Goal: Task Accomplishment & Management: Manage account settings

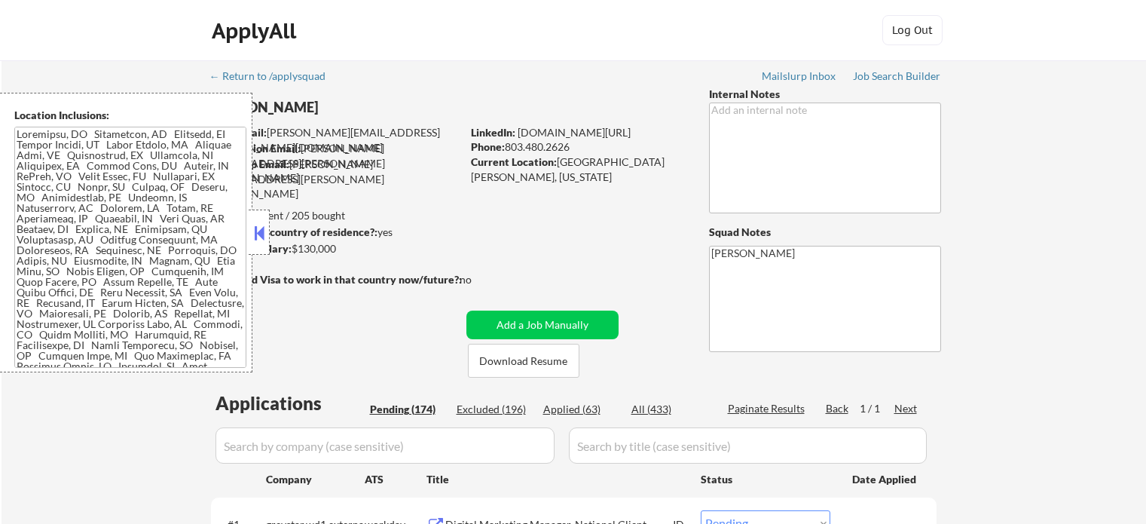
select select ""pending""
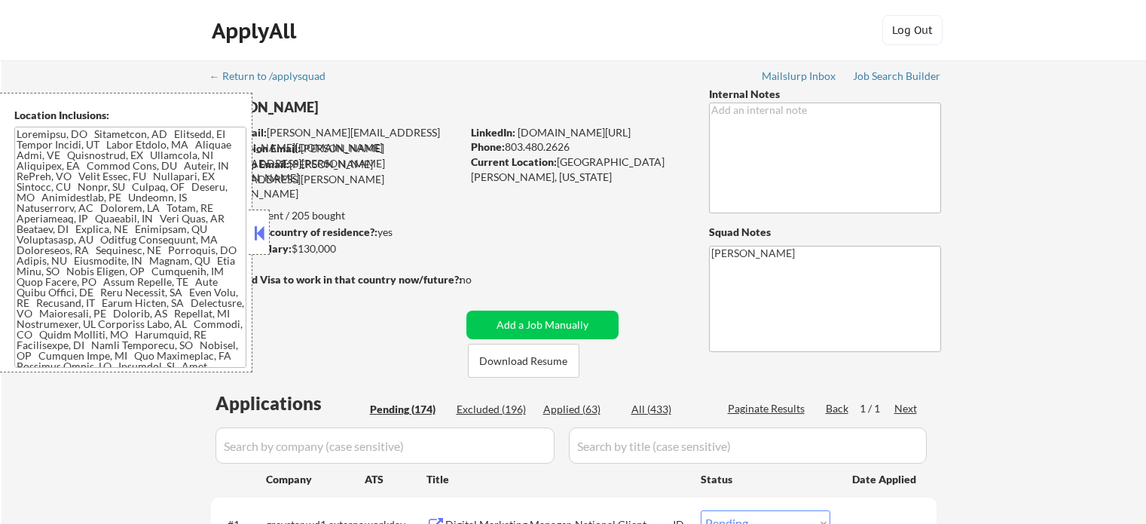
select select ""pending""
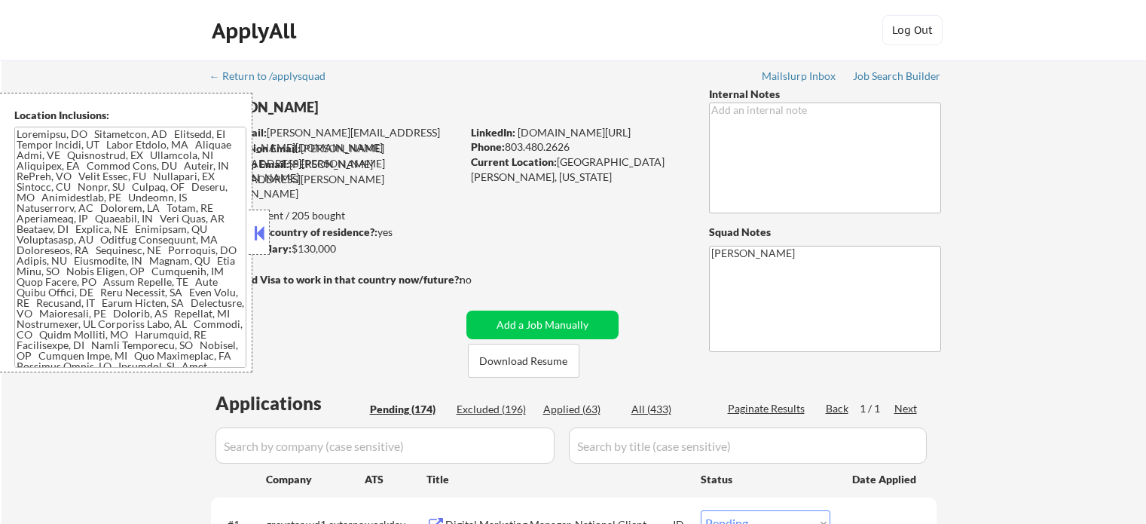
select select ""pending""
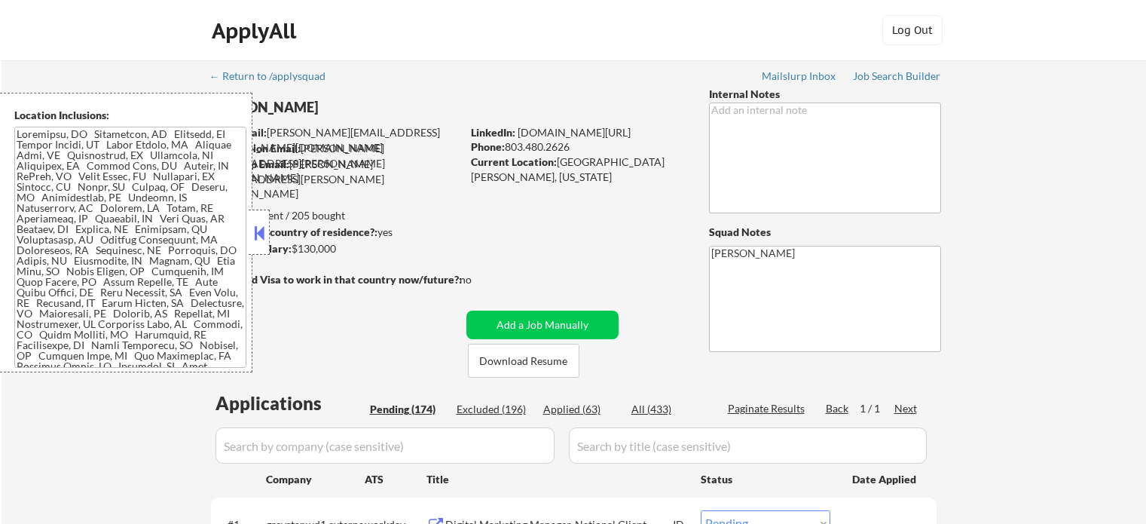
select select ""pending""
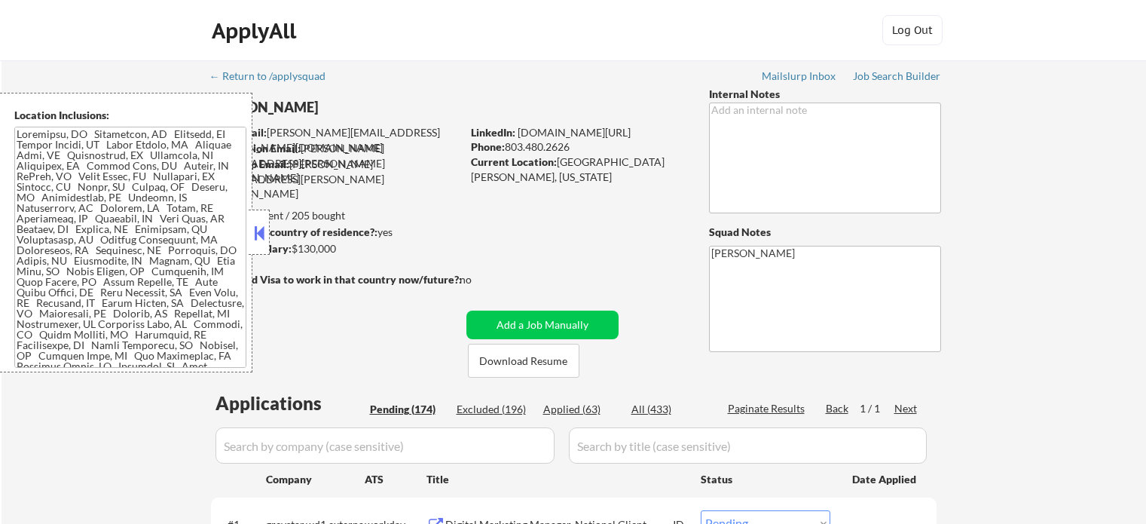
select select ""pending""
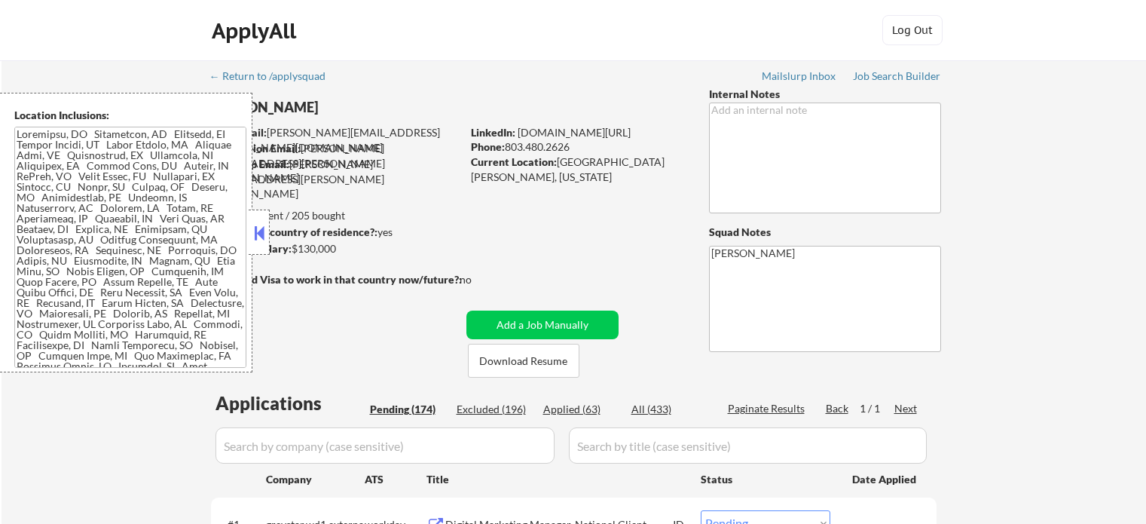
select select ""pending""
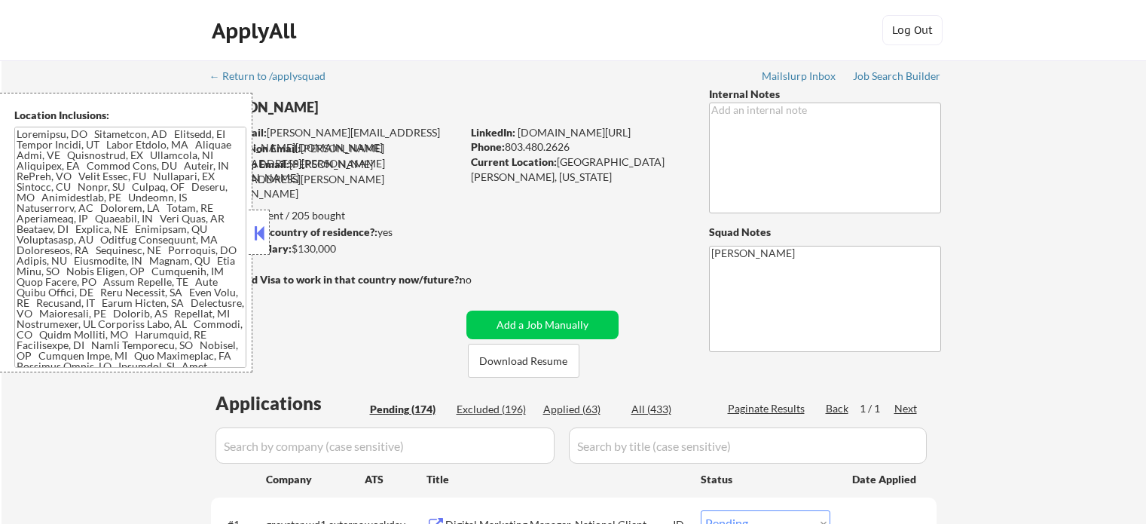
select select ""pending""
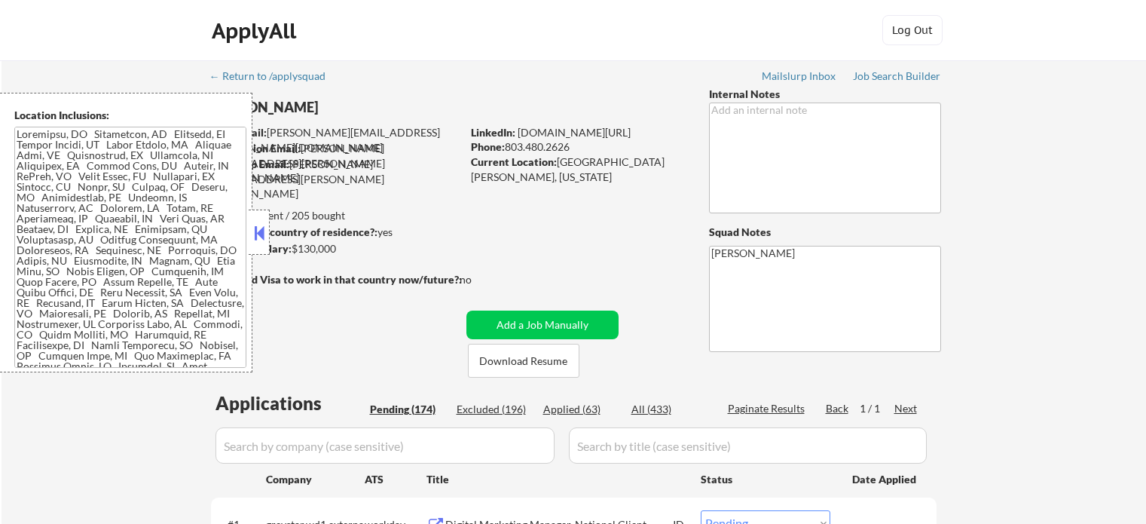
select select ""pending""
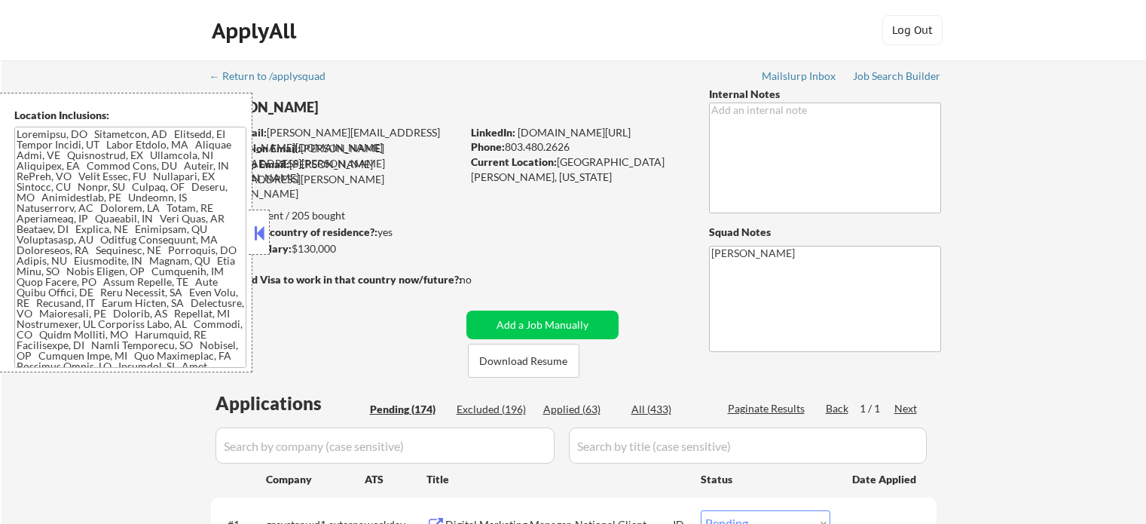
select select ""pending""
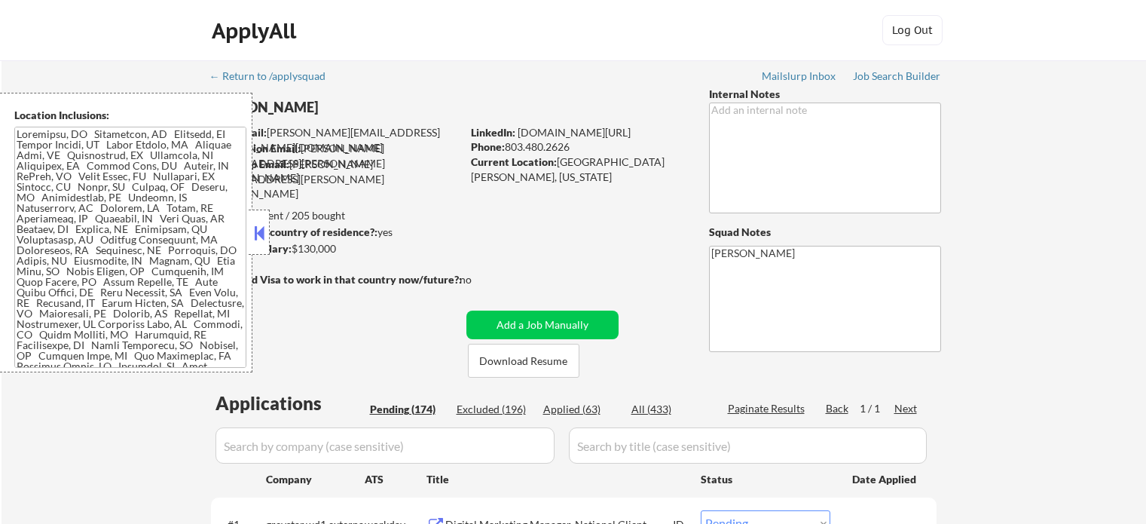
select select ""pending""
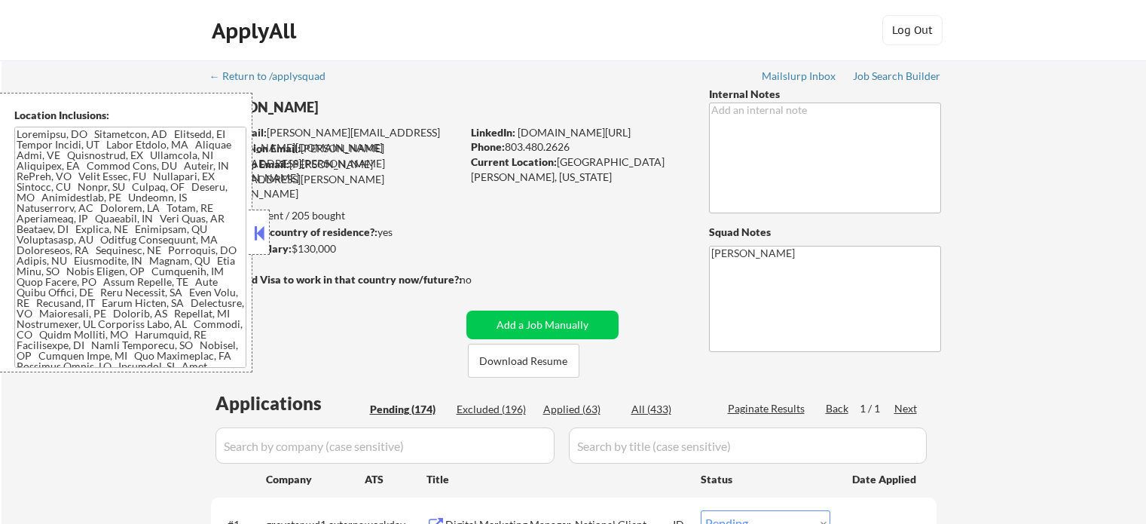
select select ""pending""
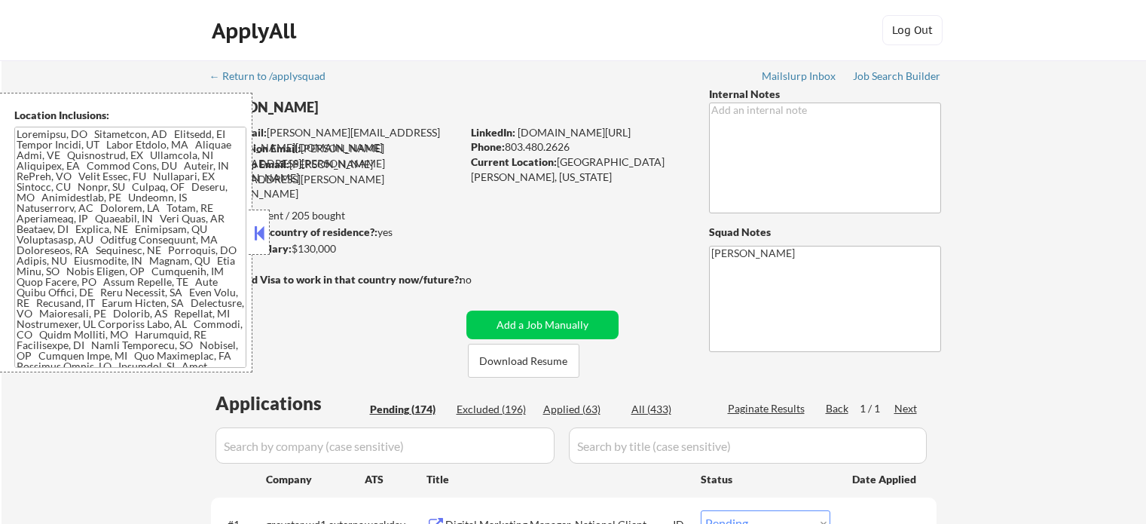
select select ""pending""
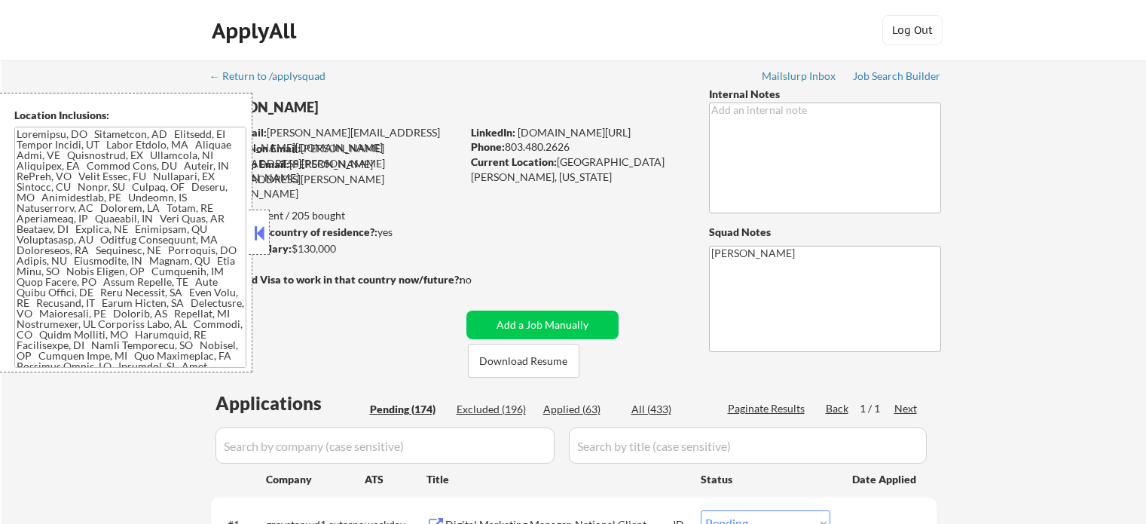
select select ""pending""
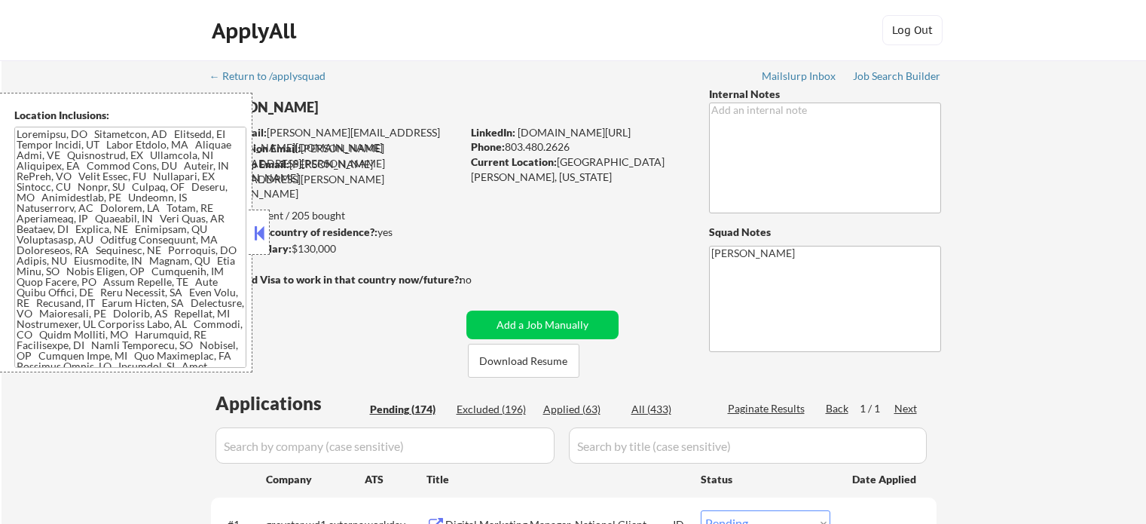
select select ""pending""
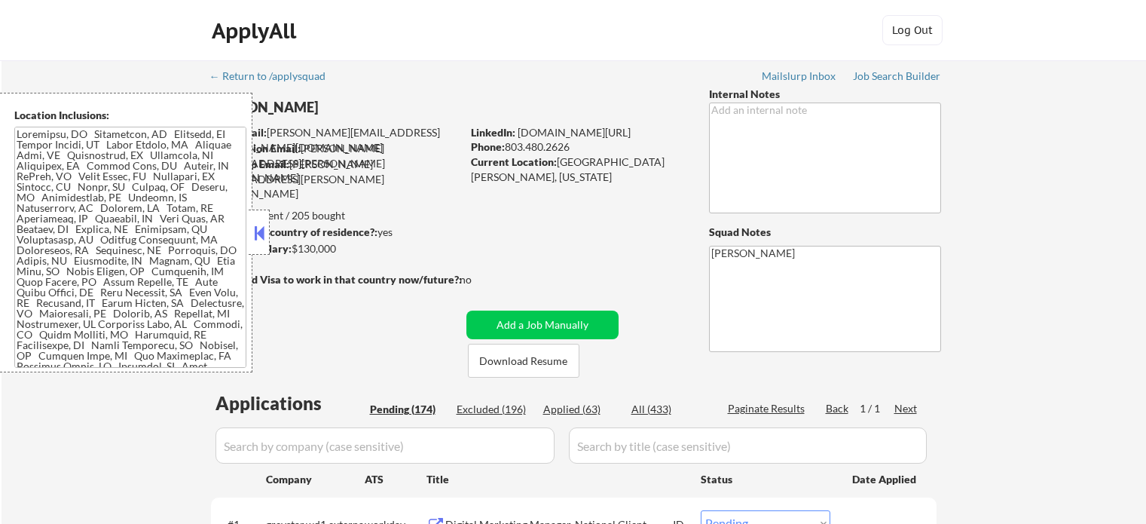
select select ""pending""
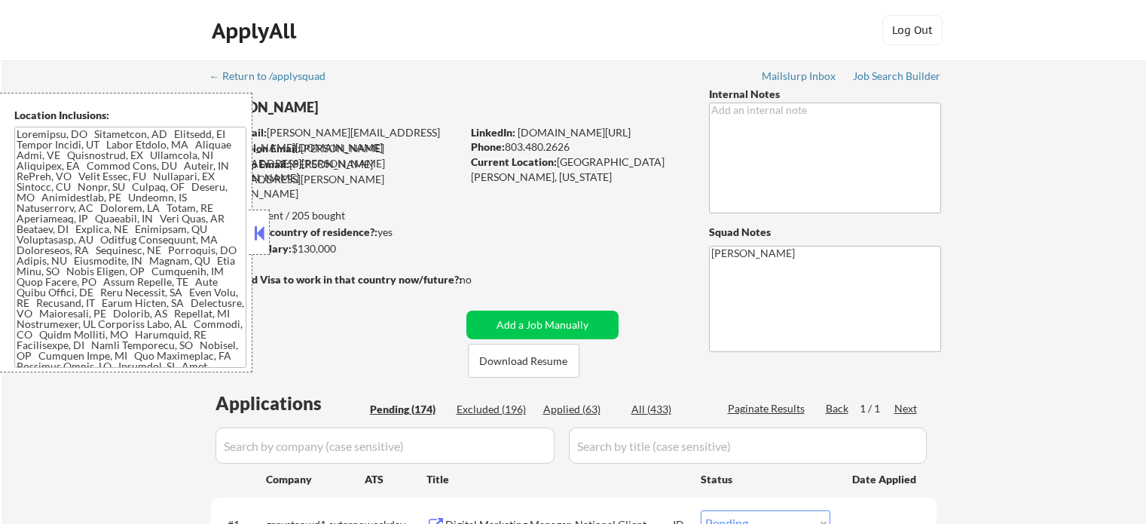
select select ""pending""
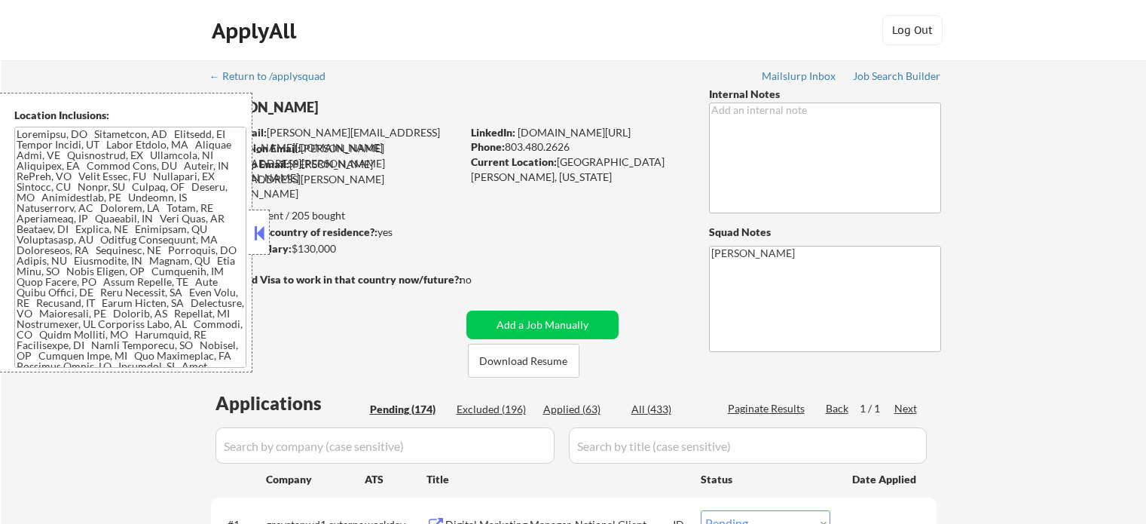
select select ""pending""
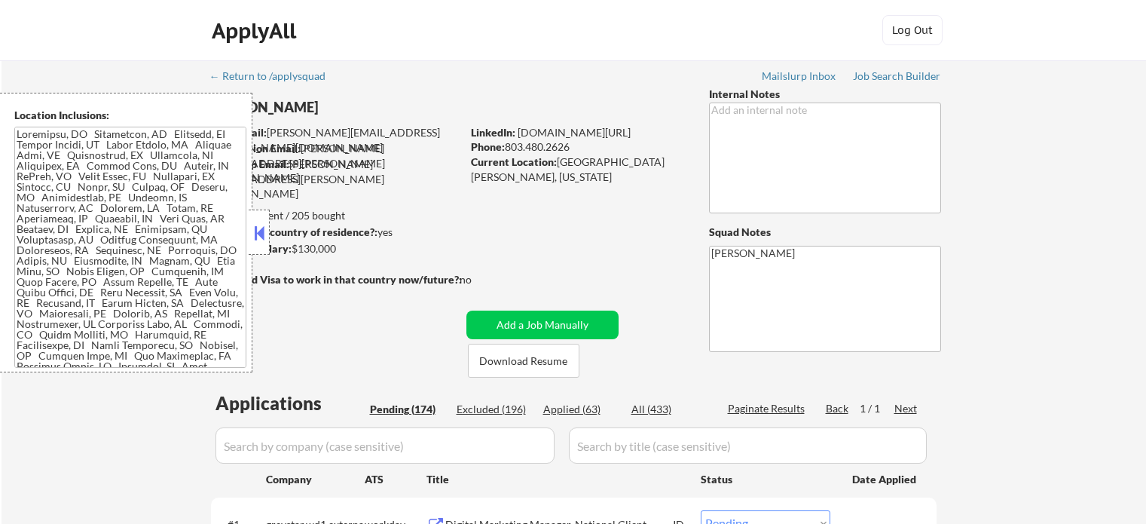
select select ""pending""
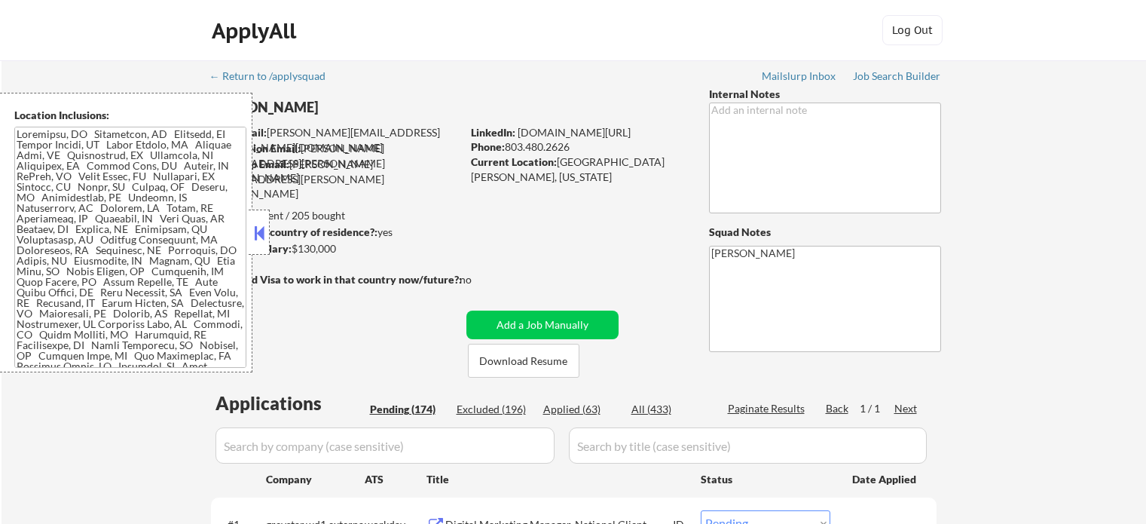
select select ""pending""
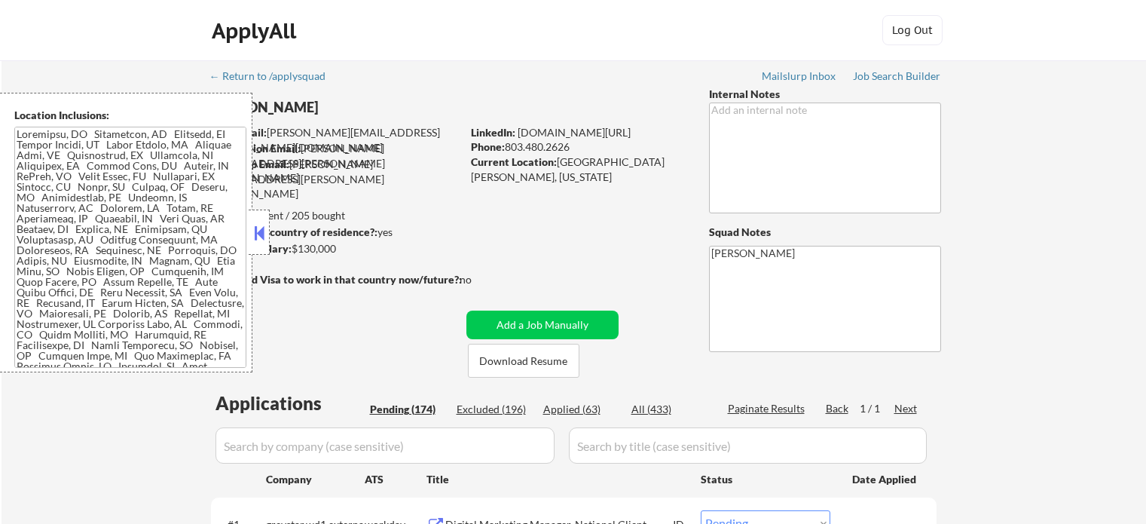
select select ""pending""
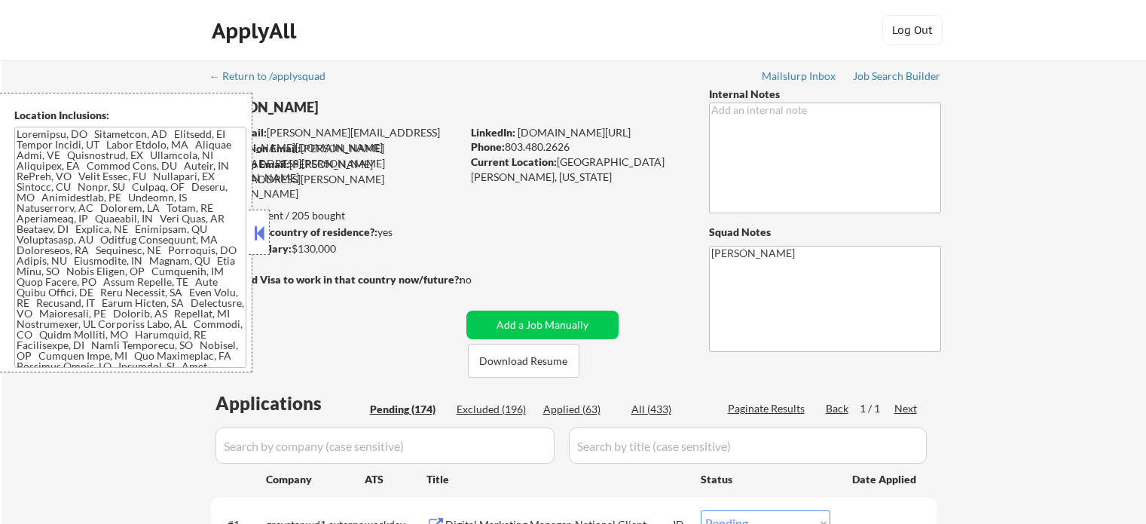
select select ""pending""
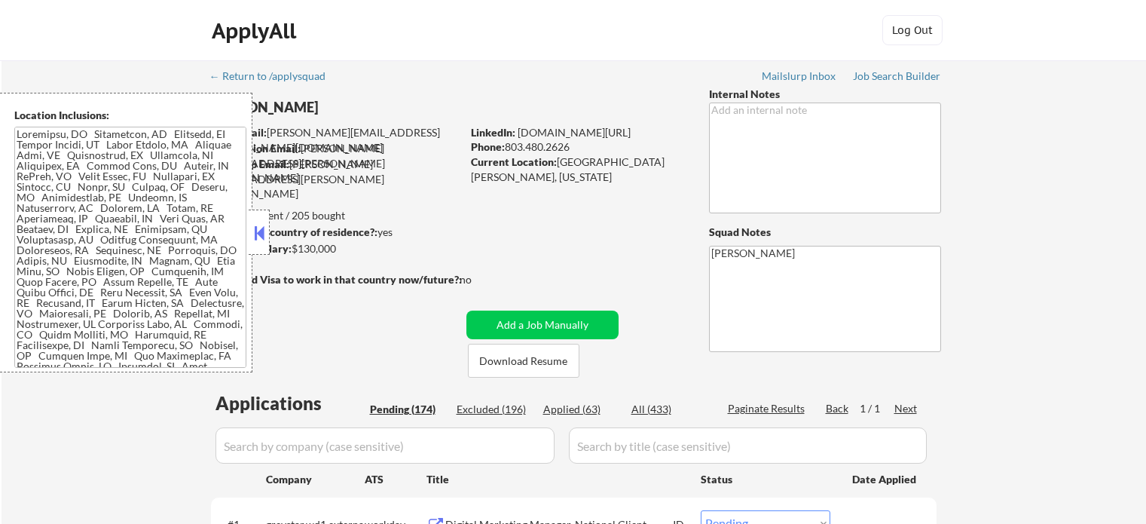
select select ""pending""
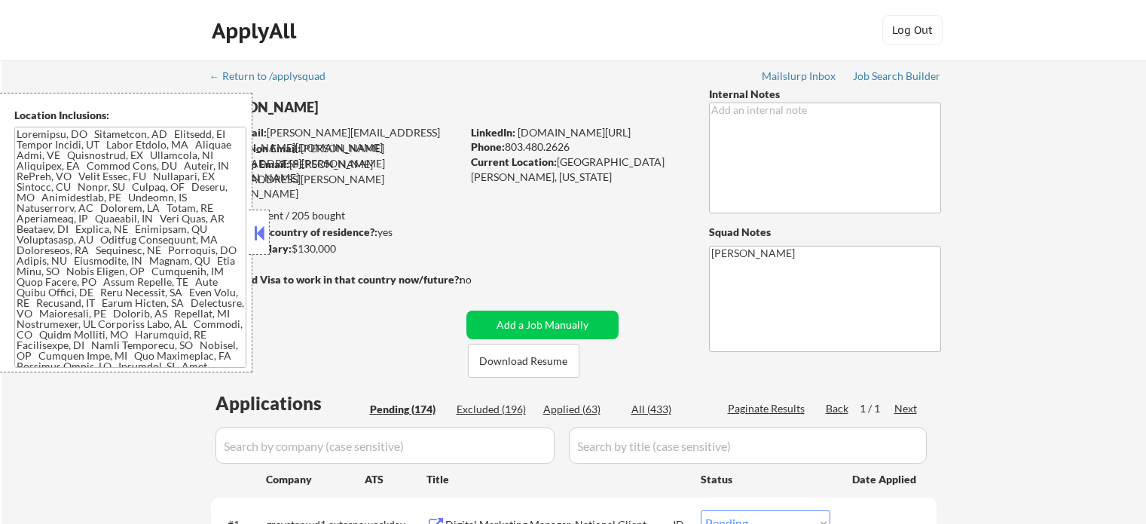
select select ""pending""
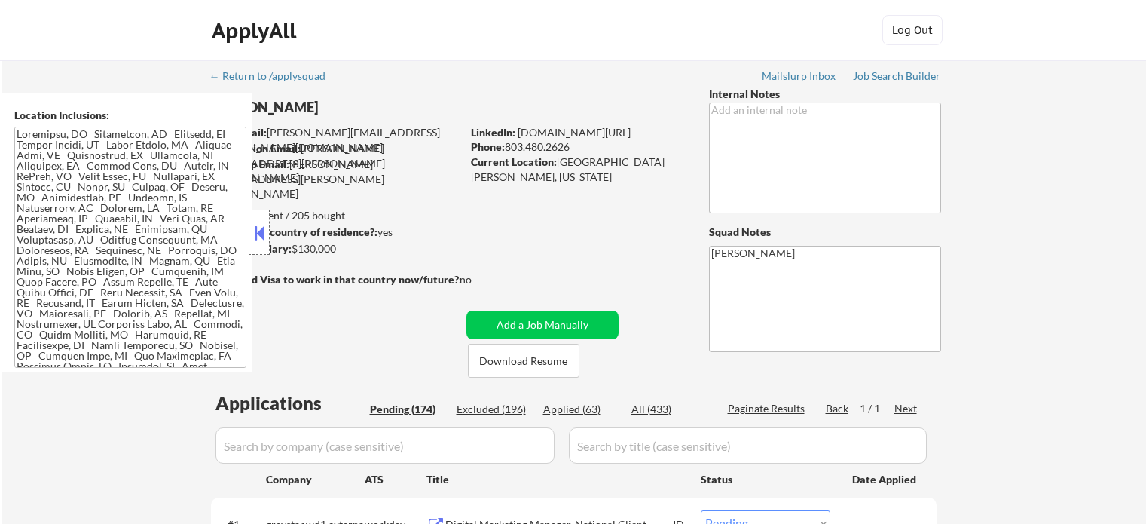
select select ""pending""
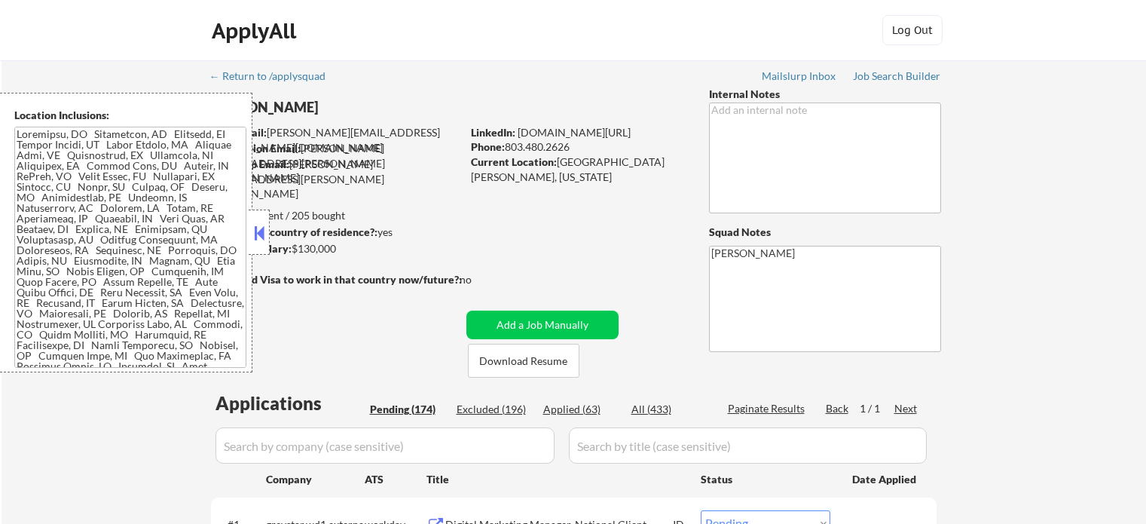
select select ""pending""
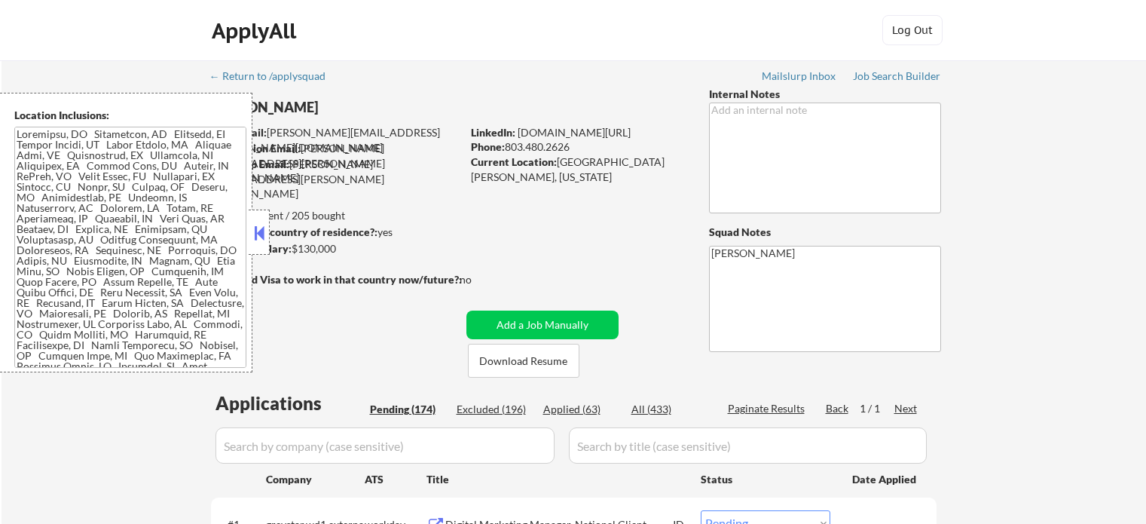
select select ""pending""
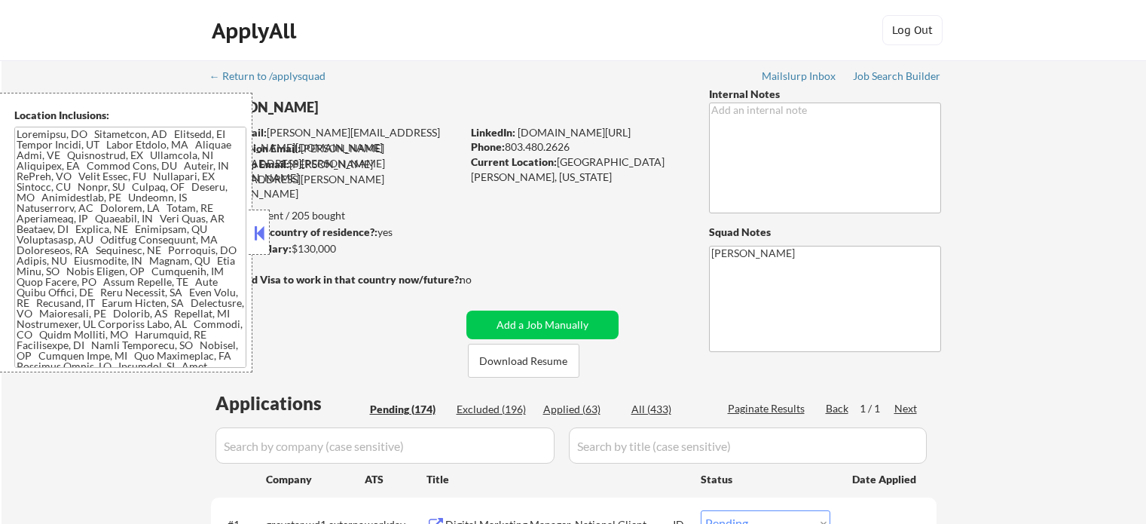
select select ""pending""
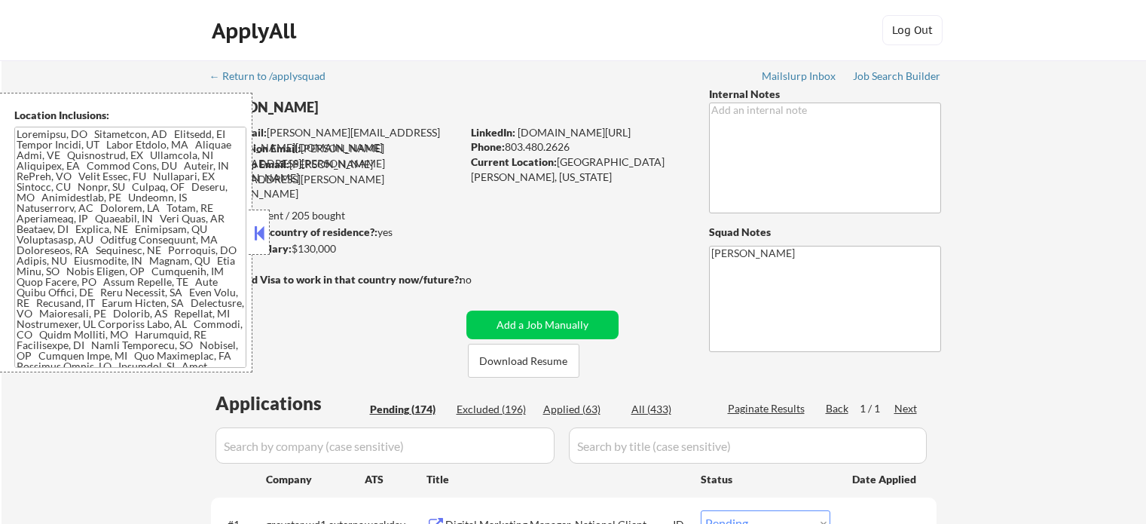
select select ""pending""
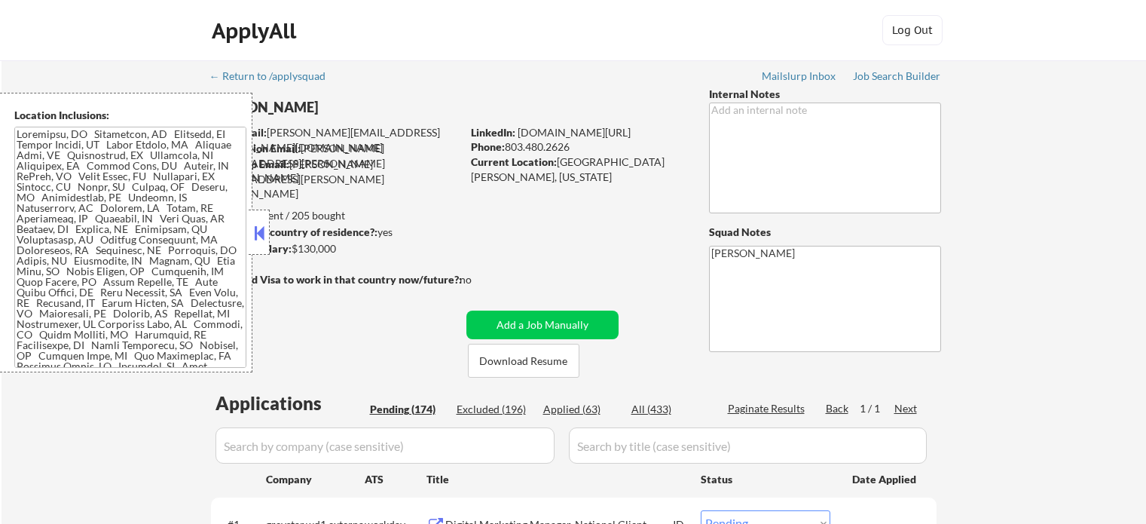
select select ""pending""
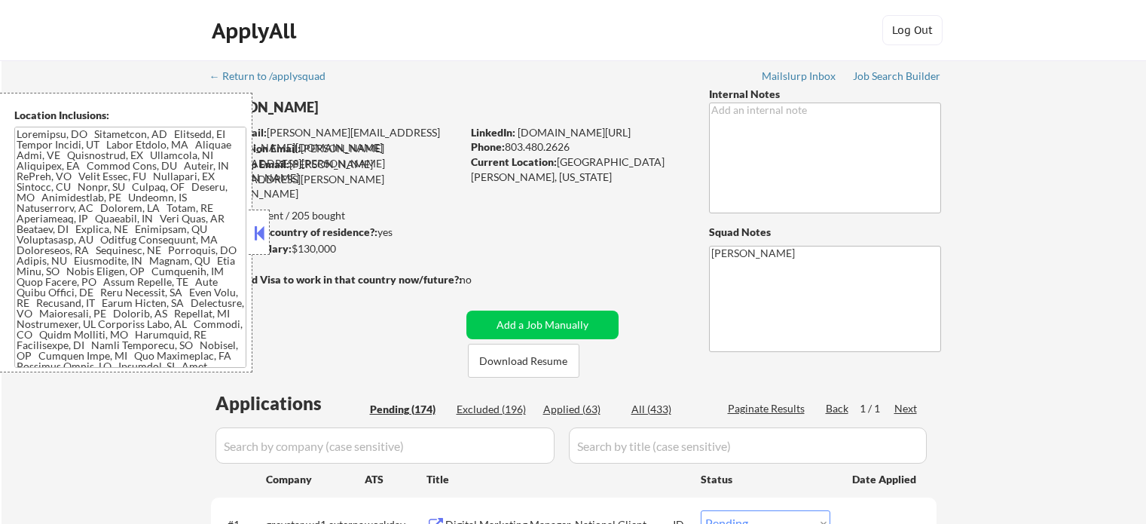
select select ""pending""
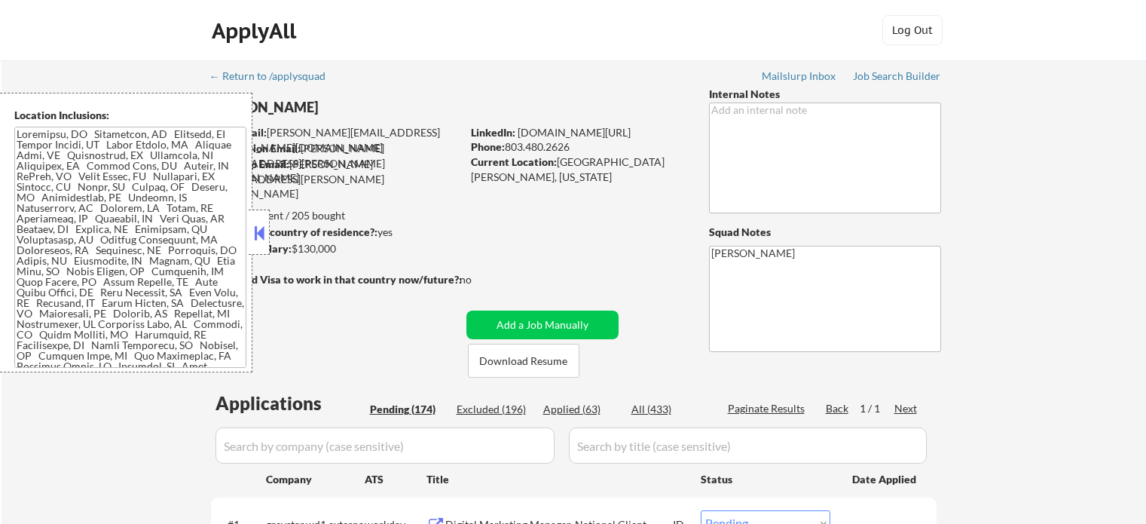
select select ""pending""
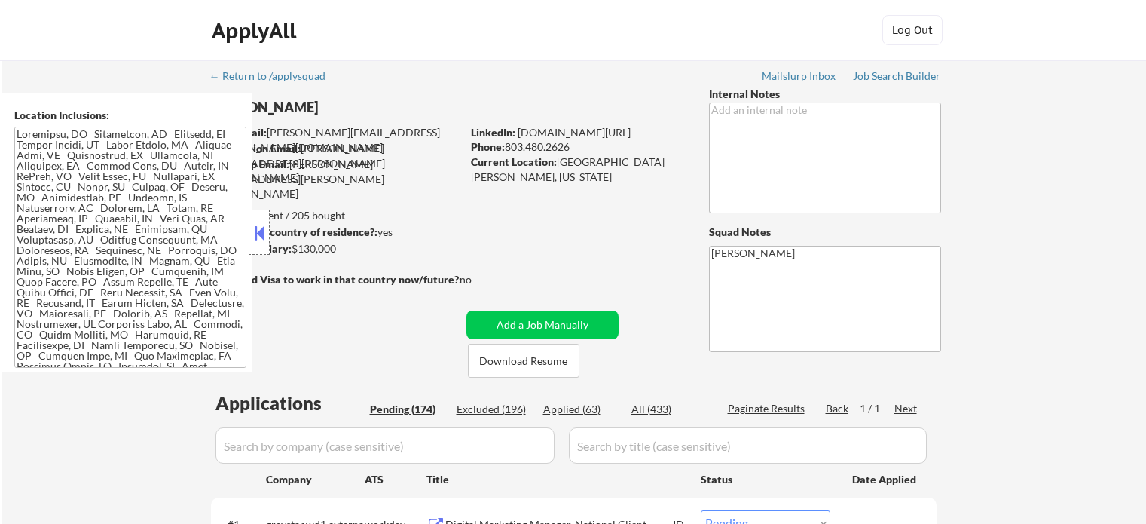
select select ""pending""
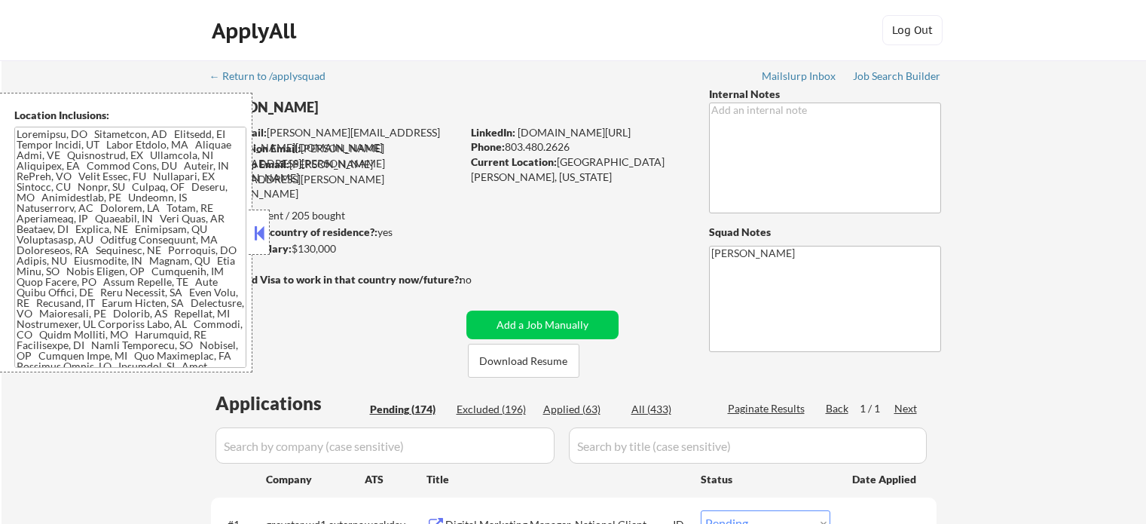
select select ""pending""
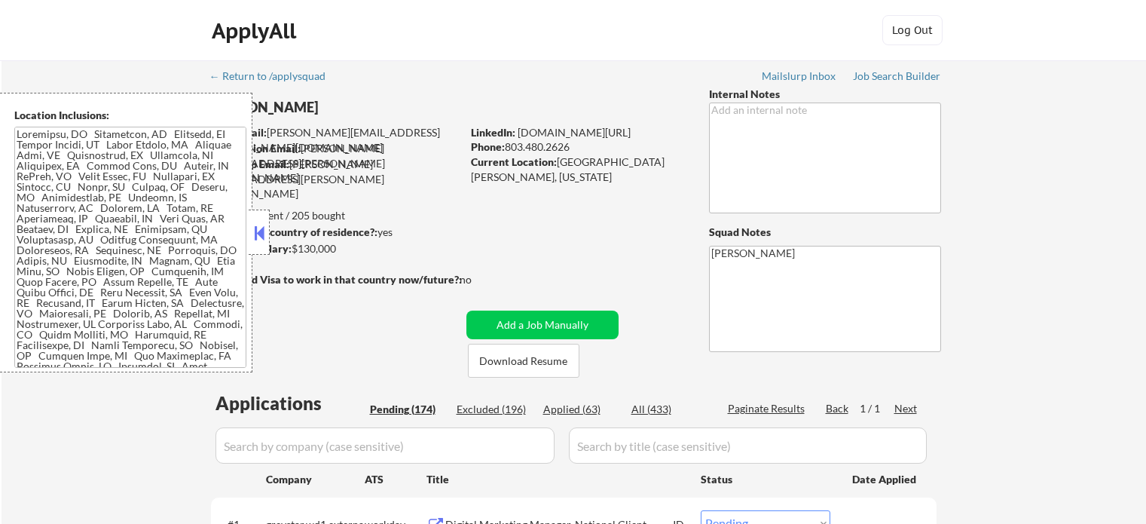
select select ""pending""
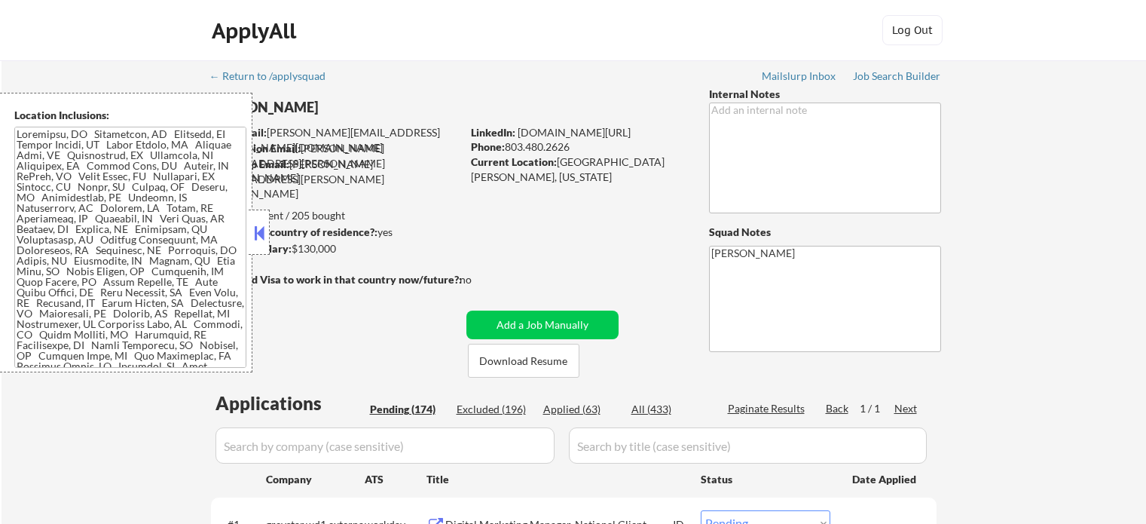
select select ""pending""
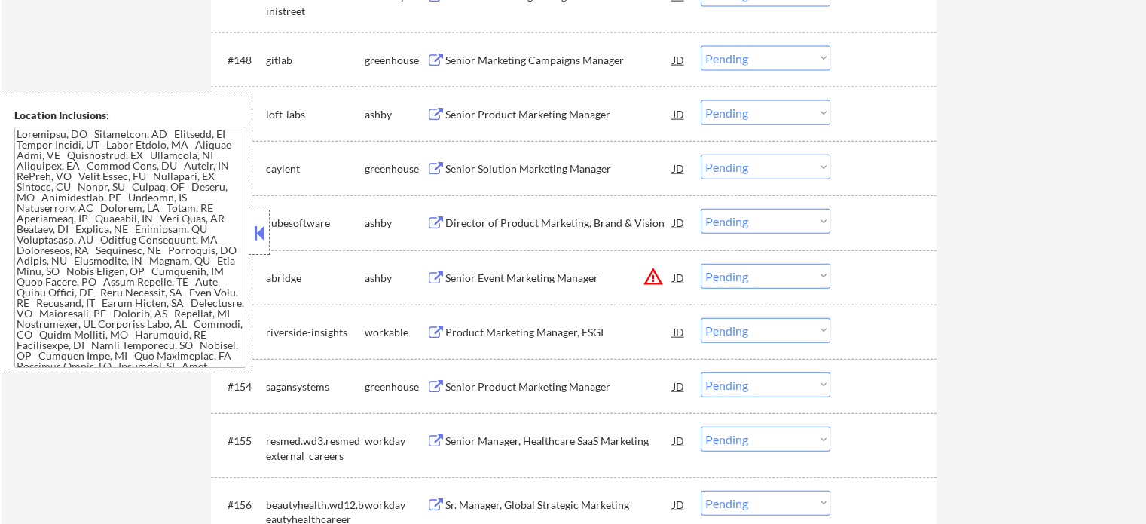
scroll to position [9192, 0]
click at [552, 224] on div "Director of Product Marketing, Brand & Vision" at bounding box center [559, 222] width 228 height 15
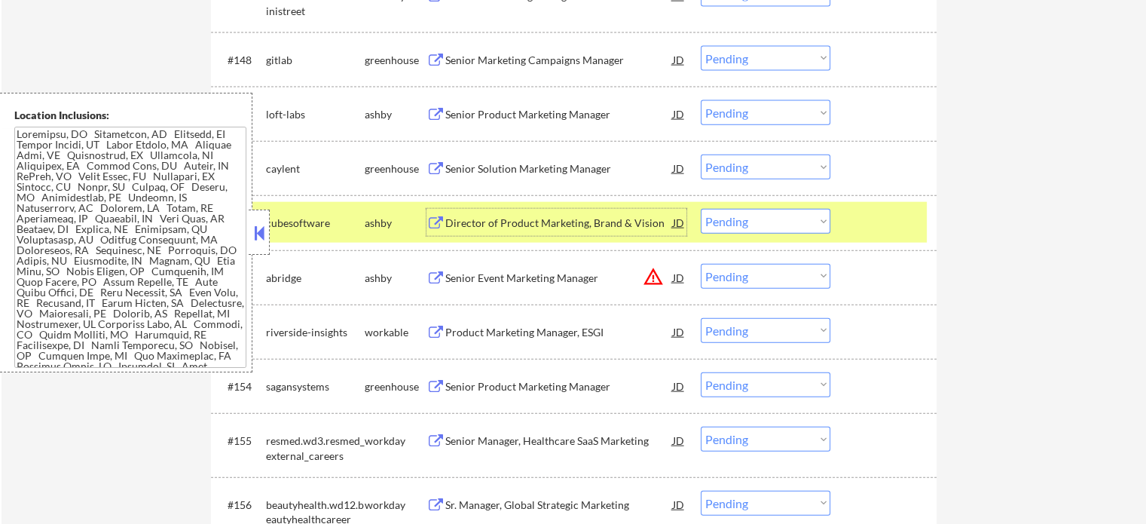
click at [785, 222] on select "Choose an option... Pending Applied Excluded (Questions) Excluded (Expired) Exc…" at bounding box center [766, 221] width 130 height 25
click at [701, 209] on select "Choose an option... Pending Applied Excluded (Questions) Excluded (Expired) Exc…" at bounding box center [766, 221] width 130 height 25
click at [860, 228] on div at bounding box center [885, 222] width 66 height 27
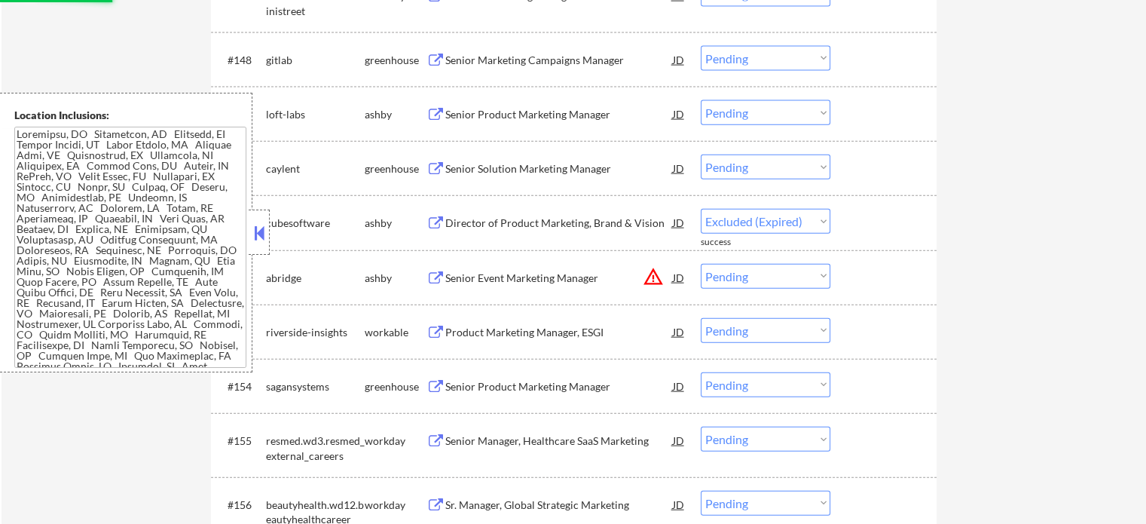
select select ""pending""
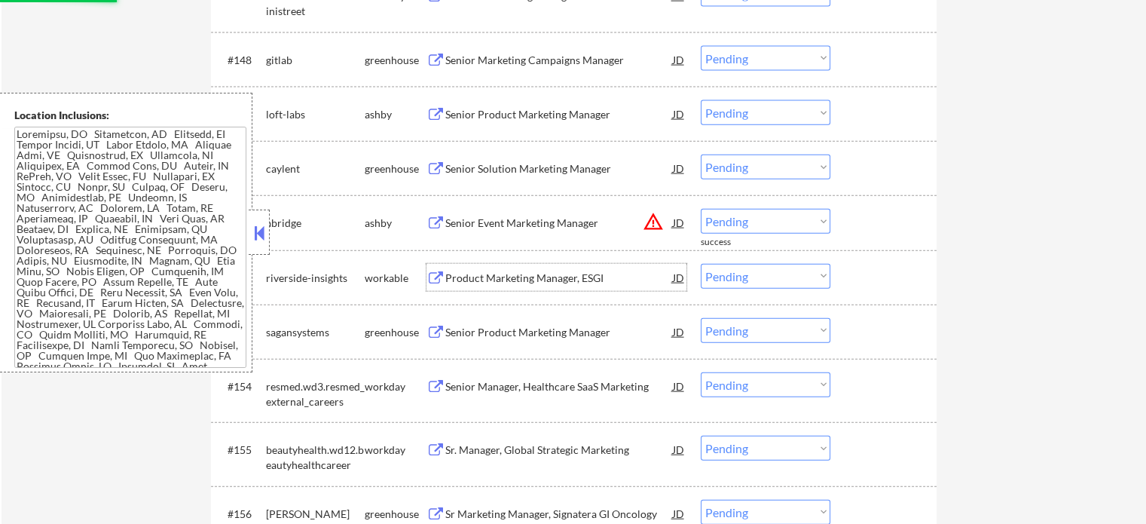
click at [497, 275] on div "Product Marketing Manager, ESGI" at bounding box center [559, 277] width 228 height 15
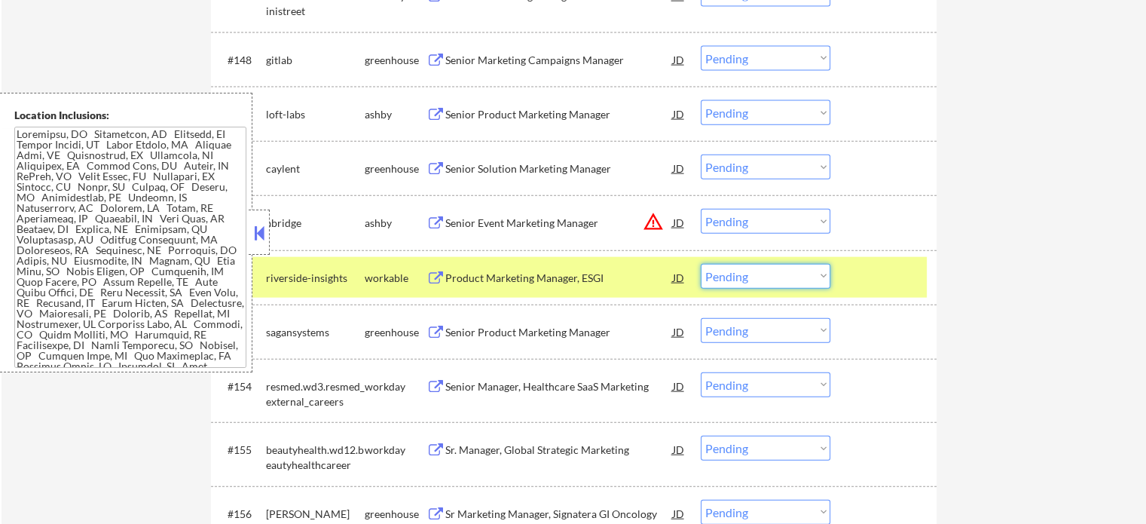
click at [796, 278] on select "Choose an option... Pending Applied Excluded (Questions) Excluded (Expired) Exc…" at bounding box center [766, 276] width 130 height 25
click at [701, 264] on select "Choose an option... Pending Applied Excluded (Questions) Excluded (Expired) Exc…" at bounding box center [766, 276] width 130 height 25
click at [891, 284] on div at bounding box center [885, 277] width 66 height 27
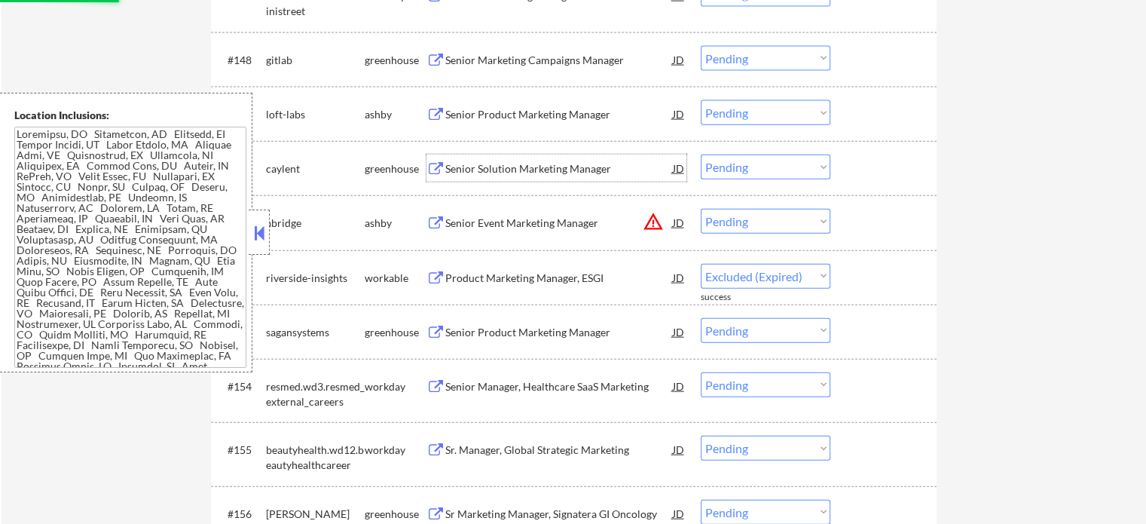
click at [537, 174] on div "Senior Solution Marketing Manager" at bounding box center [559, 168] width 228 height 15
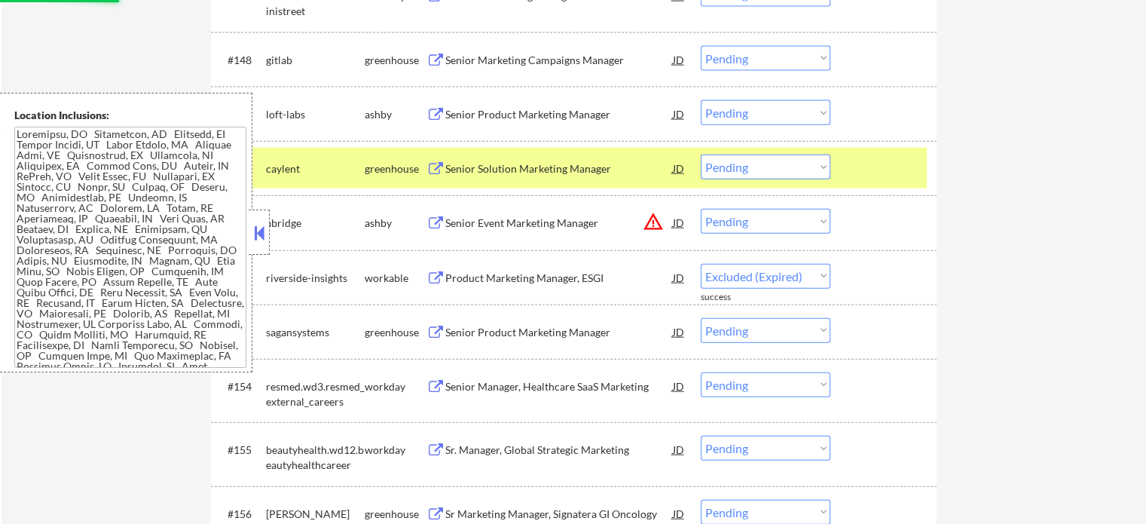
select select ""pending""
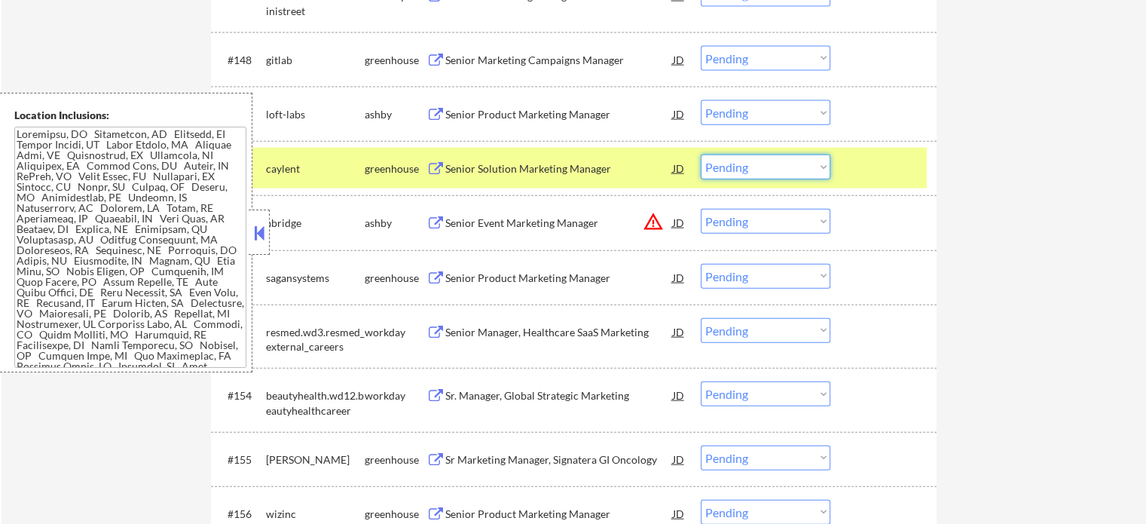
click at [775, 168] on select "Choose an option... Pending Applied Excluded (Questions) Excluded (Expired) Exc…" at bounding box center [766, 166] width 130 height 25
click at [701, 155] on select "Choose an option... Pending Applied Excluded (Questions) Excluded (Expired) Exc…" at bounding box center [766, 166] width 130 height 25
click at [882, 168] on div at bounding box center [885, 167] width 66 height 27
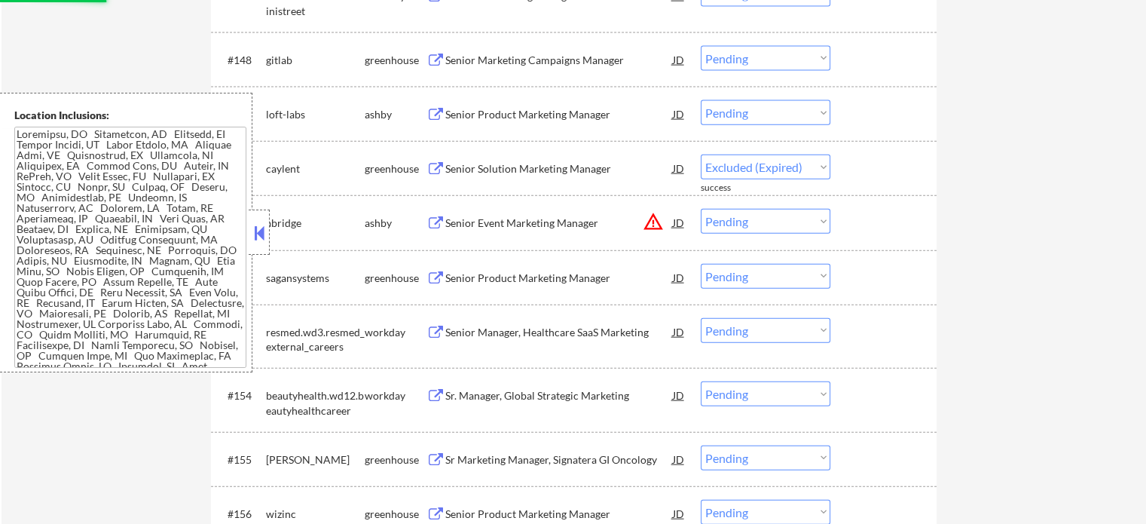
select select ""pending""
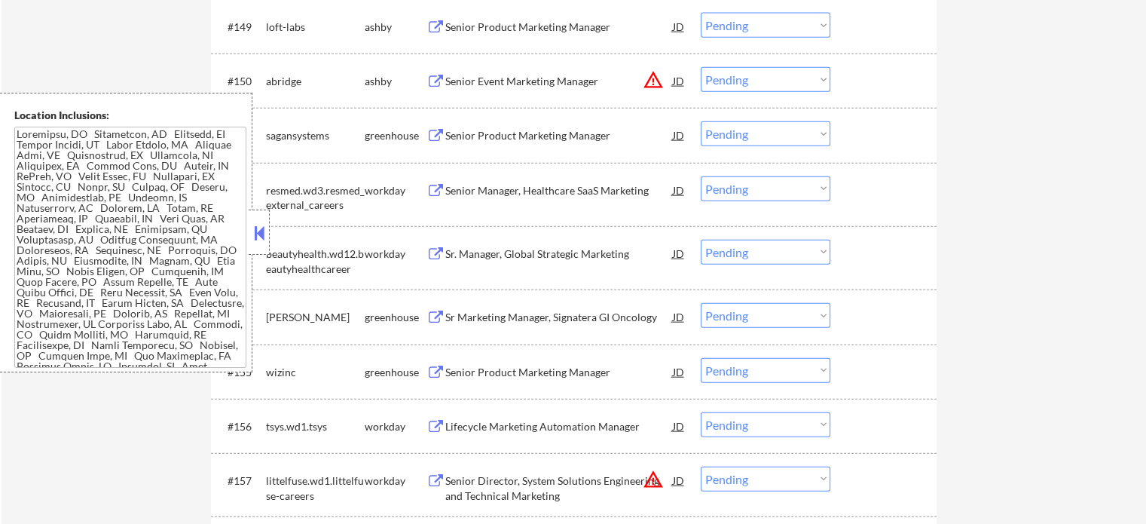
scroll to position [9343, 0]
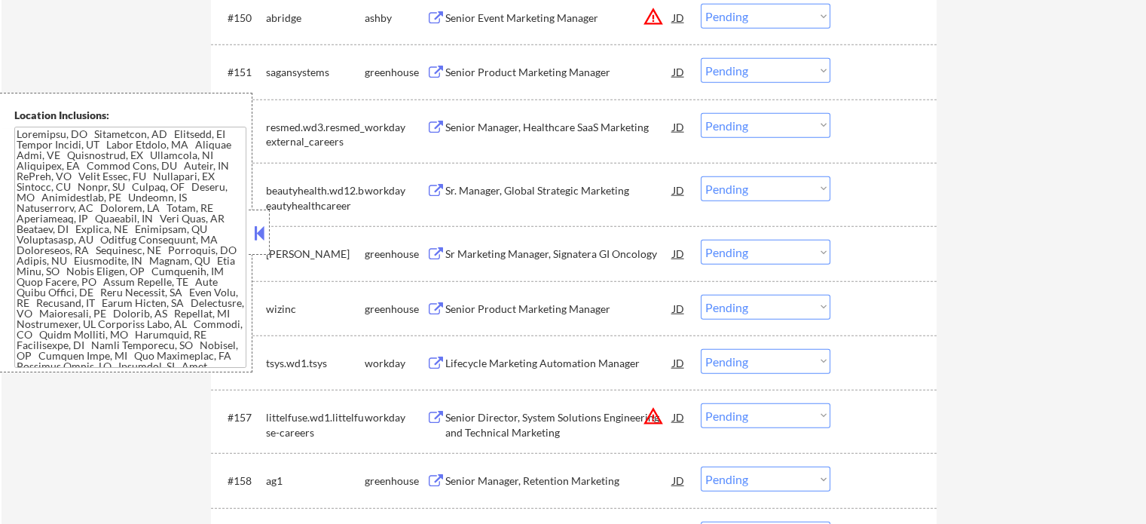
click at [490, 309] on div "Senior Product Marketing Manager" at bounding box center [559, 308] width 228 height 15
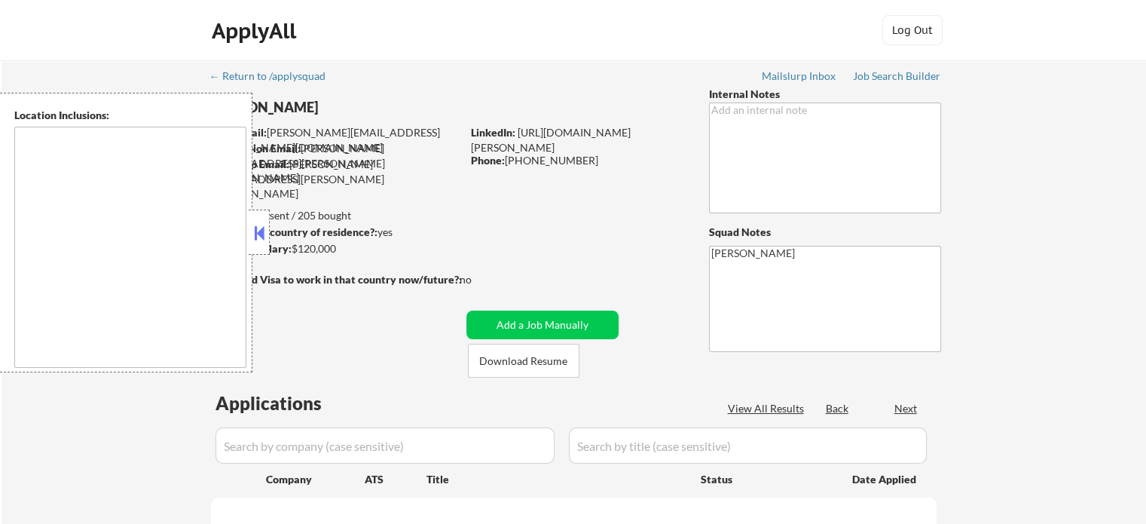
type textarea "Bothell, WA Kenmore, WA Woodinville, WA Kirkland, WA Mill Creek, WA Mountlake T…"
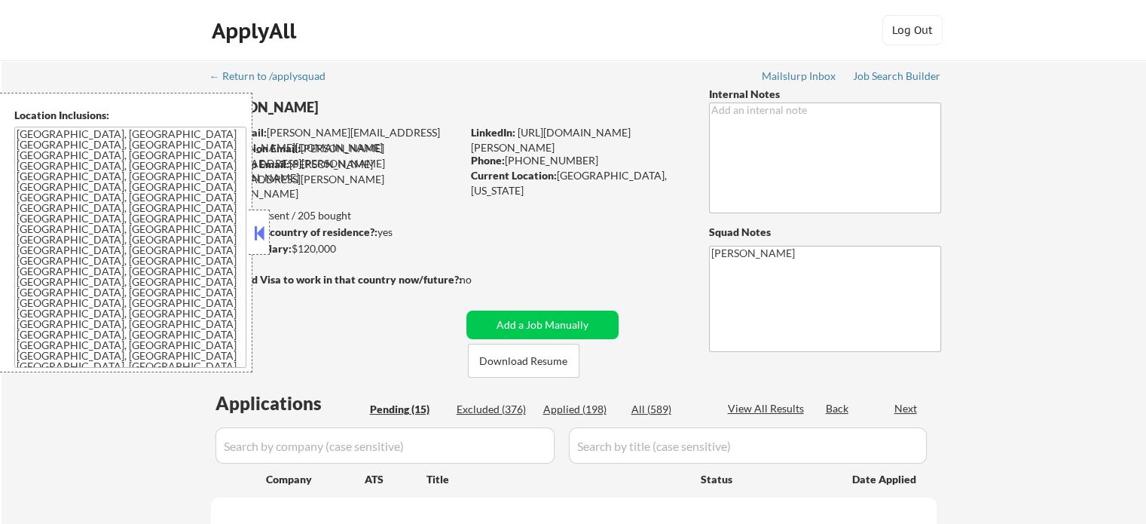
select select ""pending""
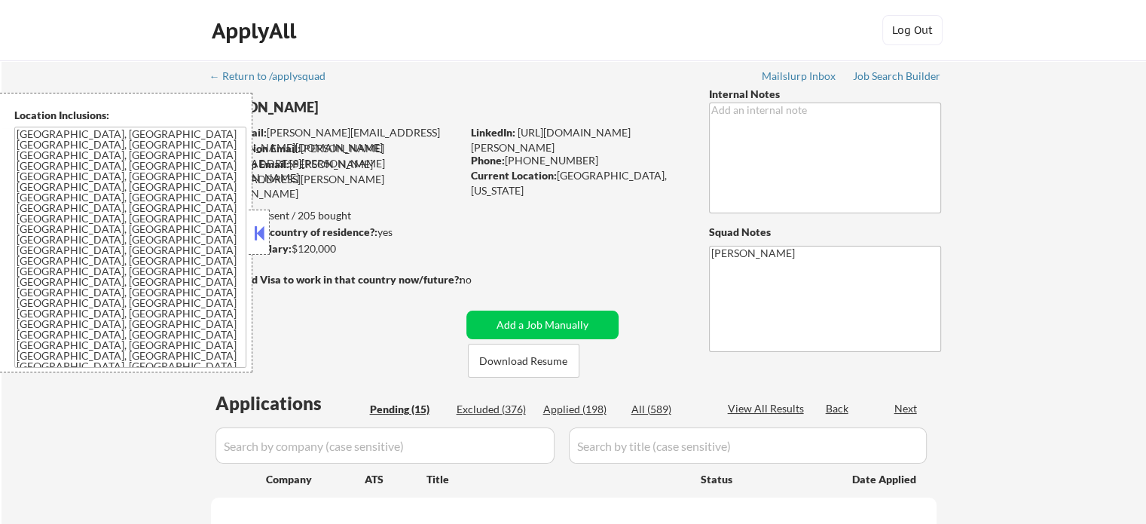
select select ""pending""
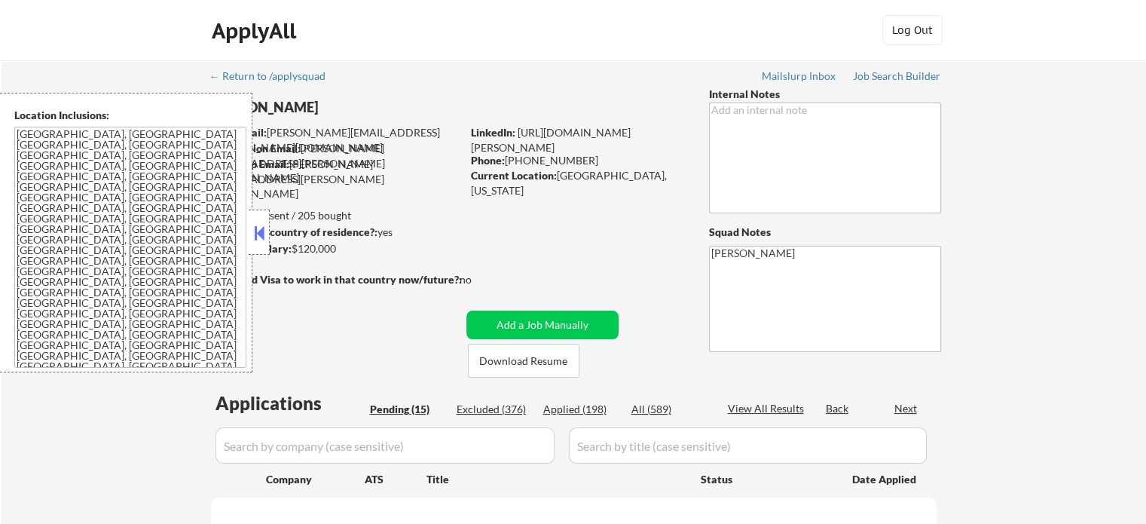
select select ""pending""
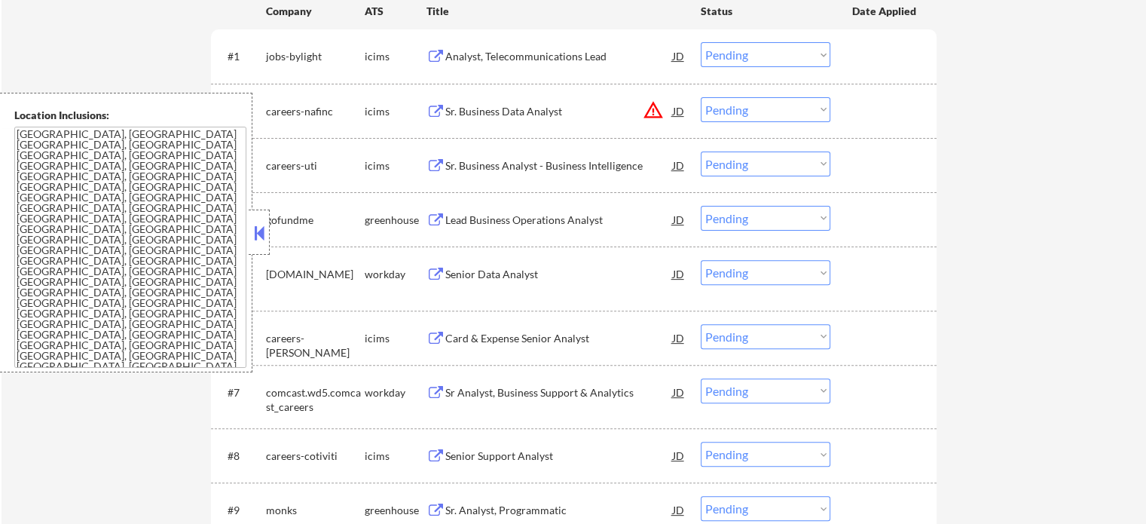
scroll to position [603, 0]
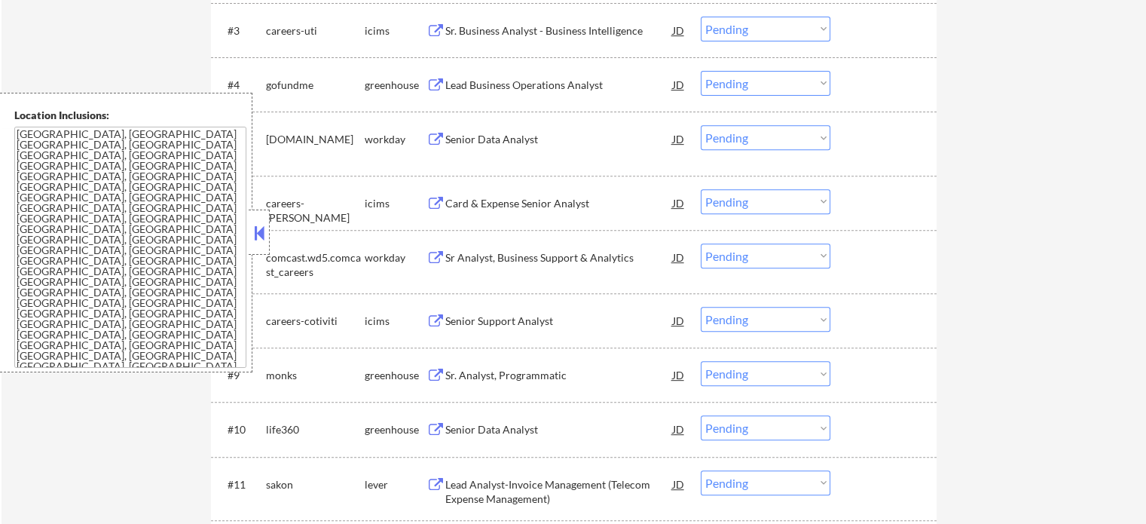
click at [482, 250] on div "Sr Analyst, Business Support & Analytics" at bounding box center [559, 257] width 228 height 15
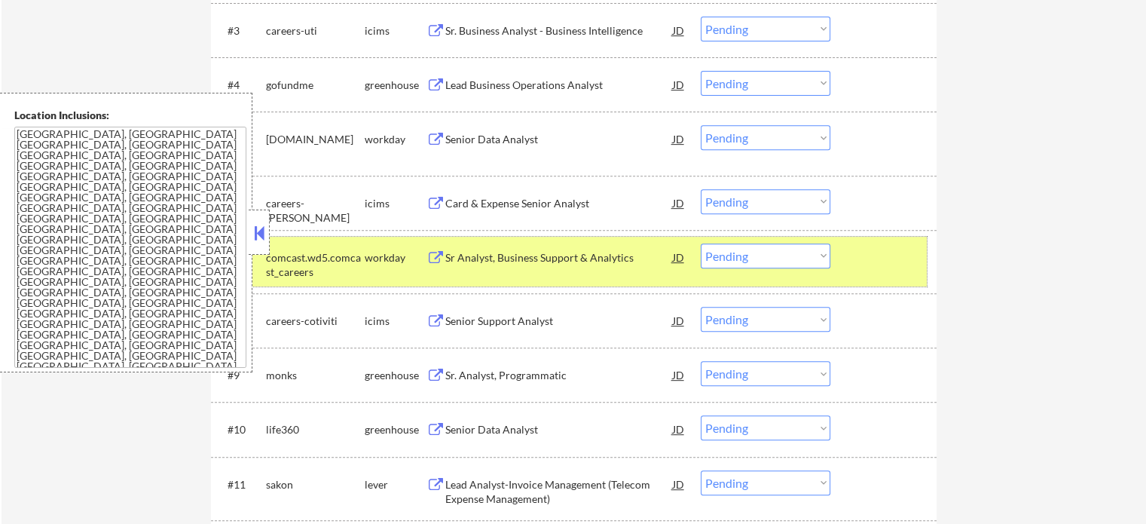
click at [882, 252] on div at bounding box center [885, 256] width 66 height 27
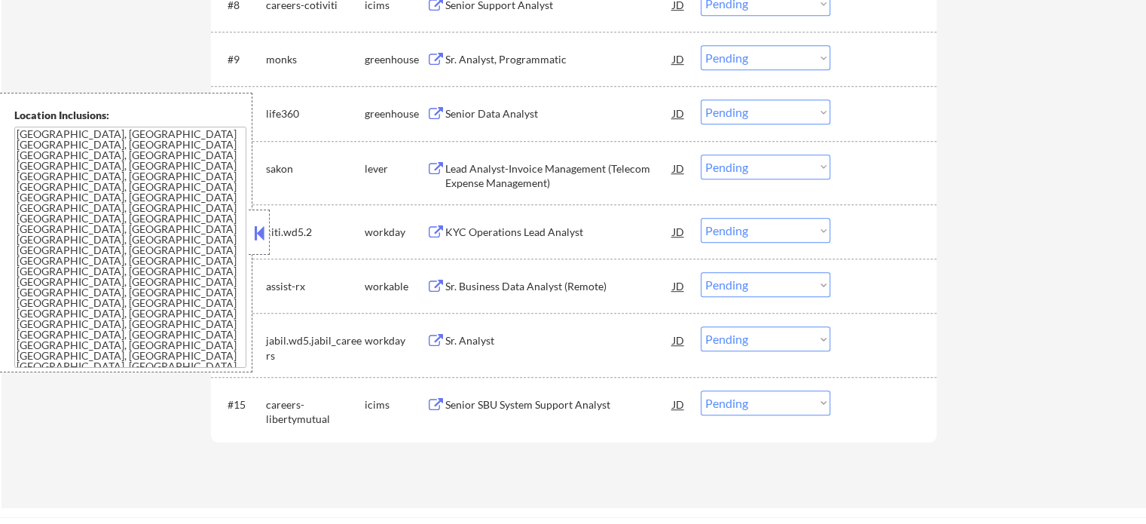
scroll to position [1055, 0]
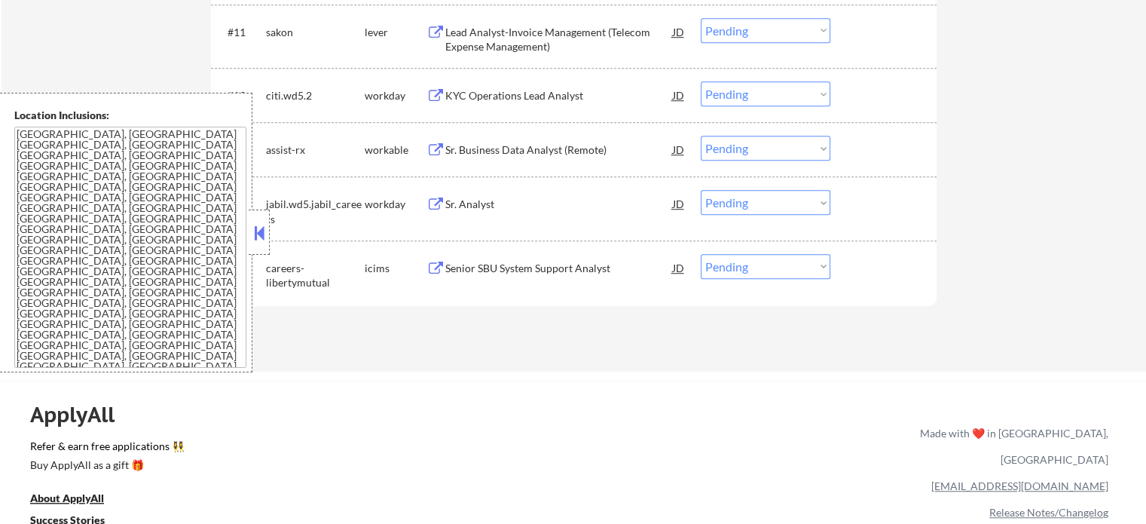
click at [519, 142] on div "Sr. Business Data Analyst (Remote)" at bounding box center [559, 149] width 228 height 15
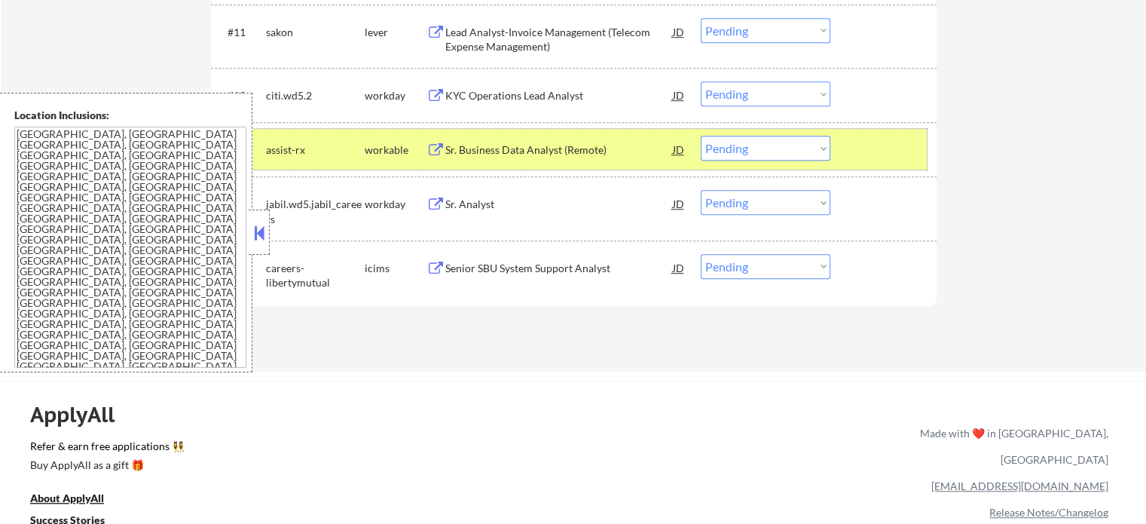
click at [877, 137] on div at bounding box center [885, 149] width 66 height 27
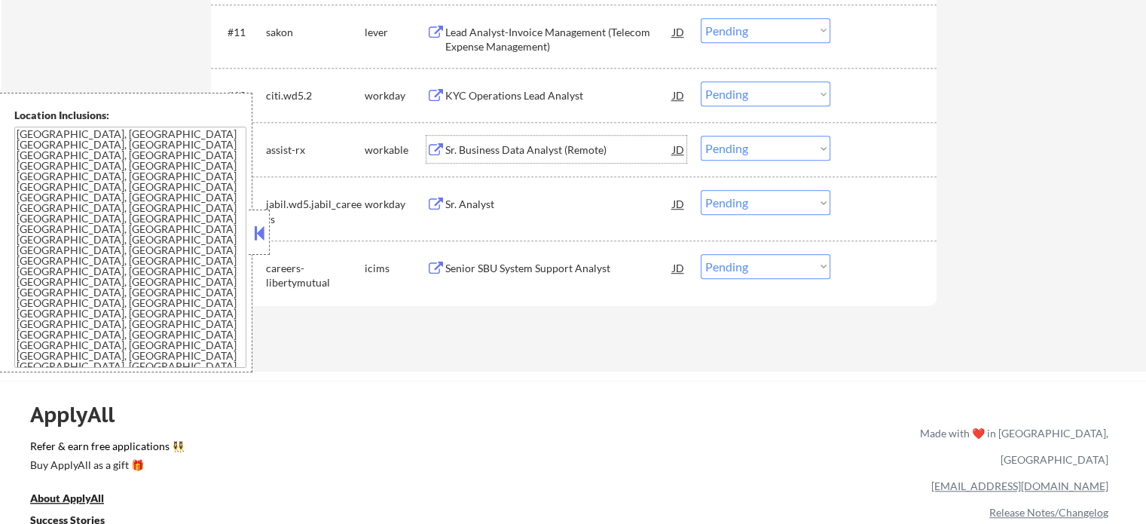
click at [604, 152] on div "Sr. Business Data Analyst (Remote)" at bounding box center [559, 149] width 228 height 15
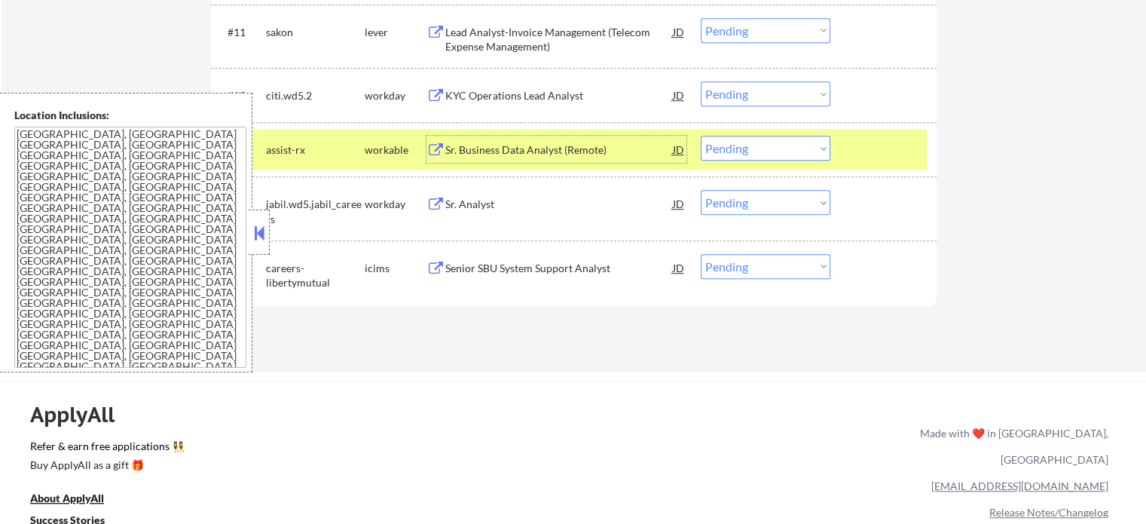
click at [735, 142] on select "Choose an option... Pending Applied Excluded (Questions) Excluded (Expired) Exc…" at bounding box center [766, 148] width 130 height 25
click at [701, 136] on select "Choose an option... Pending Applied Excluded (Questions) Excluded (Expired) Exc…" at bounding box center [766, 148] width 130 height 25
click at [863, 156] on div at bounding box center [885, 149] width 66 height 27
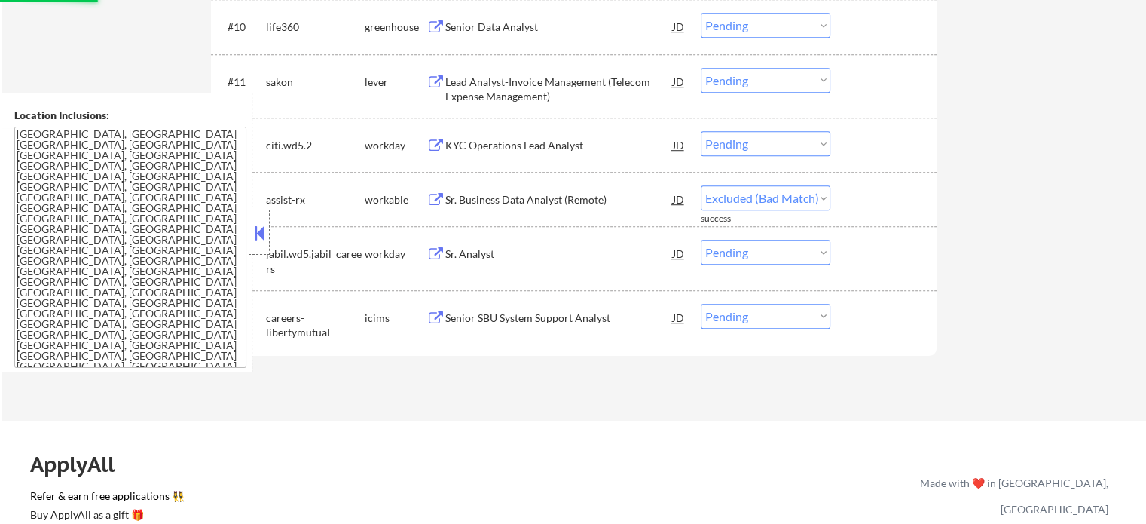
scroll to position [979, 0]
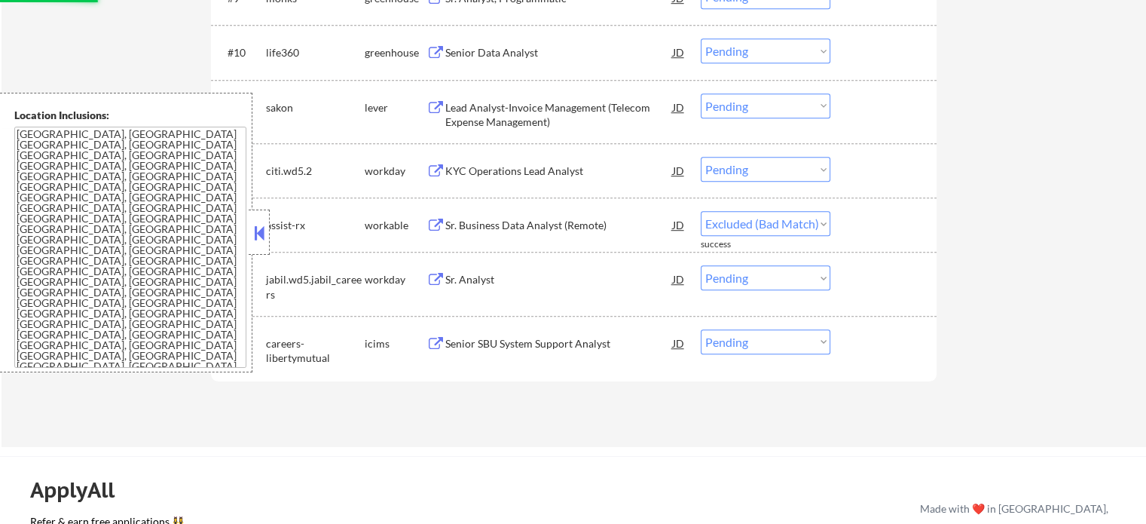
click at [503, 106] on div "Lead Analyst-Invoice Management (Telecom Expense Management)" at bounding box center [559, 114] width 228 height 29
select select ""pending""
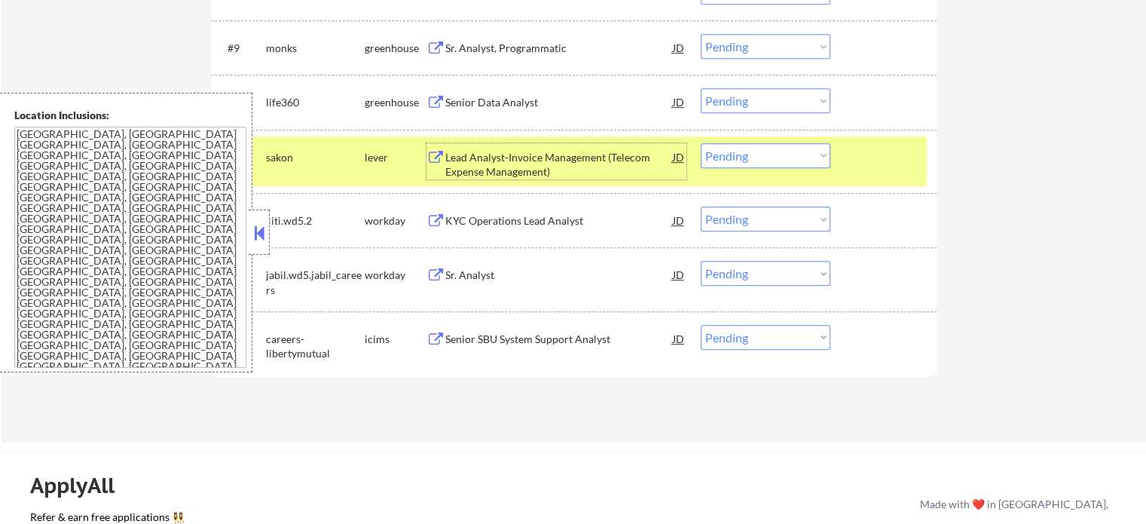
scroll to position [904, 0]
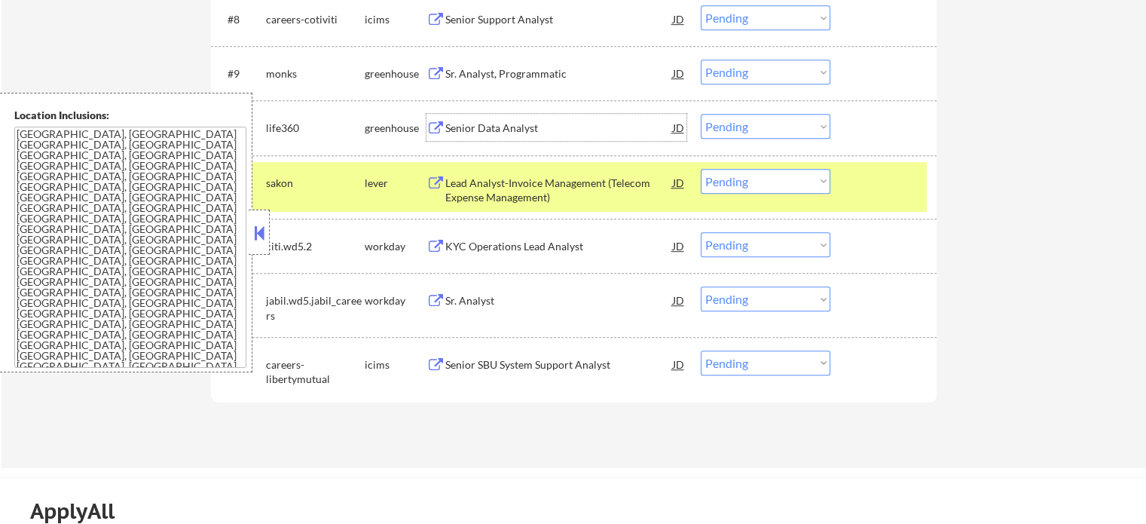
click at [483, 124] on div "Senior Data Analyst" at bounding box center [559, 128] width 228 height 15
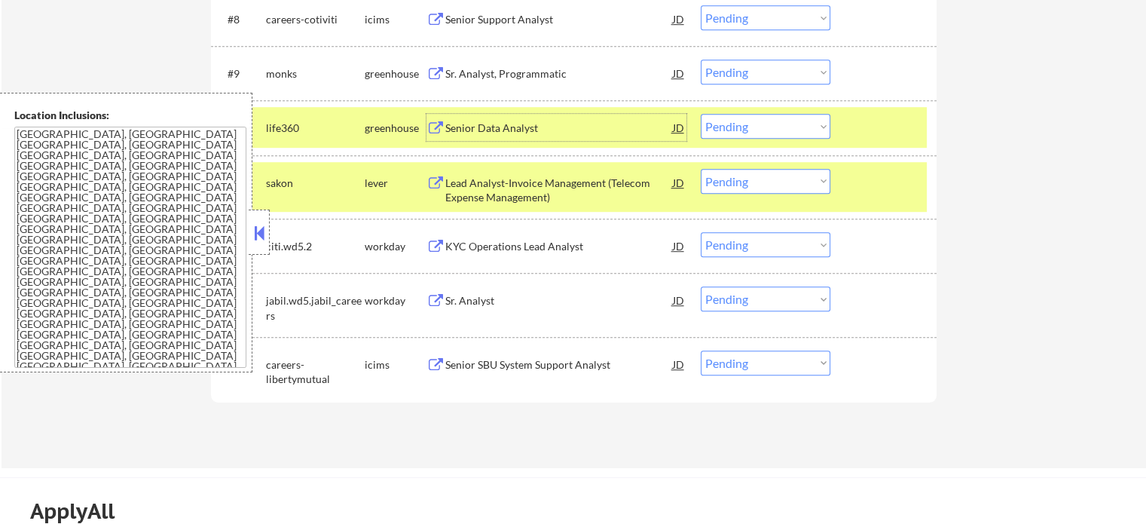
click at [882, 184] on div at bounding box center [885, 182] width 66 height 27
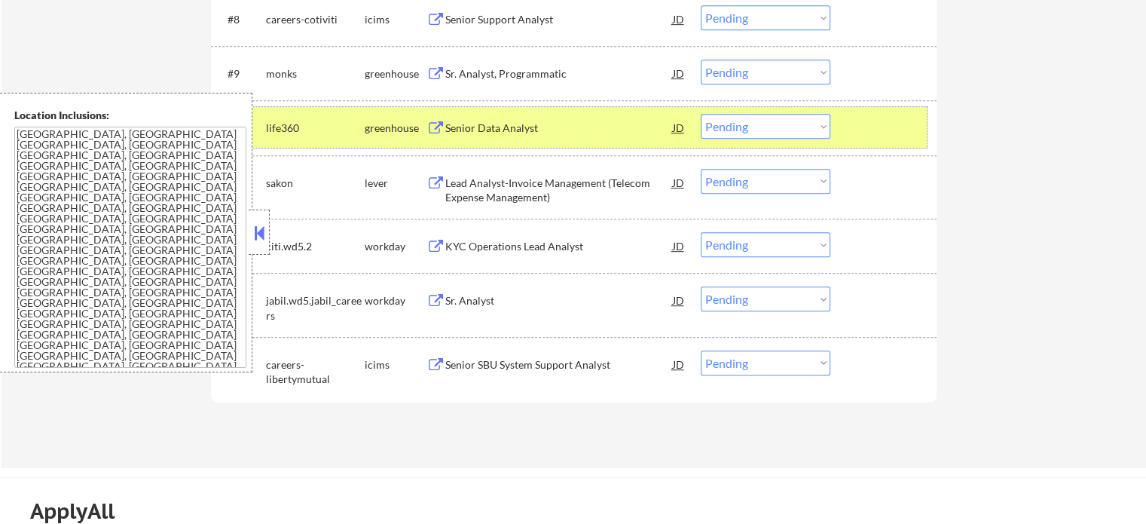
click at [884, 134] on div at bounding box center [885, 127] width 66 height 27
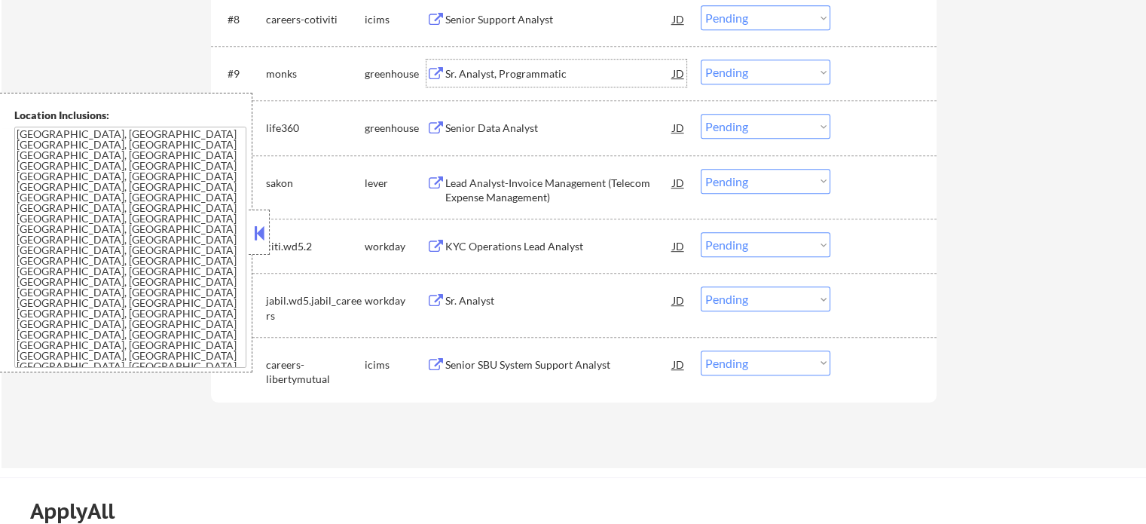
click at [484, 65] on div "Sr. Analyst, Programmatic" at bounding box center [559, 73] width 228 height 27
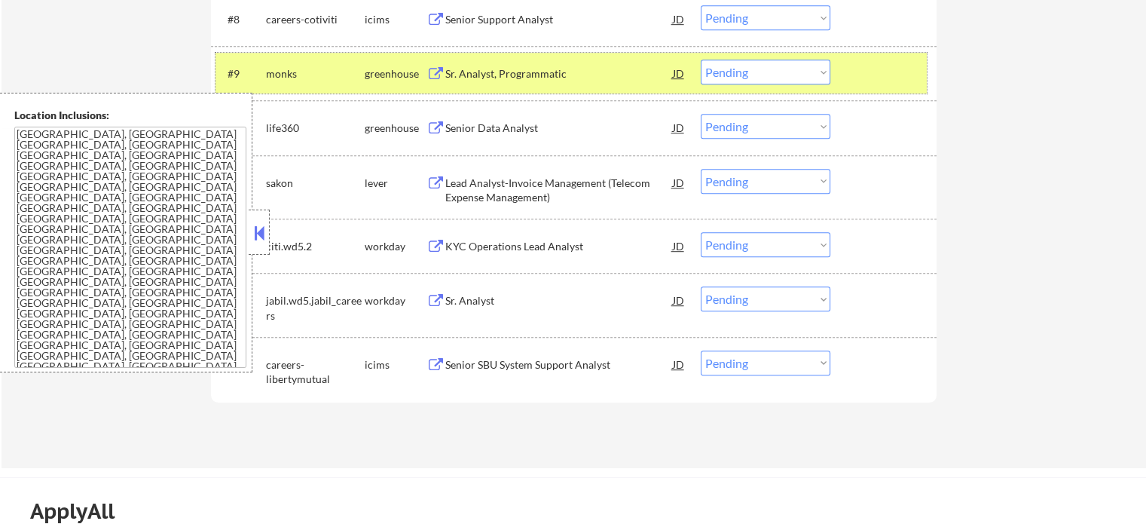
click at [874, 78] on div at bounding box center [885, 73] width 66 height 27
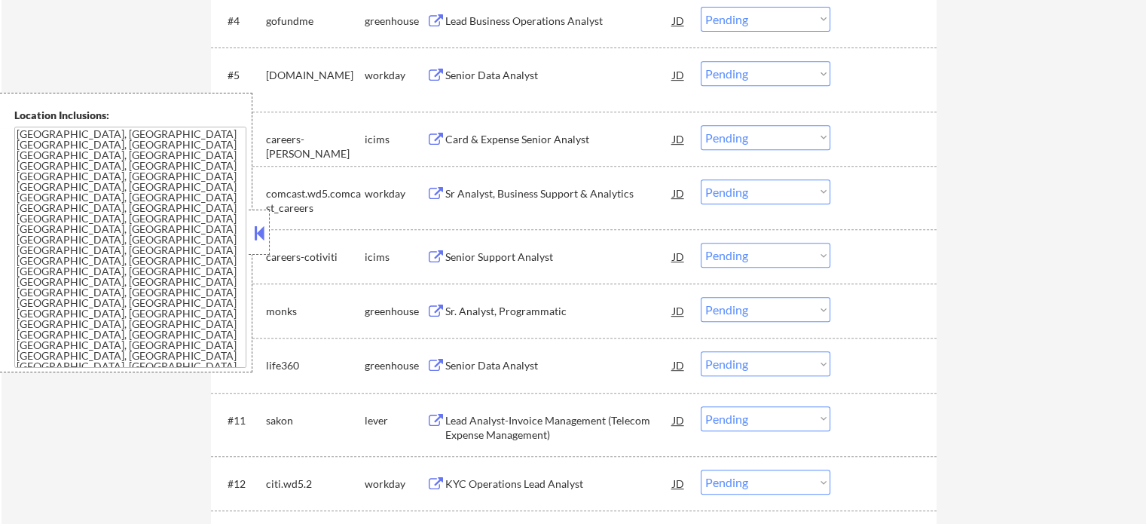
scroll to position [603, 0]
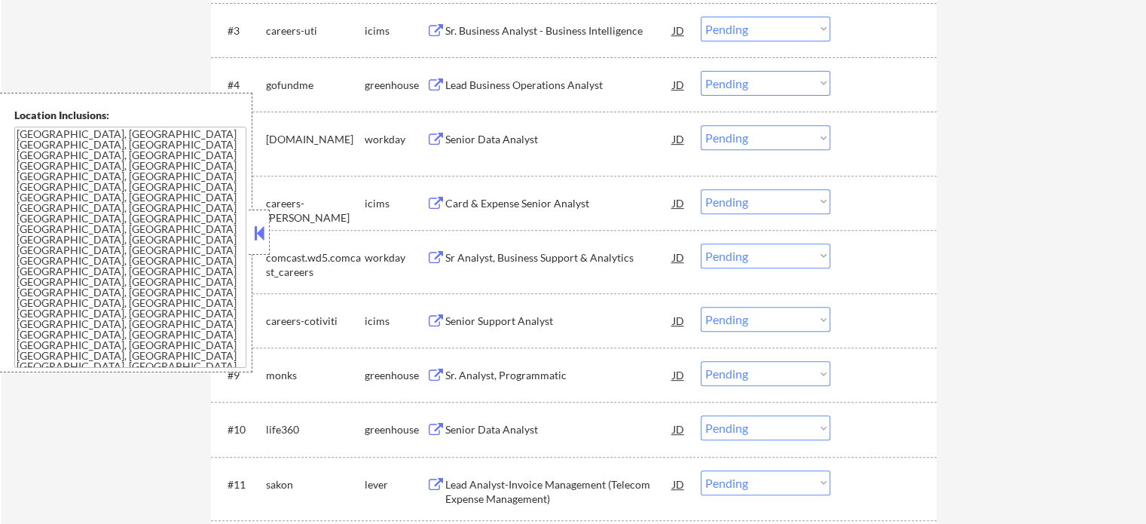
click at [486, 92] on div "Lead Business Operations Analyst" at bounding box center [559, 85] width 228 height 15
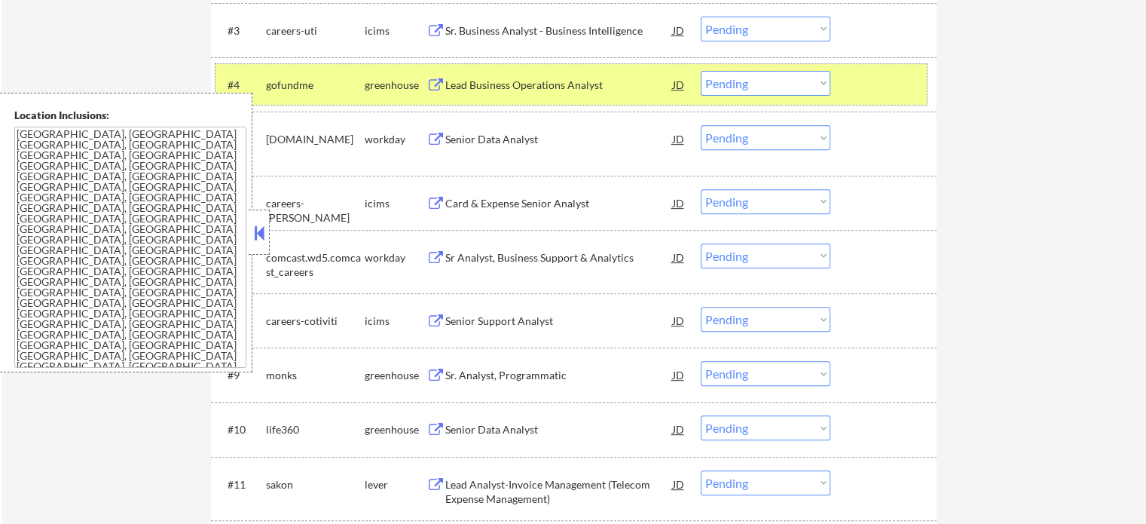
click at [871, 85] on div at bounding box center [885, 84] width 66 height 27
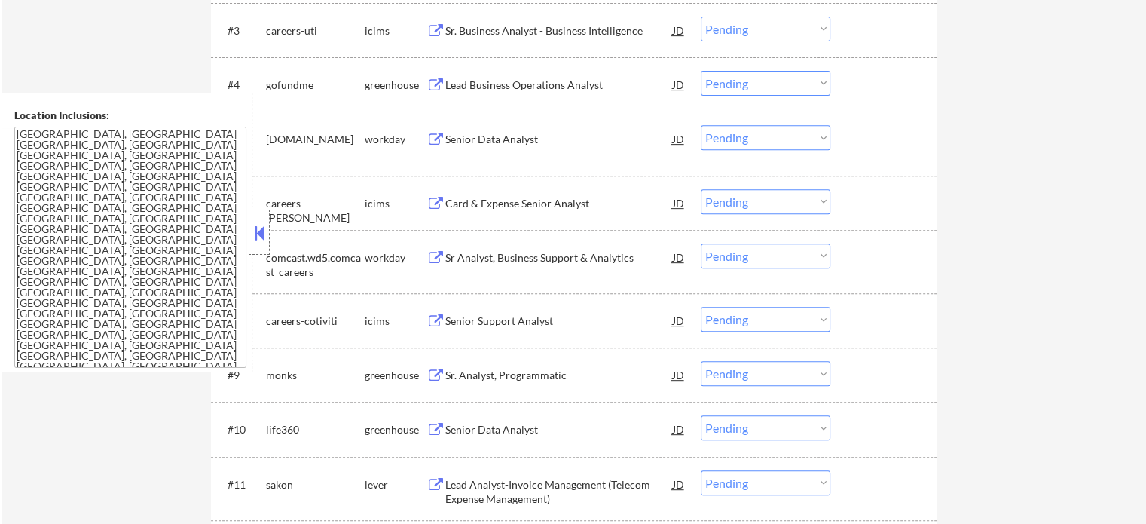
click at [568, 35] on div "Sr. Business Analyst - Business Intelligence" at bounding box center [559, 30] width 228 height 15
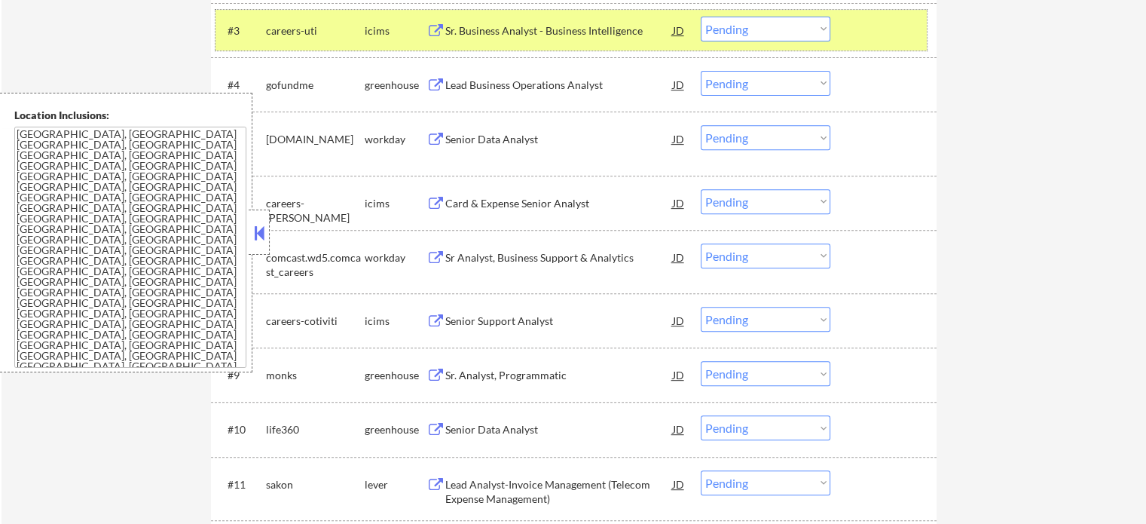
click at [890, 23] on div at bounding box center [885, 30] width 66 height 27
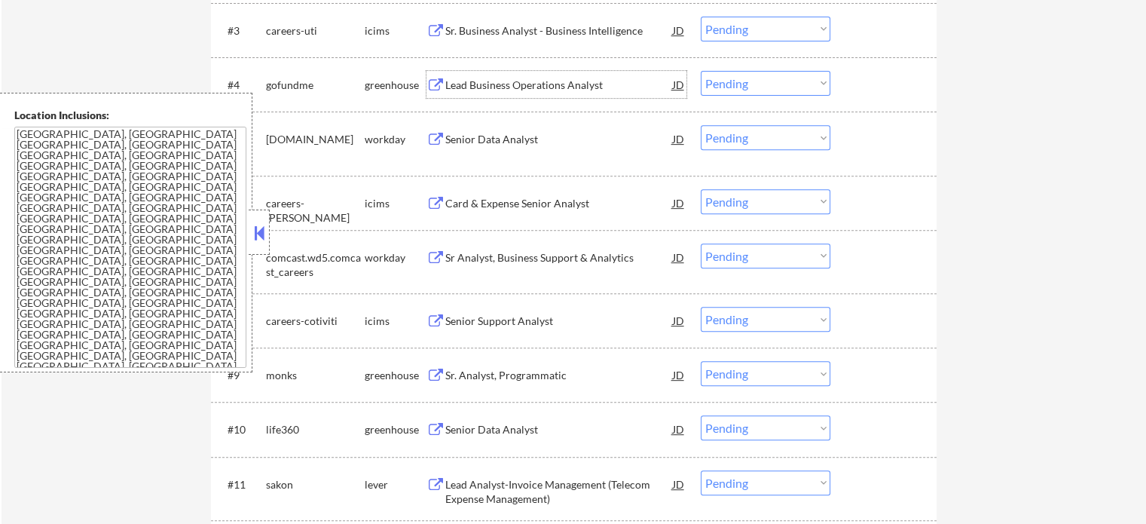
click at [546, 79] on div "Lead Business Operations Analyst" at bounding box center [559, 85] width 228 height 15
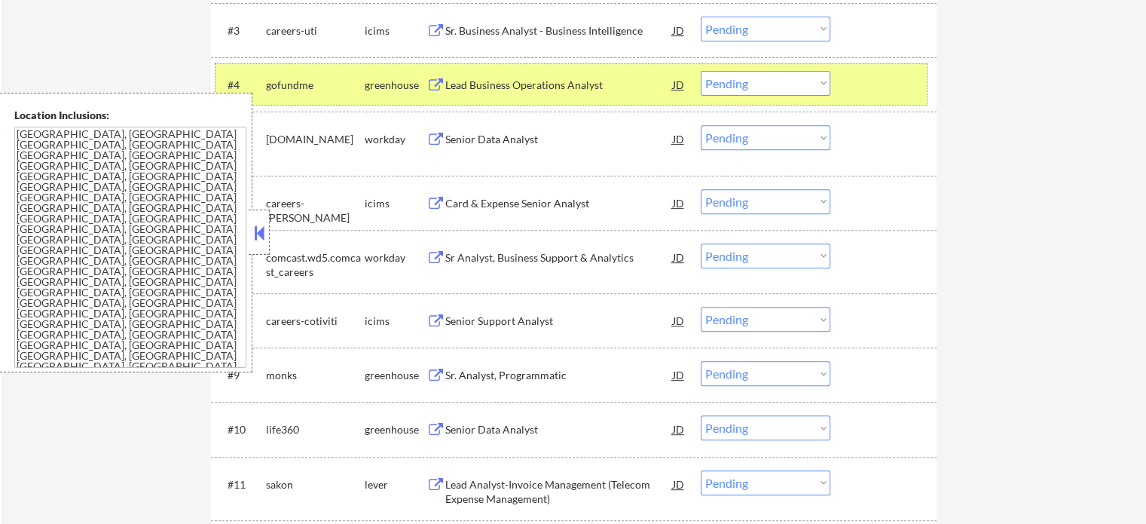
click at [891, 90] on div at bounding box center [885, 84] width 66 height 27
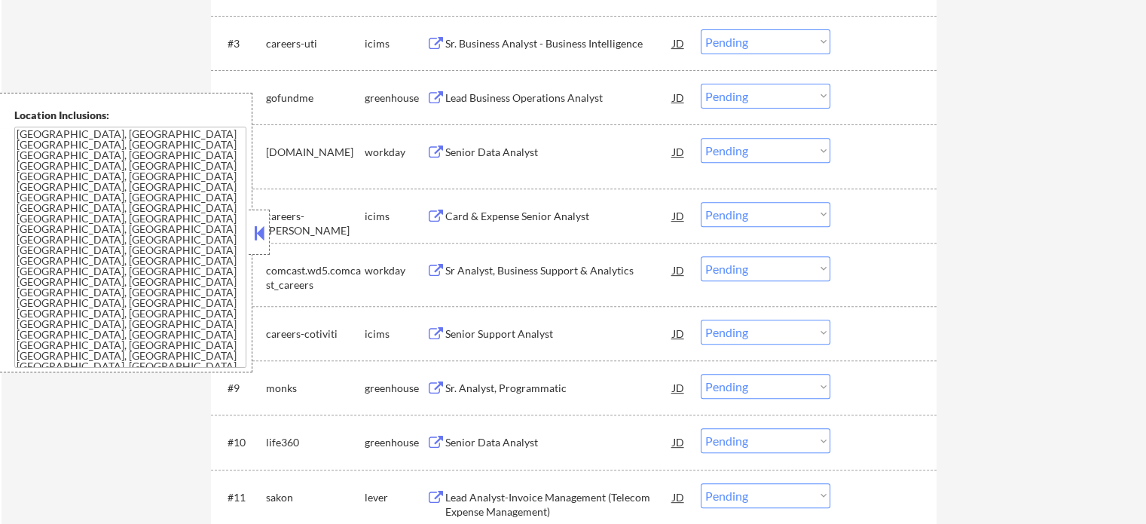
scroll to position [377, 0]
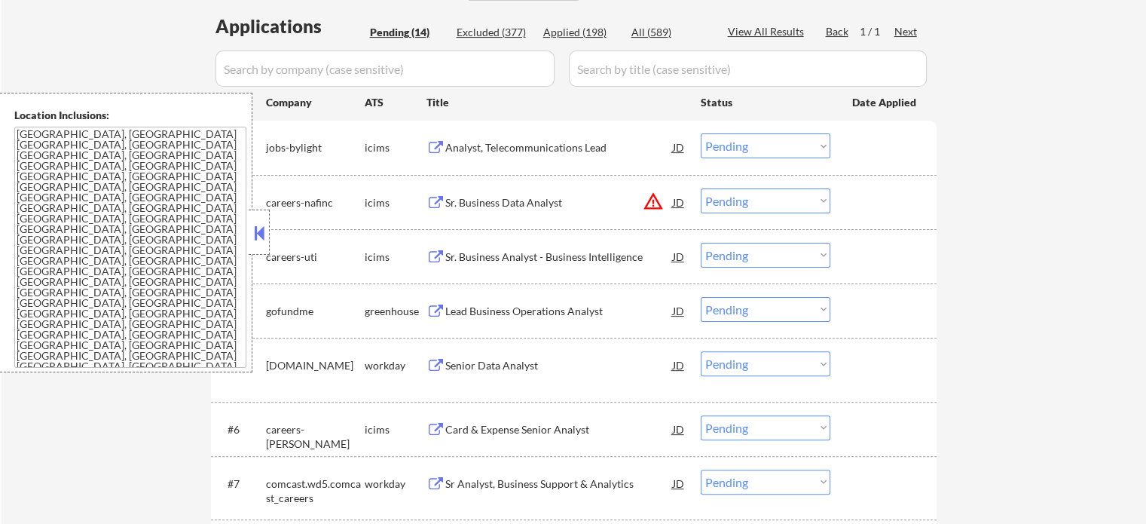
click at [523, 192] on div "Sr. Business Data Analyst" at bounding box center [559, 201] width 228 height 27
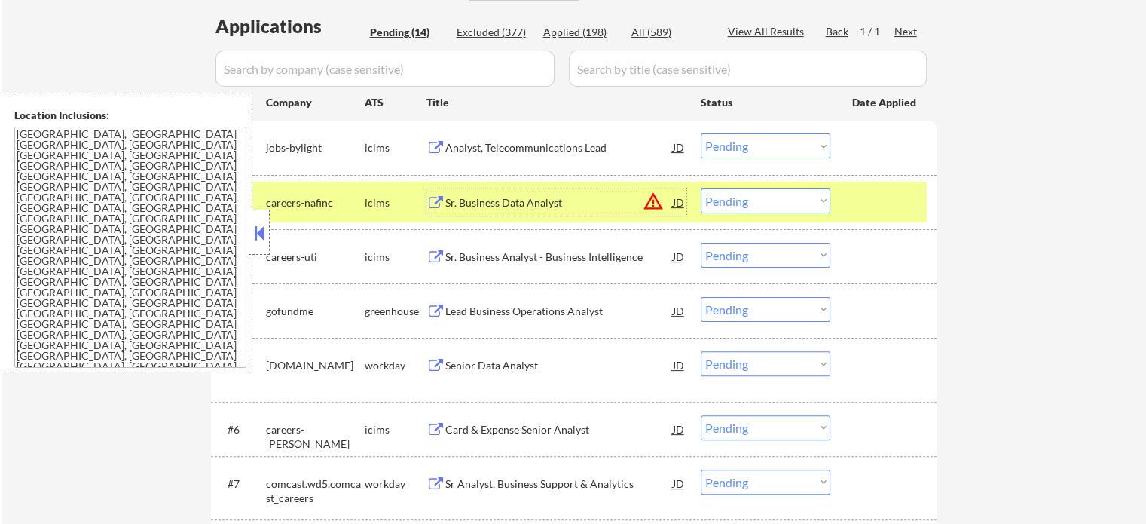
click at [865, 208] on div at bounding box center [885, 201] width 66 height 27
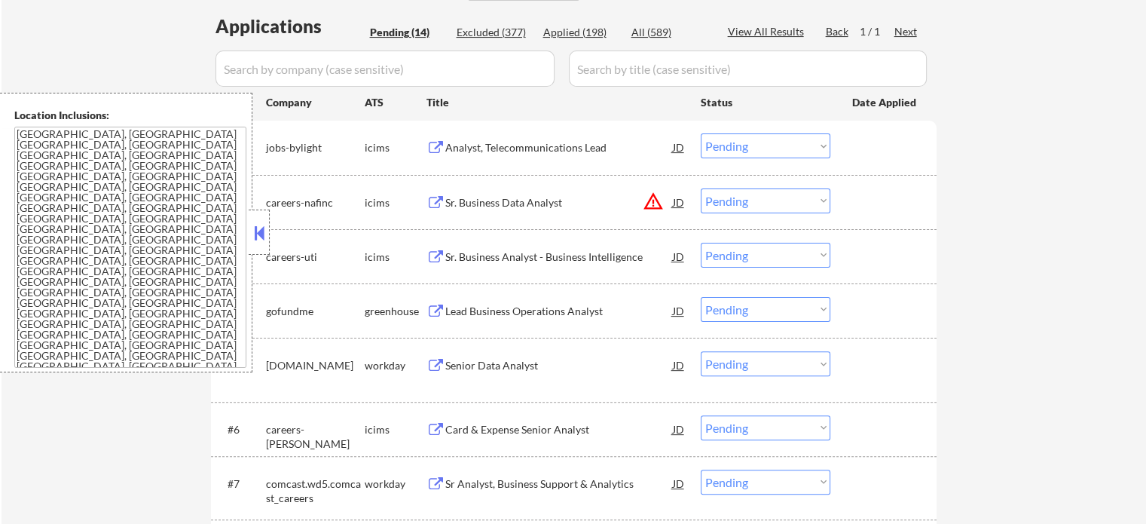
click at [533, 302] on div "Lead Business Operations Analyst" at bounding box center [559, 310] width 228 height 27
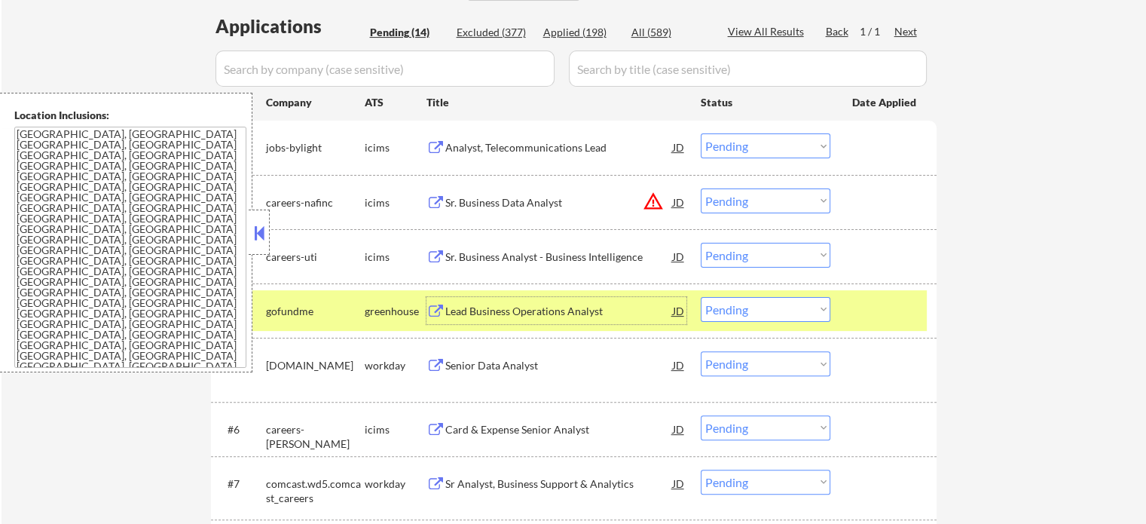
click at [753, 307] on select "Choose an option... Pending Applied Excluded (Questions) Excluded (Expired) Exc…" at bounding box center [766, 309] width 130 height 25
click at [701, 297] on select "Choose an option... Pending Applied Excluded (Questions) Excluded (Expired) Exc…" at bounding box center [766, 309] width 130 height 25
click at [882, 310] on div at bounding box center [885, 310] width 66 height 27
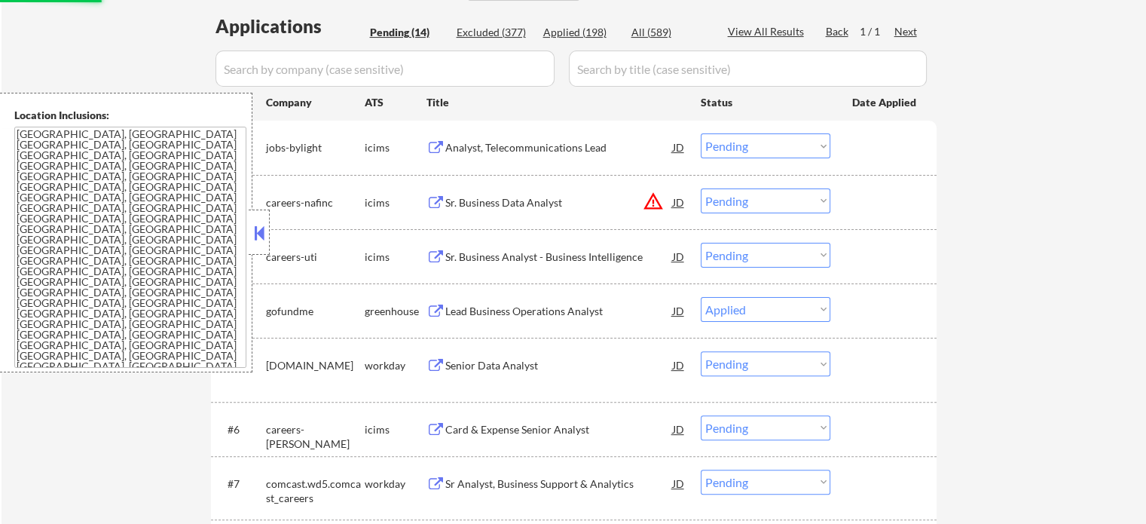
click at [521, 364] on div "Senior Data Analyst" at bounding box center [559, 365] width 228 height 15
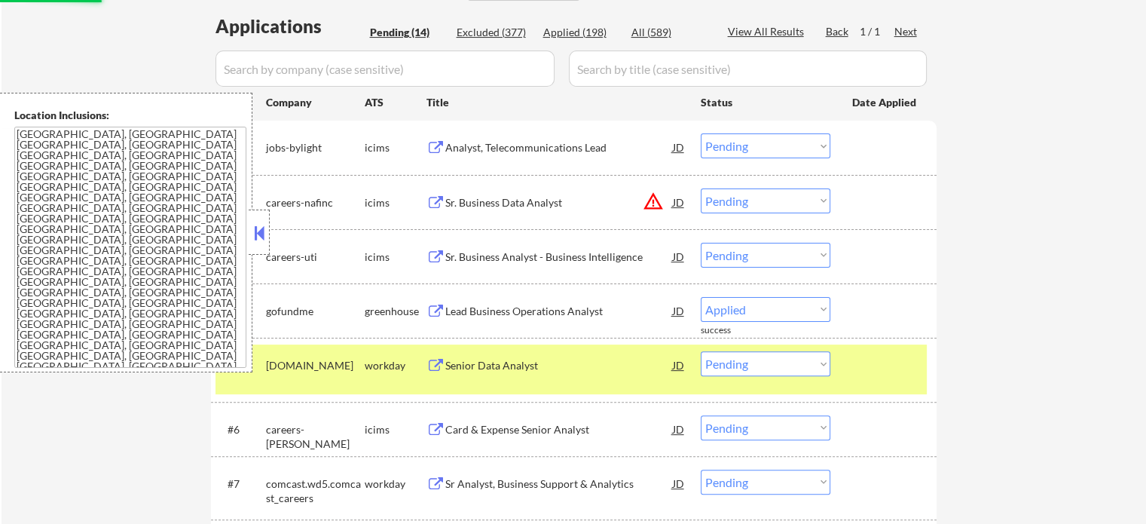
select select ""pending""
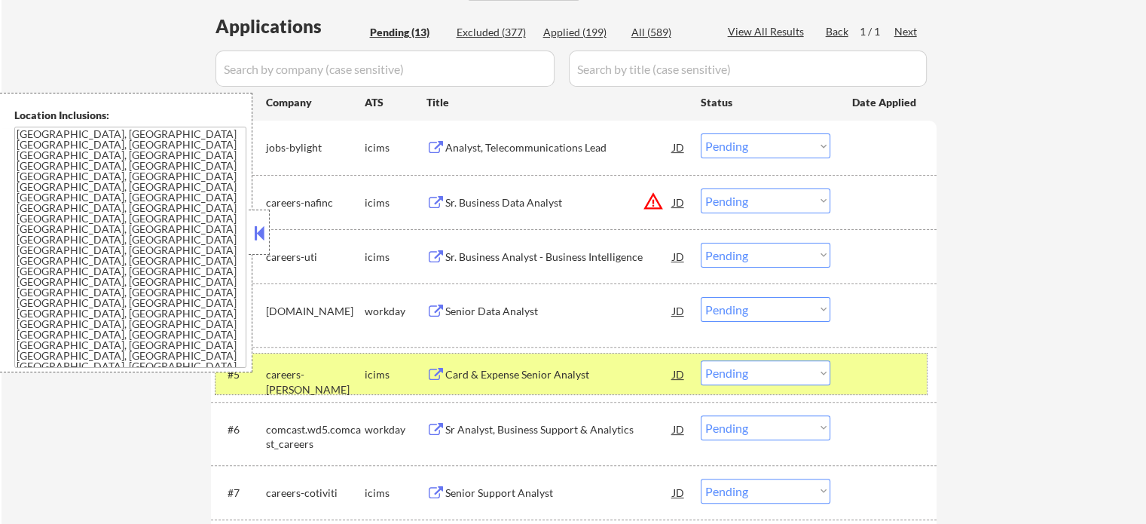
click at [852, 364] on div at bounding box center [885, 373] width 66 height 27
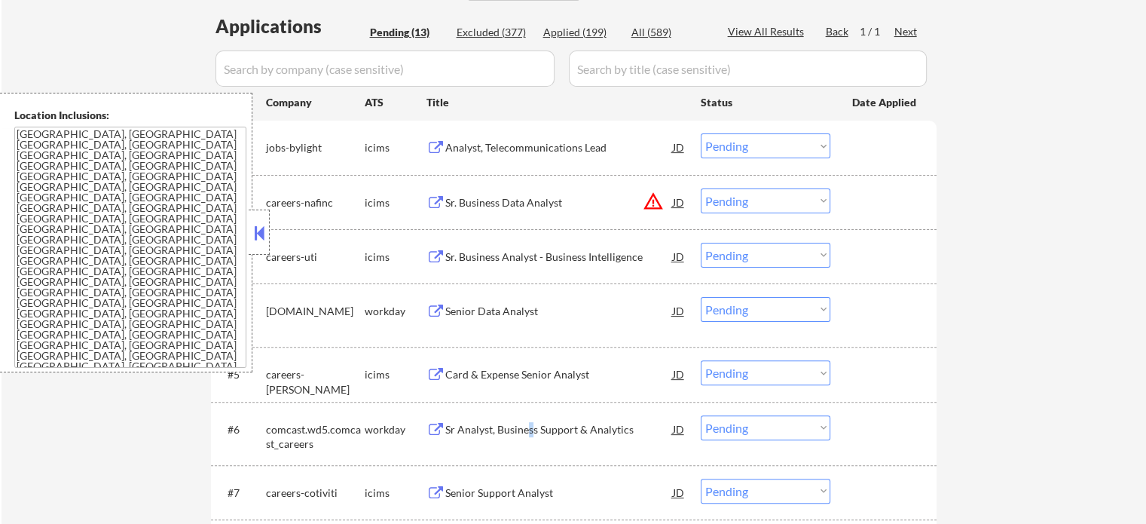
click at [528, 420] on div "Sr Analyst, Business Support & Analytics" at bounding box center [559, 428] width 228 height 27
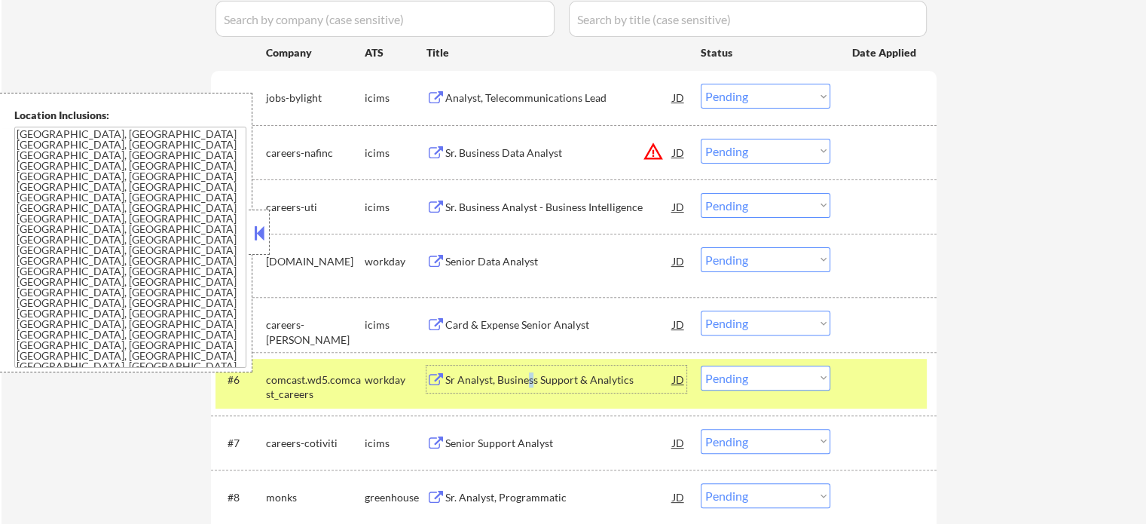
scroll to position [452, 0]
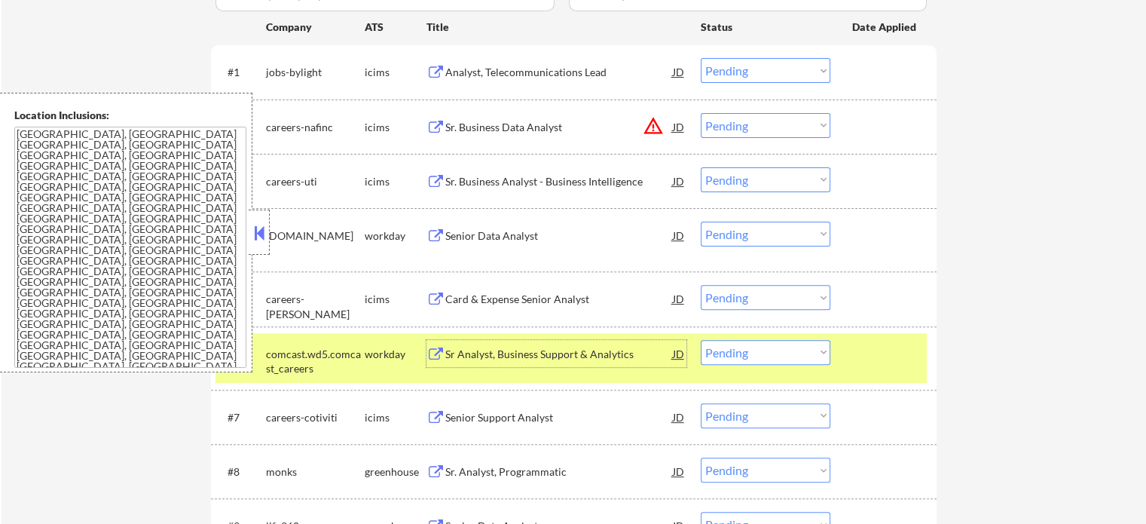
click at [457, 463] on div "Sr. Analyst, Programmatic" at bounding box center [559, 470] width 228 height 27
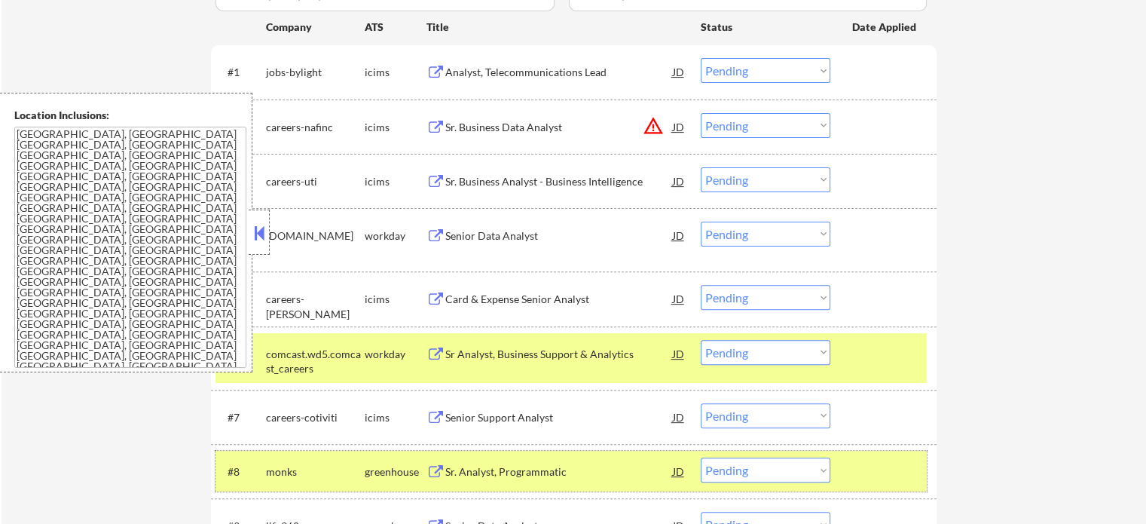
click at [903, 478] on div at bounding box center [885, 470] width 66 height 27
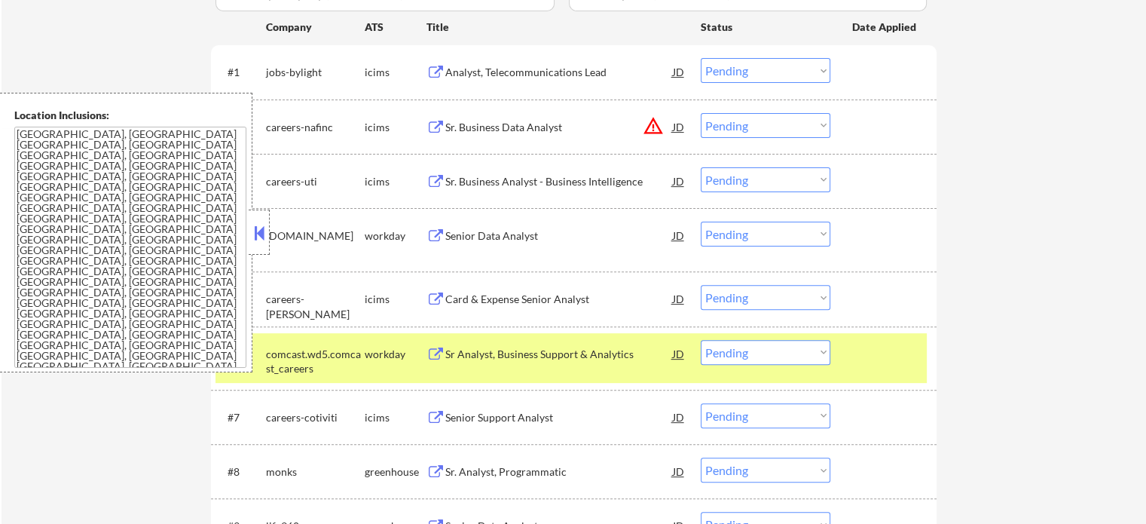
click at [888, 372] on div "#6 comcast.wd5.comcast_careers workday Sr Analyst, Business Support & Analytics…" at bounding box center [570, 358] width 711 height 50
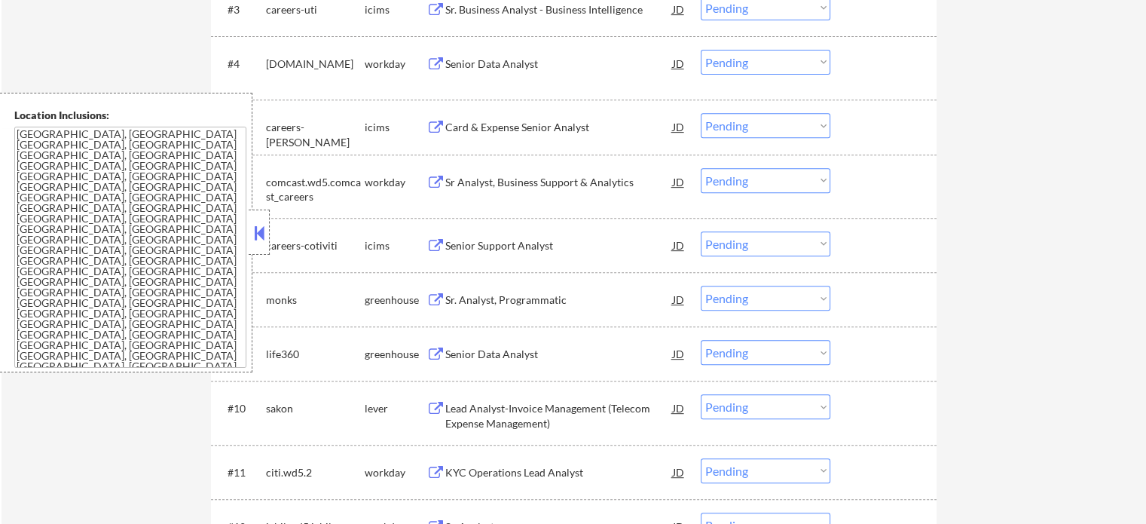
scroll to position [678, 0]
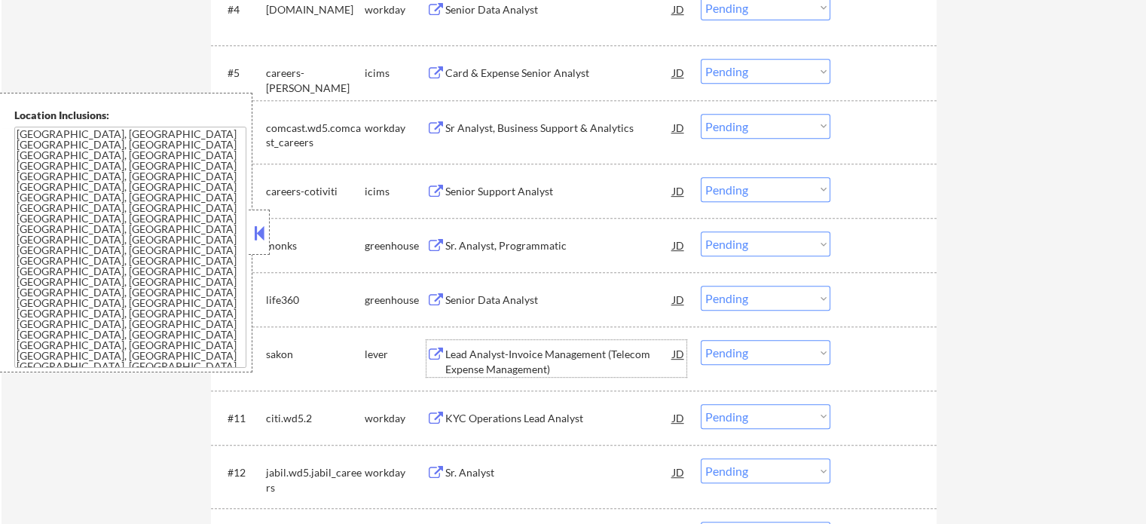
click at [475, 360] on div "Lead Analyst-Invoice Management (Telecom Expense Management)" at bounding box center [559, 361] width 228 height 29
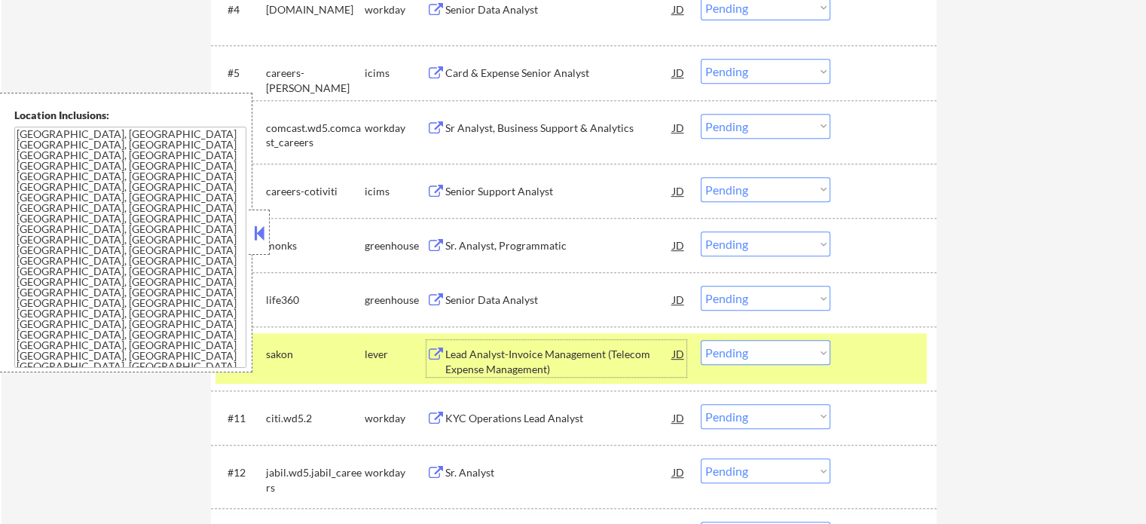
click at [884, 348] on div at bounding box center [885, 353] width 66 height 27
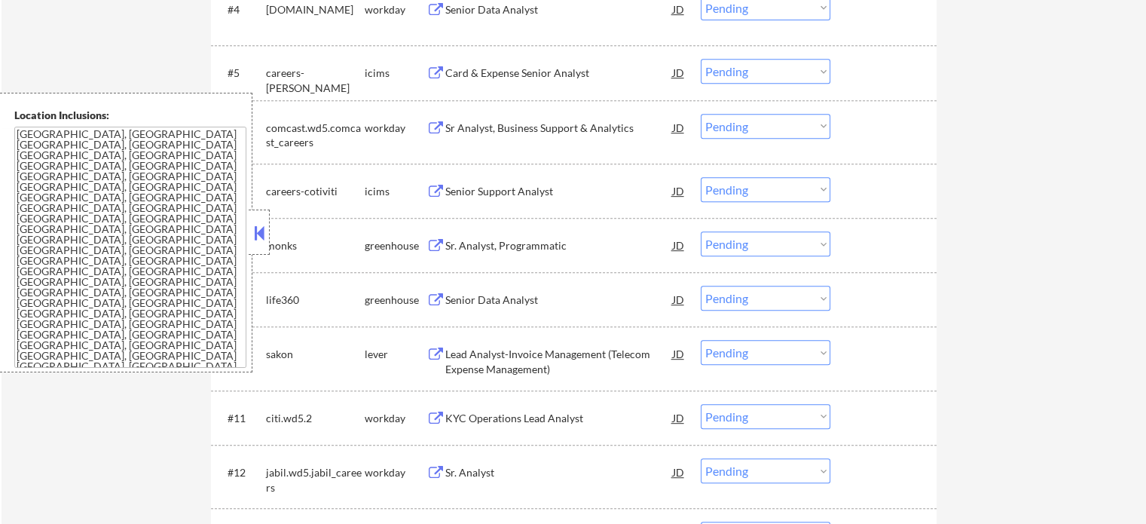
click at [552, 408] on div "KYC Operations Lead Analyst" at bounding box center [559, 417] width 228 height 27
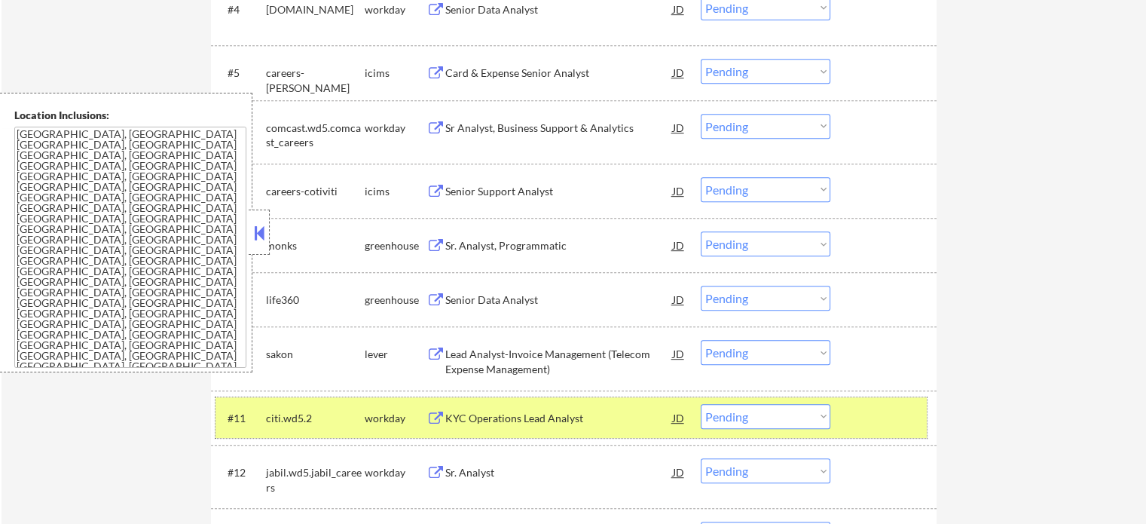
click at [863, 418] on div at bounding box center [885, 417] width 66 height 27
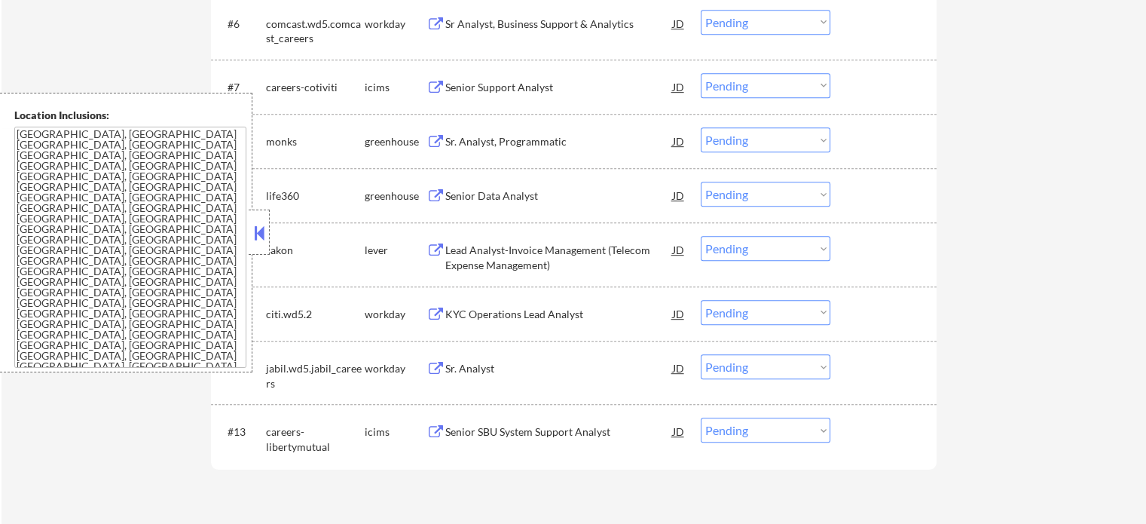
scroll to position [904, 0]
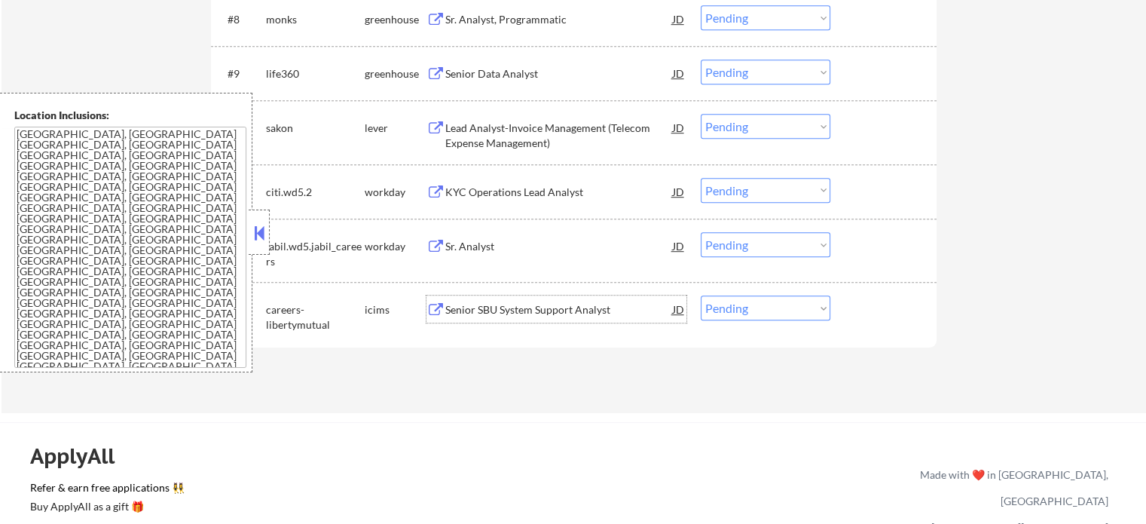
click at [503, 313] on div "Senior SBU System Support Analyst" at bounding box center [559, 309] width 228 height 15
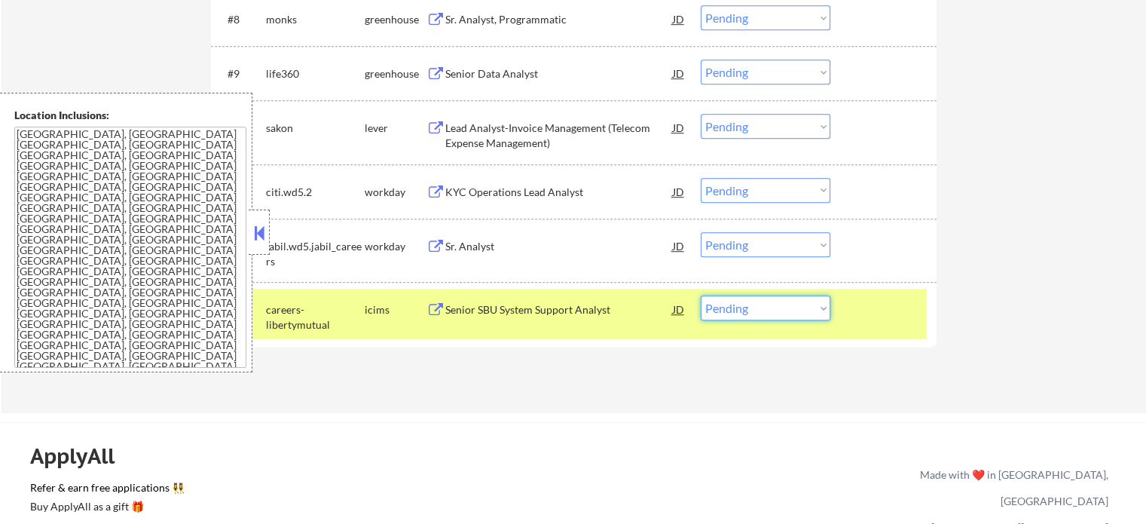
click at [753, 316] on select "Choose an option... Pending Applied Excluded (Questions) Excluded (Expired) Exc…" at bounding box center [766, 307] width 130 height 25
select select ""excluded__expired_""
click at [701, 295] on select "Choose an option... Pending Applied Excluded (Questions) Excluded (Expired) Exc…" at bounding box center [766, 307] width 130 height 25
click at [880, 316] on div at bounding box center [885, 308] width 66 height 27
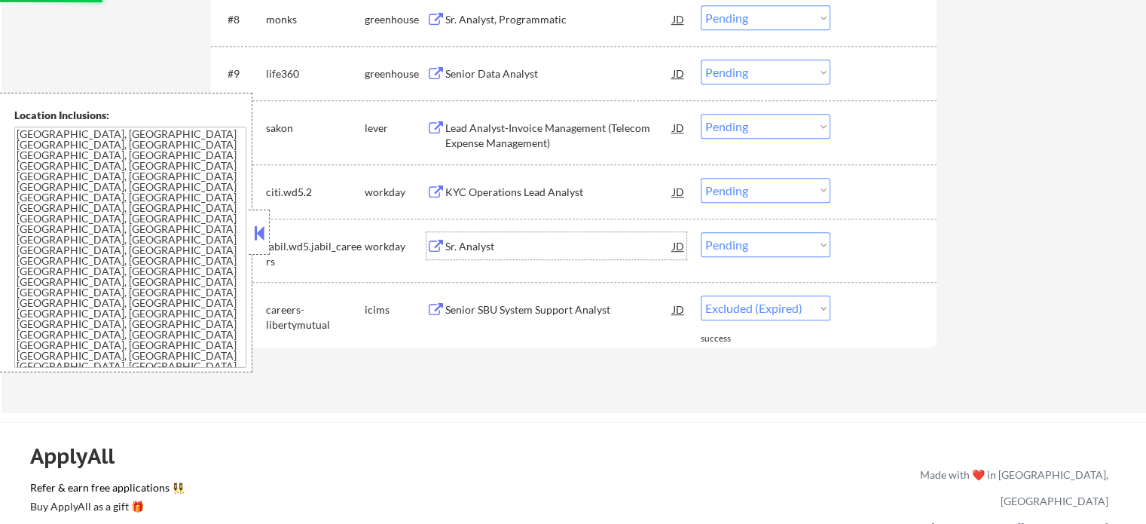
click at [476, 246] on div "Sr. Analyst" at bounding box center [559, 246] width 228 height 15
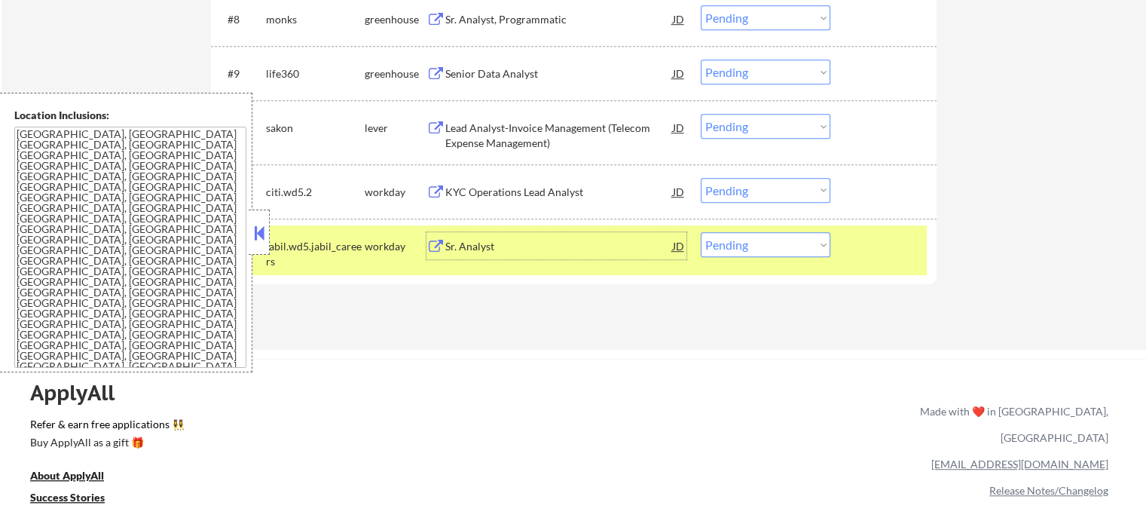
click at [894, 255] on div at bounding box center [885, 245] width 66 height 27
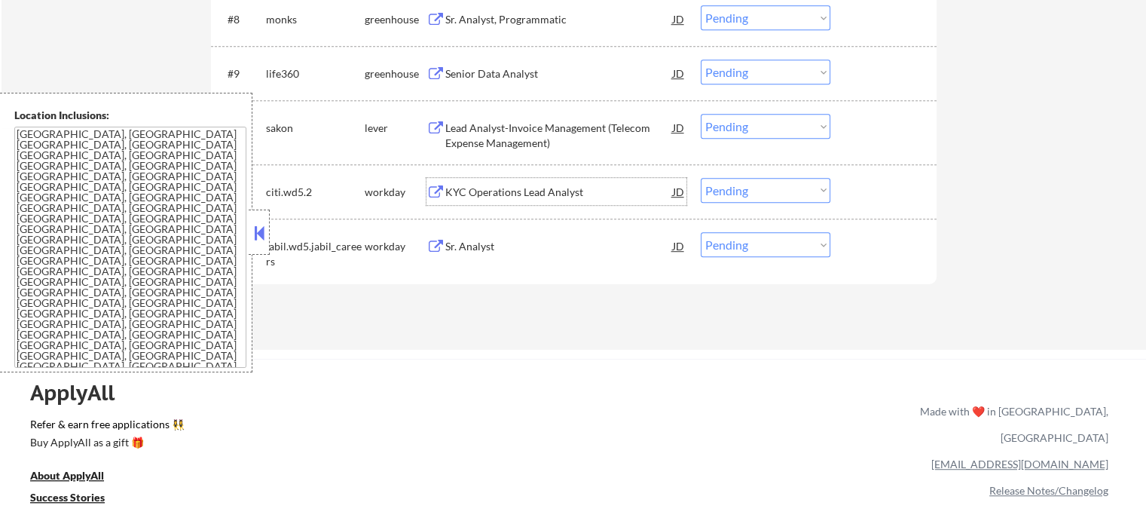
click at [509, 191] on div "KYC Operations Lead Analyst" at bounding box center [559, 192] width 228 height 15
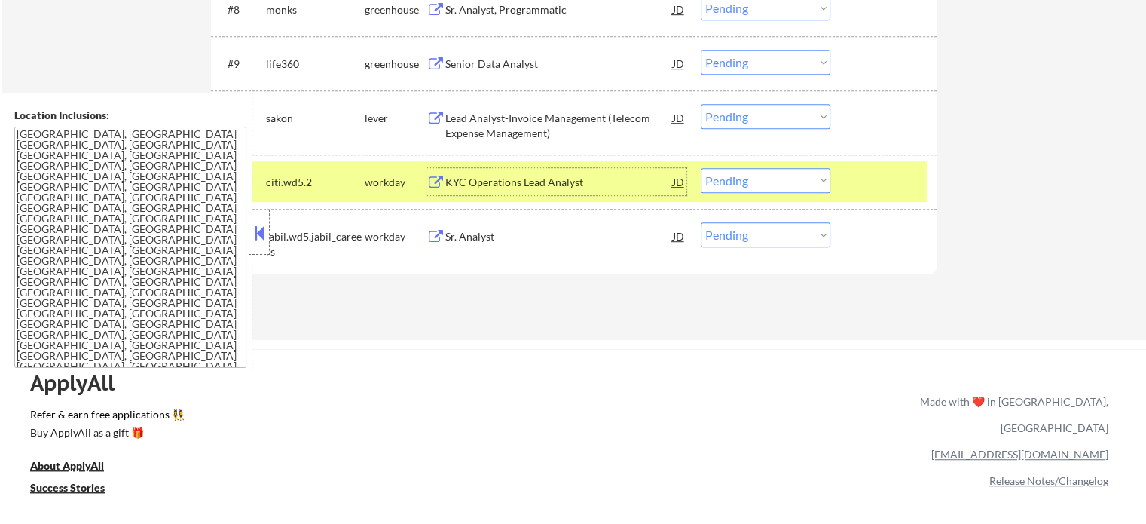
scroll to position [979, 0]
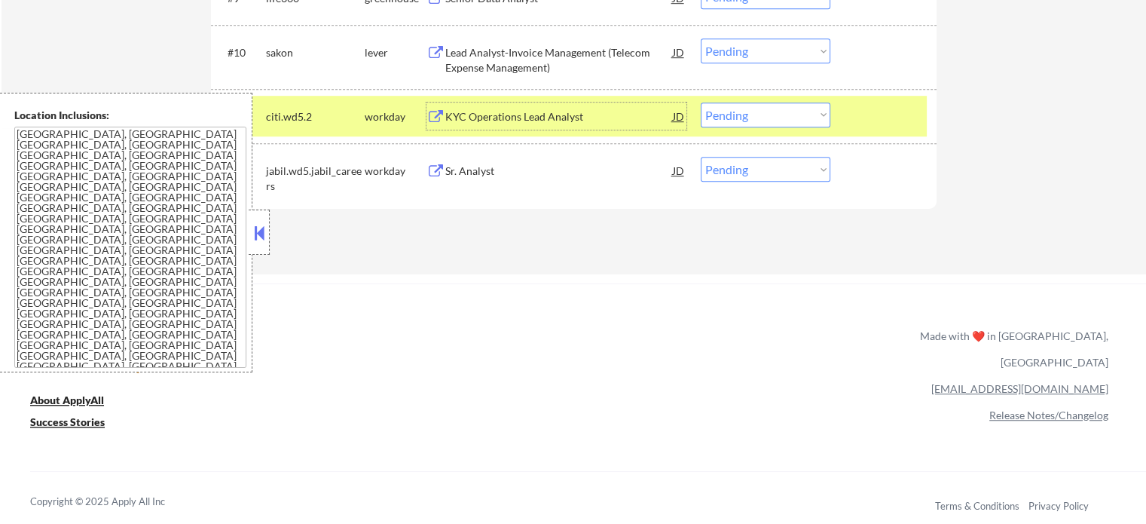
click at [880, 114] on div at bounding box center [885, 115] width 66 height 27
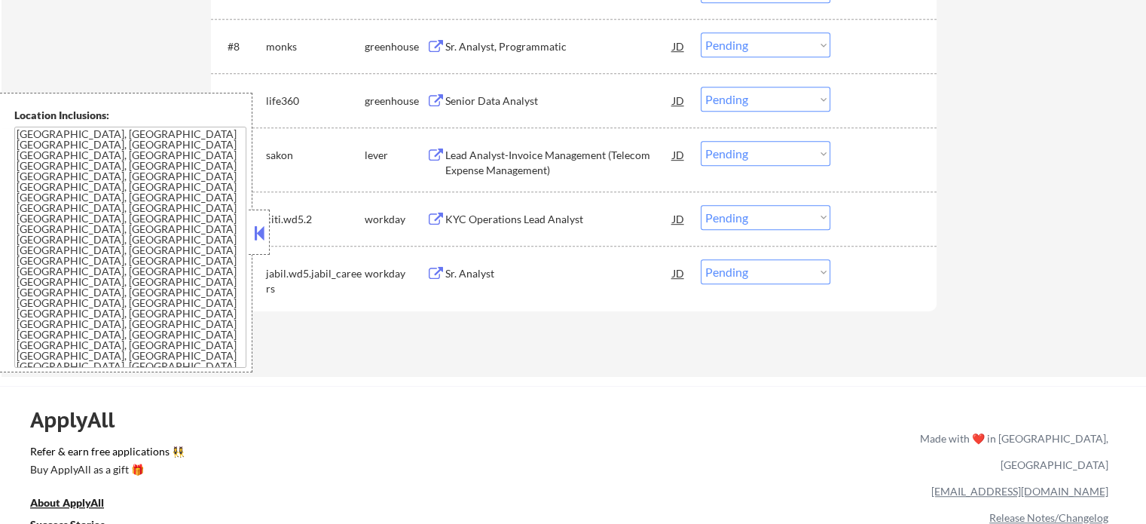
scroll to position [829, 0]
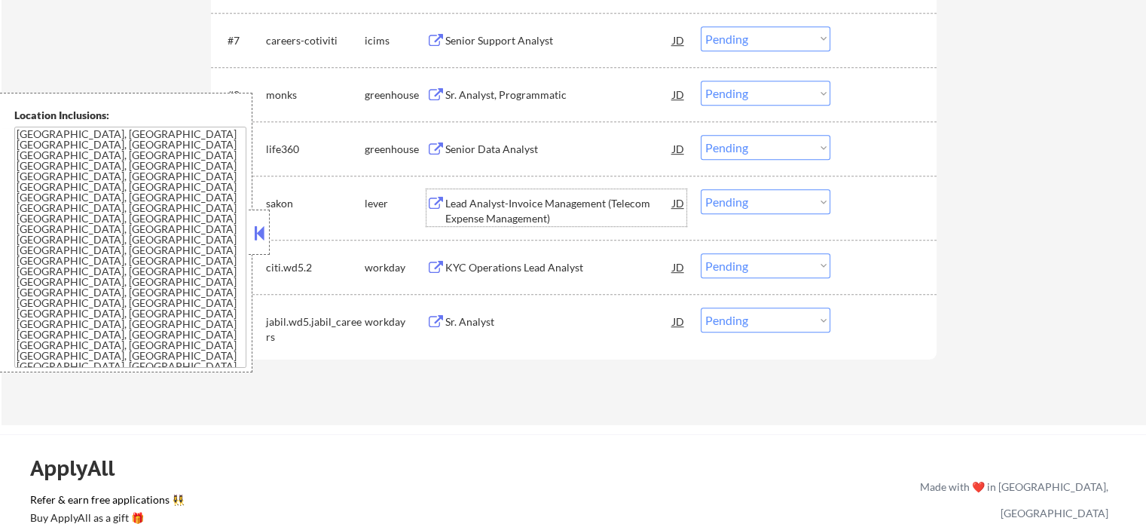
click at [461, 215] on div "Lead Analyst-Invoice Management (Telecom Expense Management)" at bounding box center [559, 210] width 228 height 29
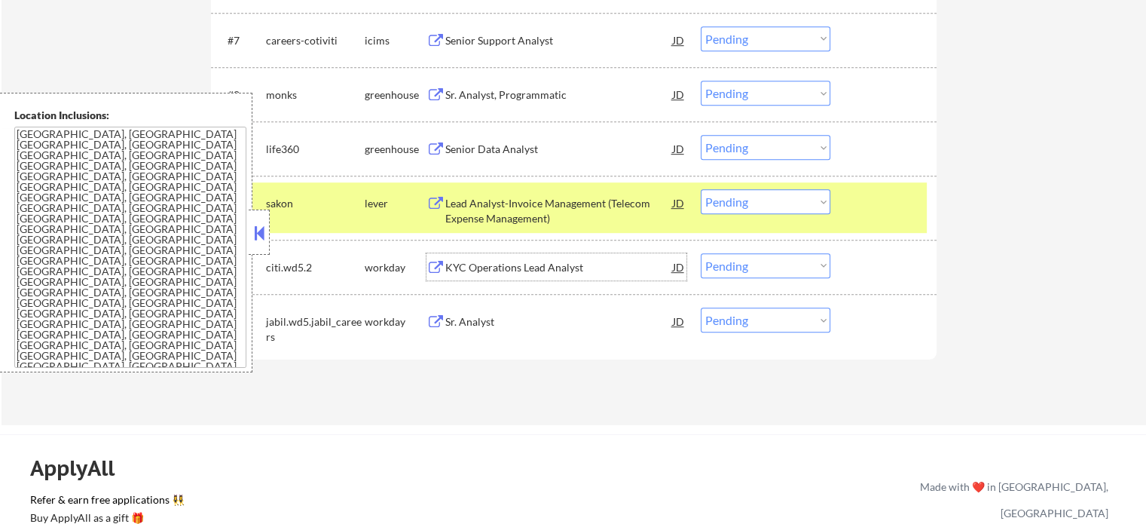
click at [476, 264] on div "KYC Operations Lead Analyst" at bounding box center [559, 267] width 228 height 15
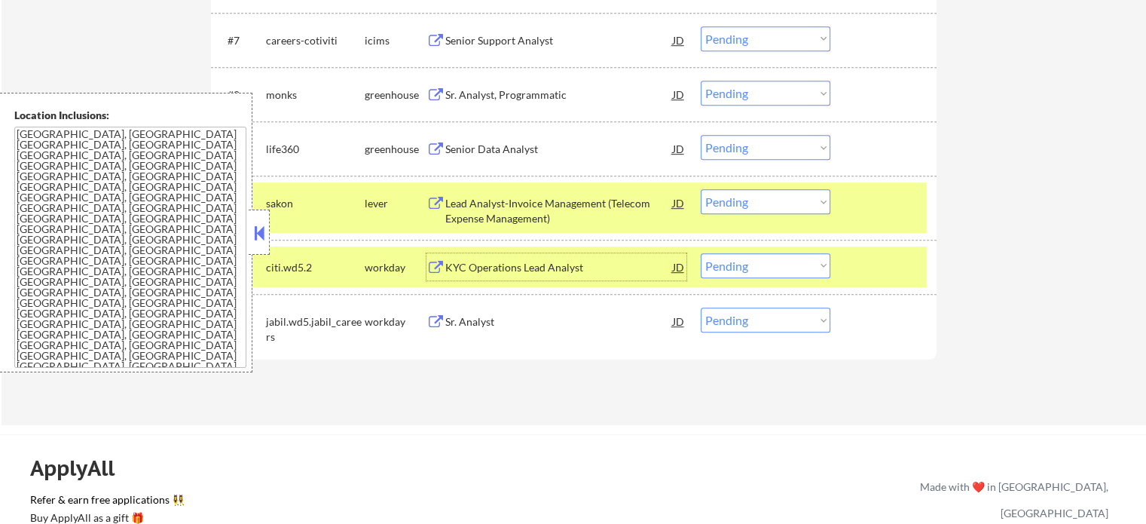
click at [526, 145] on div "Senior Data Analyst" at bounding box center [559, 149] width 228 height 15
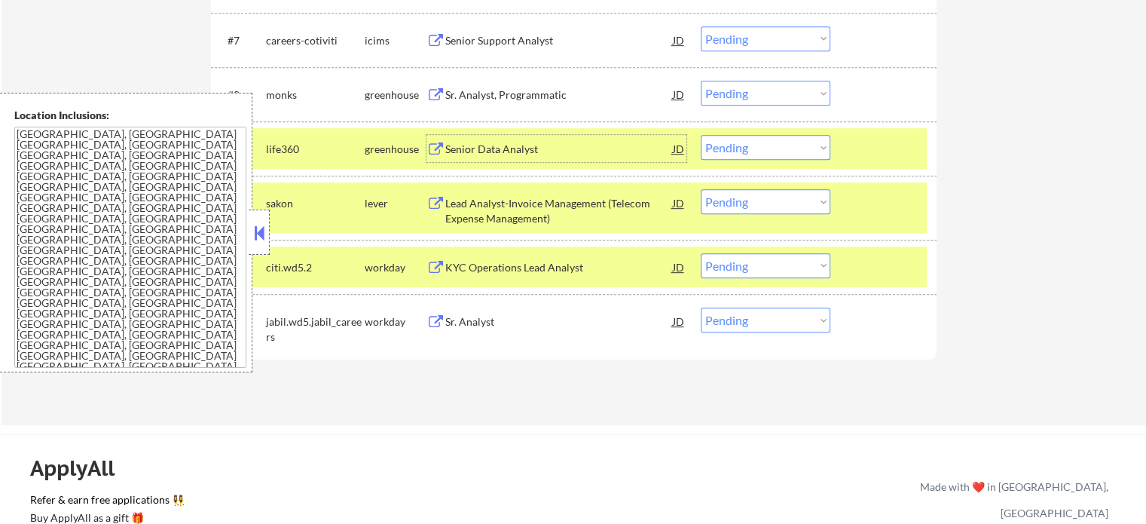
click at [889, 251] on div "#11 citi.wd5.2 workday KYC Operations Lead Analyst JD Choose an option... Pendi…" at bounding box center [570, 266] width 711 height 41
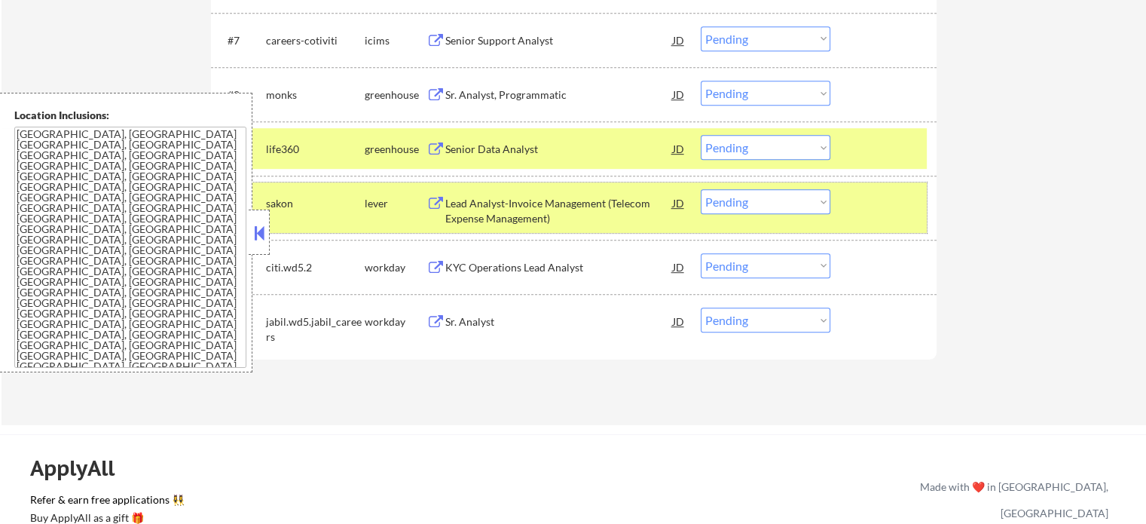
click at [888, 192] on div at bounding box center [885, 202] width 66 height 27
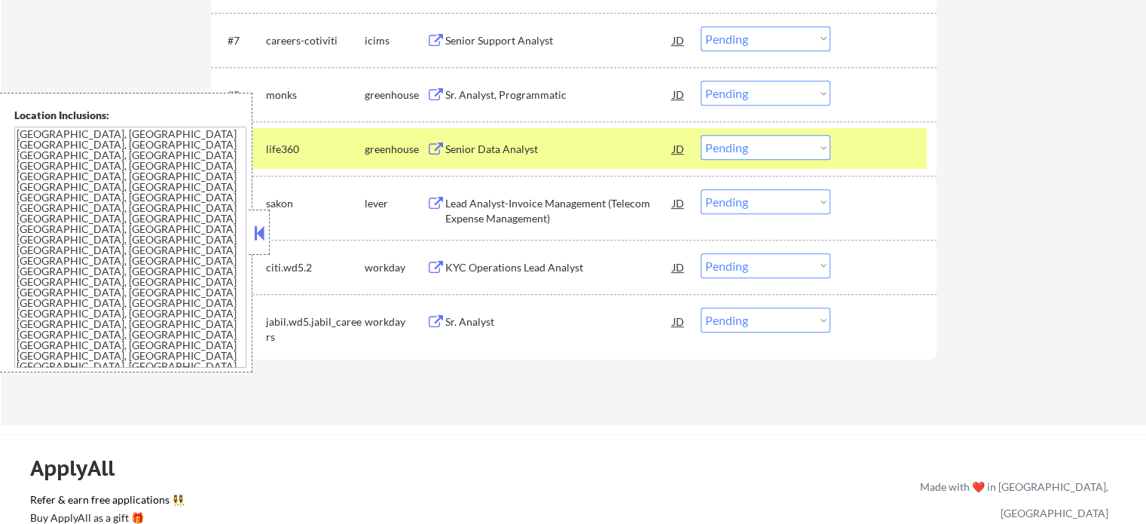
click at [880, 139] on div at bounding box center [885, 148] width 66 height 27
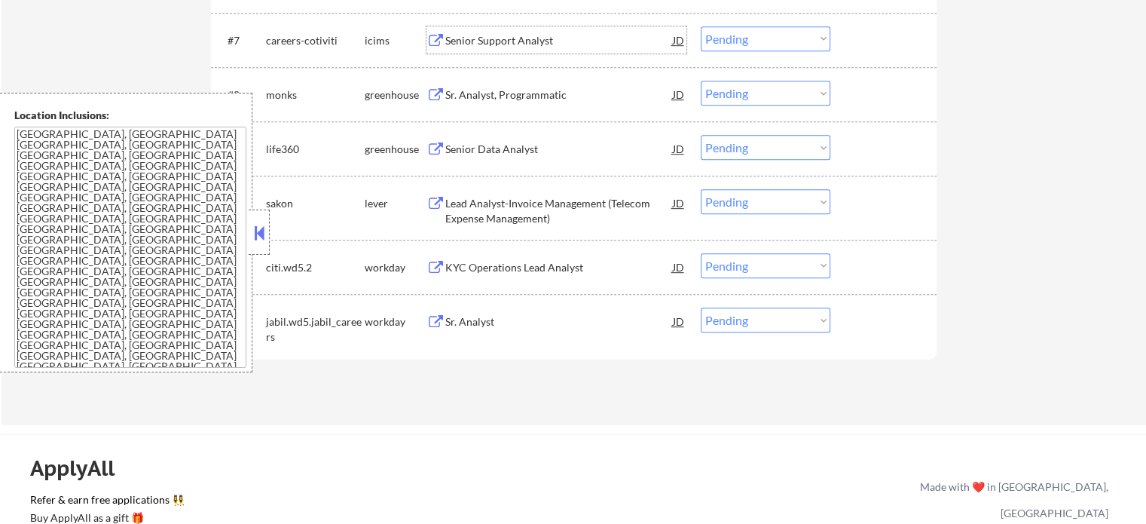
click at [509, 32] on div "Senior Support Analyst" at bounding box center [559, 39] width 228 height 27
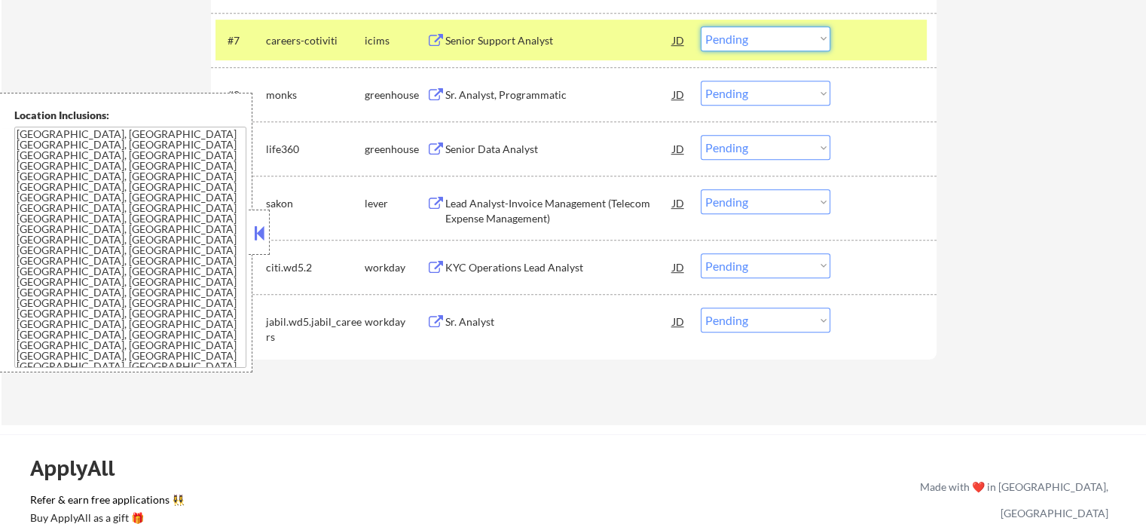
click at [772, 37] on select "Choose an option... Pending Applied Excluded (Questions) Excluded (Expired) Exc…" at bounding box center [766, 38] width 130 height 25
click at [701, 26] on select "Choose an option... Pending Applied Excluded (Questions) Excluded (Expired) Exc…" at bounding box center [766, 38] width 130 height 25
click at [877, 44] on div at bounding box center [885, 39] width 66 height 27
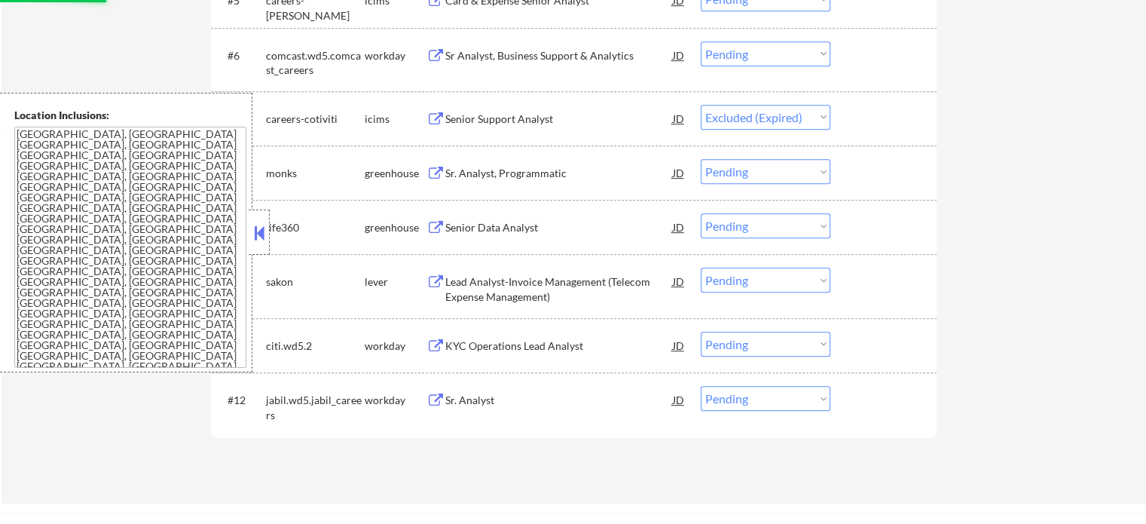
scroll to position [678, 0]
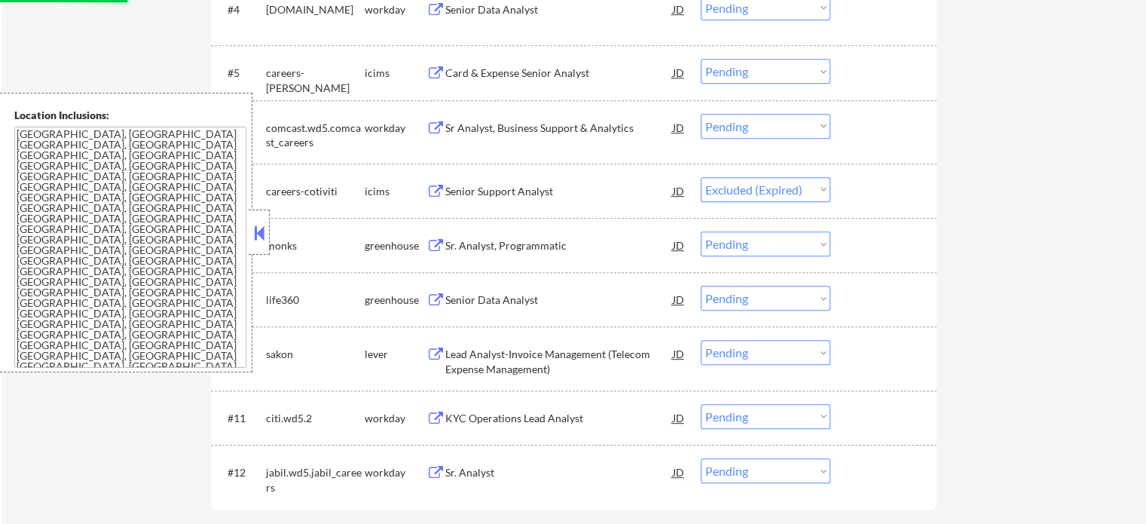
click at [454, 125] on div "Sr Analyst, Business Support & Analytics" at bounding box center [559, 128] width 228 height 15
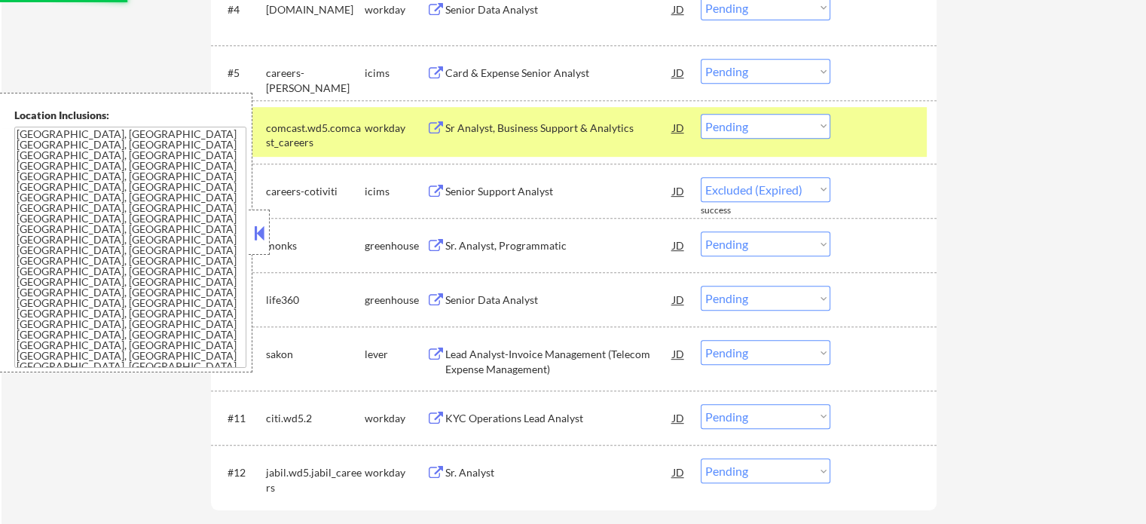
select select ""pending""
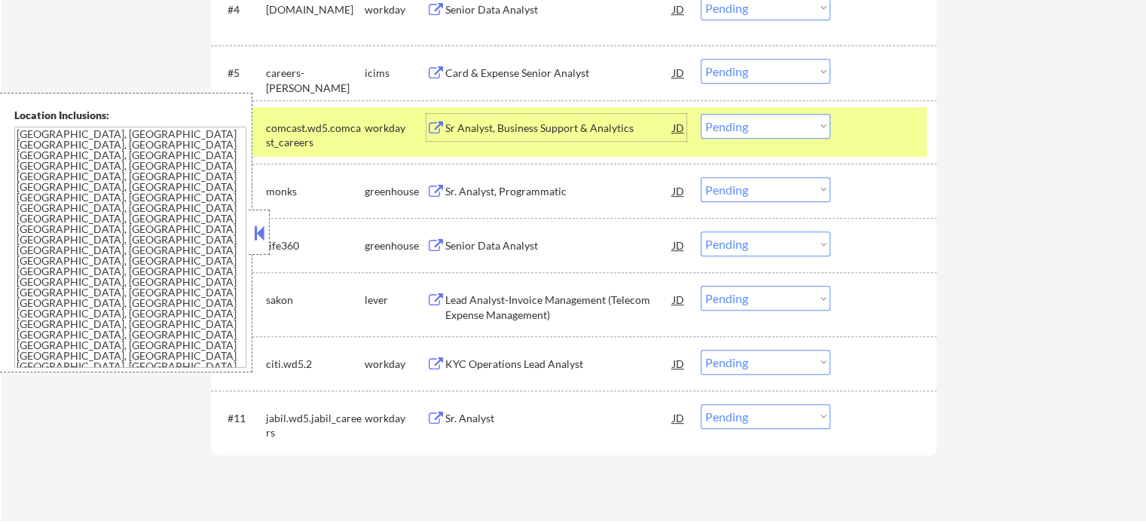
click at [885, 123] on div at bounding box center [885, 127] width 66 height 27
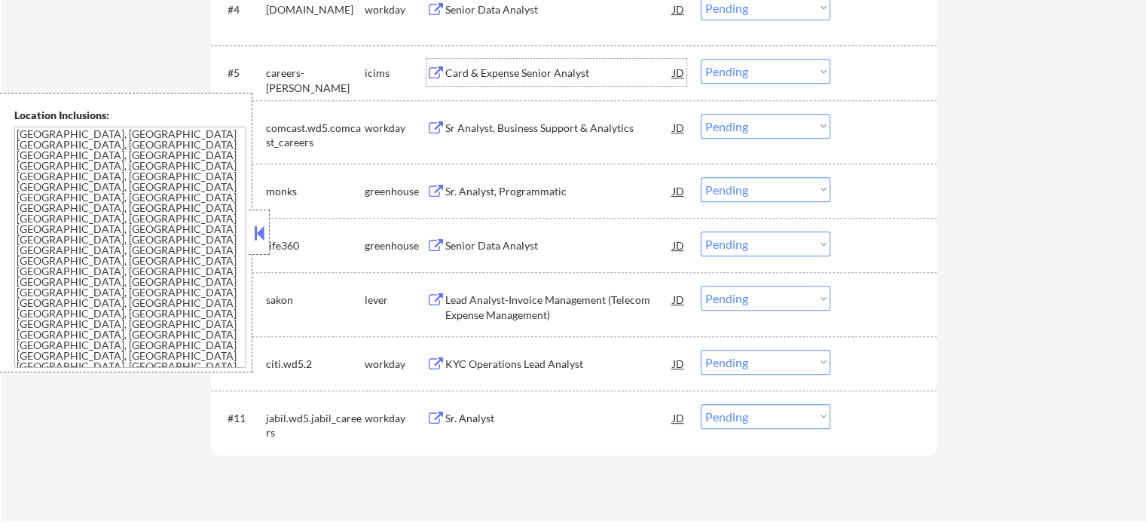
click at [510, 68] on div "Card & Expense Senior Analyst" at bounding box center [559, 73] width 228 height 15
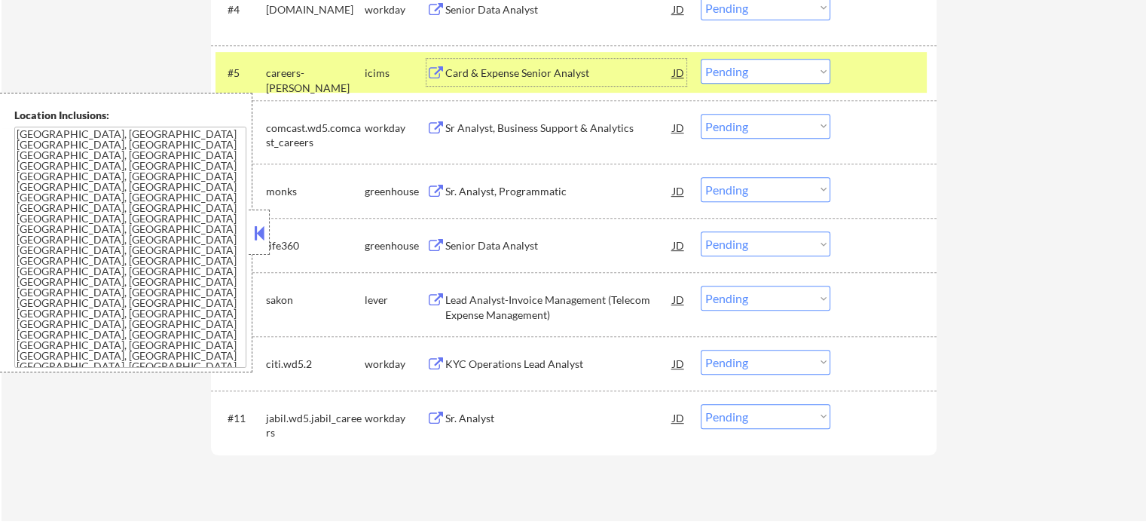
click at [890, 75] on div at bounding box center [885, 72] width 66 height 27
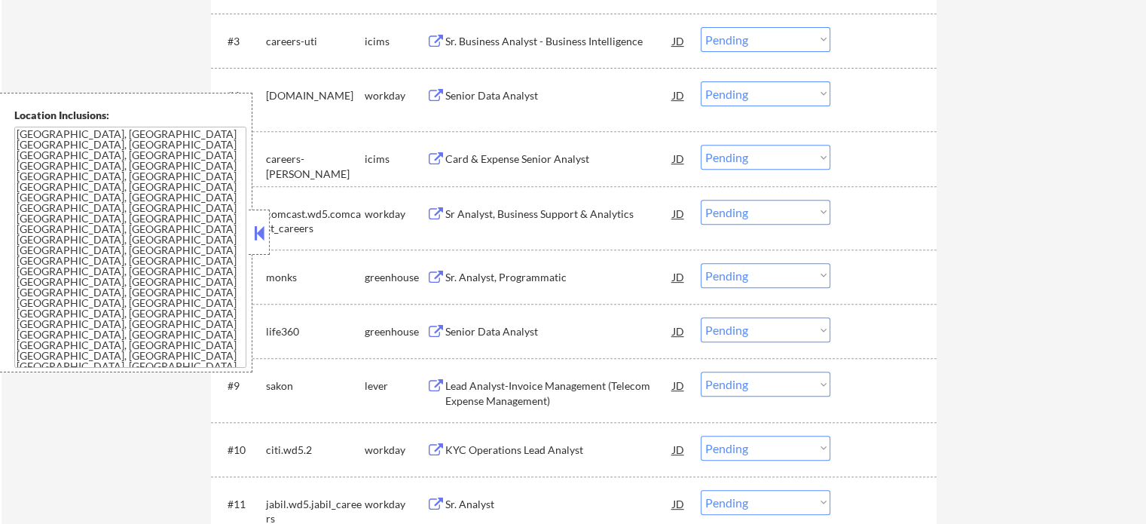
scroll to position [527, 0]
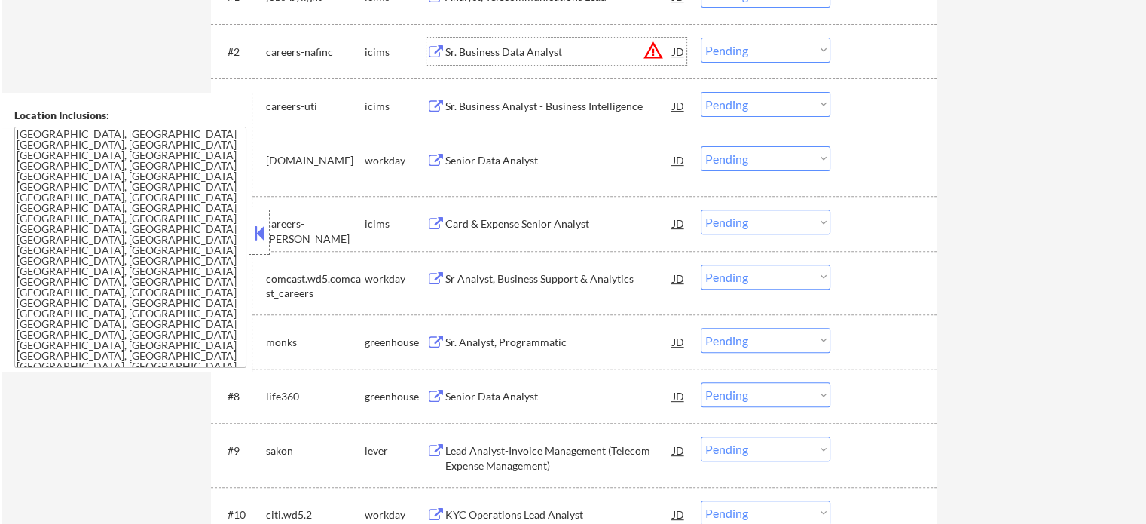
click at [519, 43] on div "Sr. Business Data Analyst" at bounding box center [559, 51] width 228 height 27
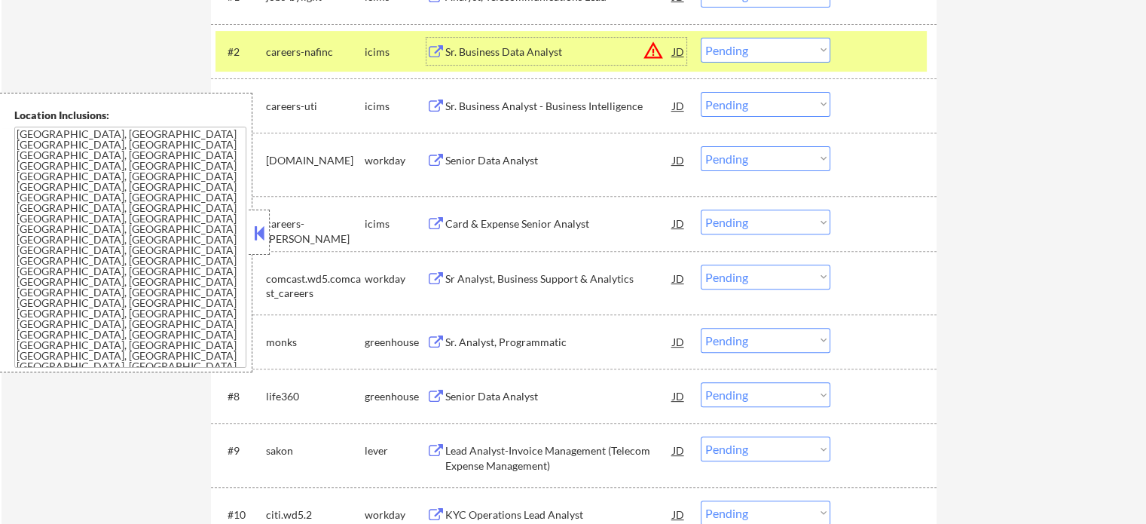
click at [492, 271] on div "Sr Analyst, Business Support & Analytics" at bounding box center [559, 278] width 228 height 15
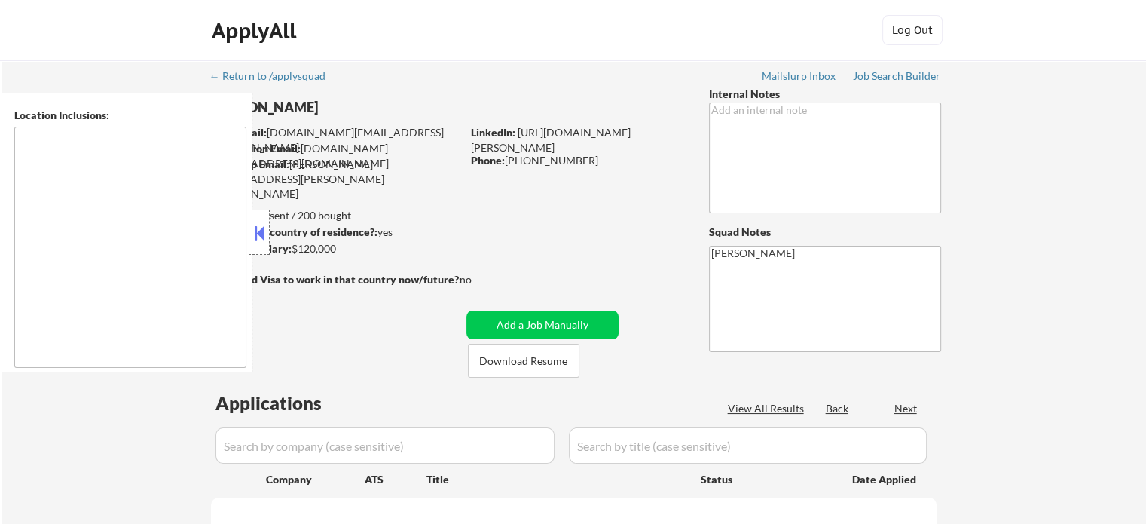
type textarea "Charleston, SC Mount Pleasant, SC North Charleston, SC James Island, SC Isle of…"
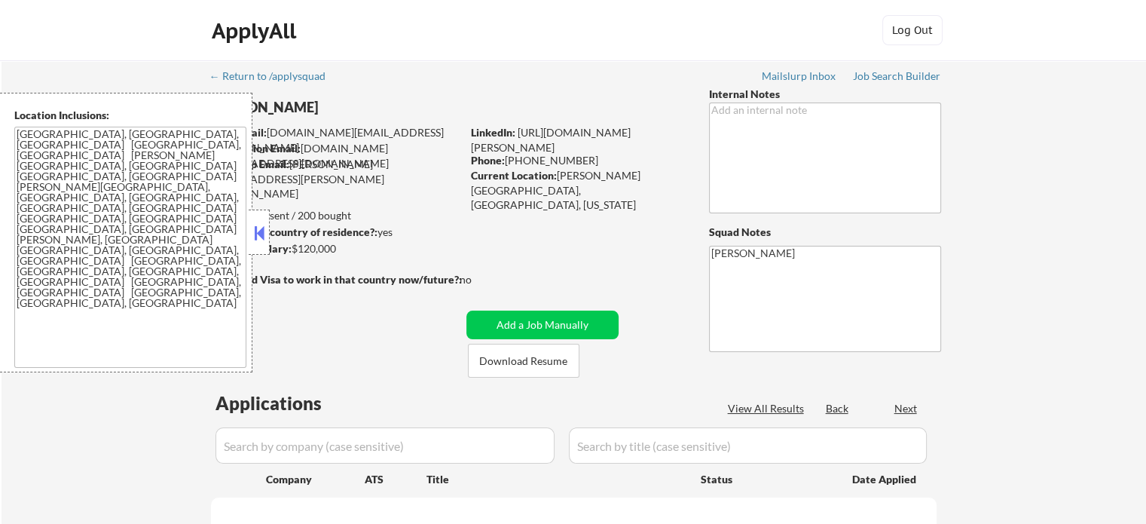
select select ""pending""
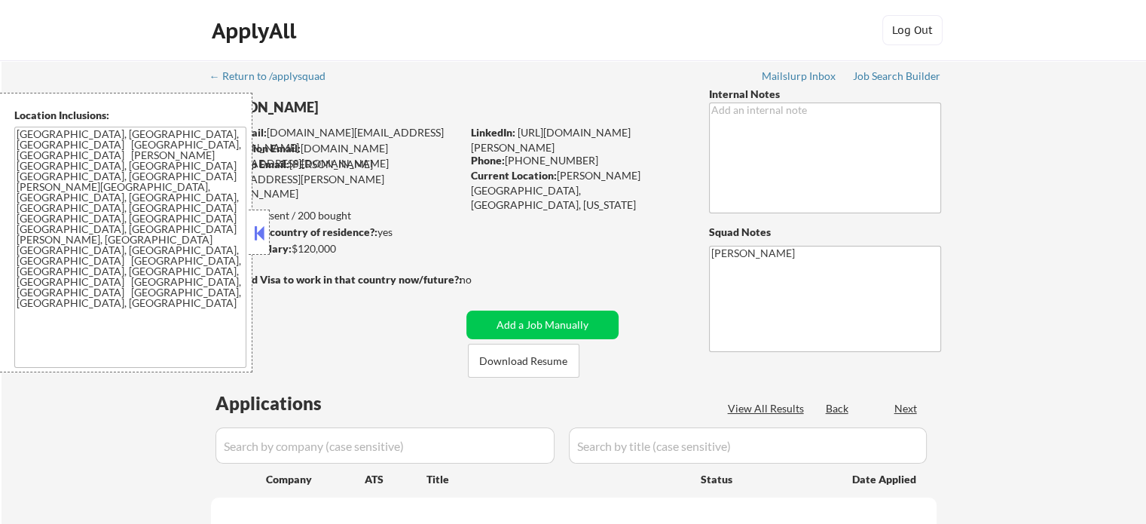
select select ""pending""
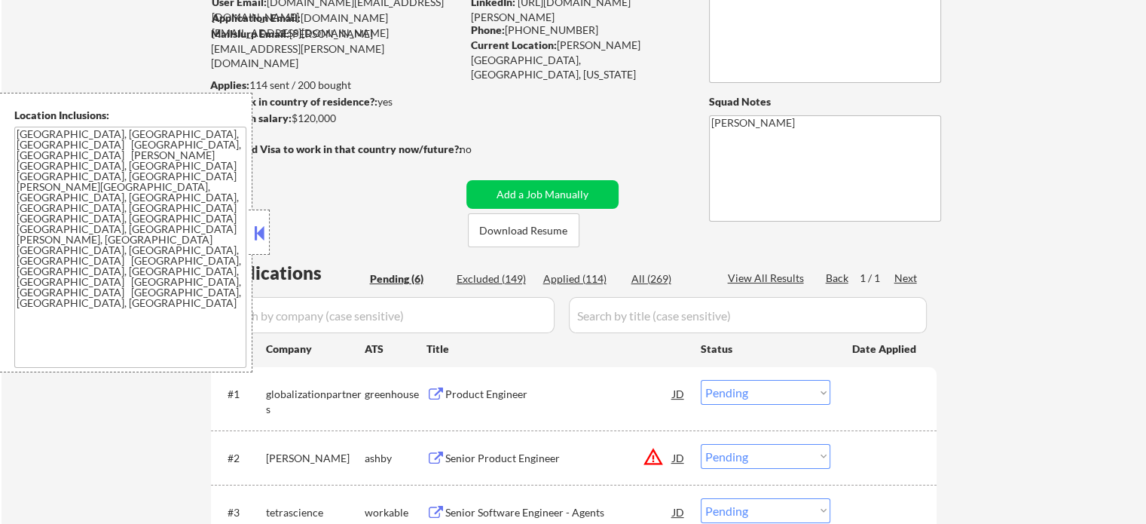
scroll to position [226, 0]
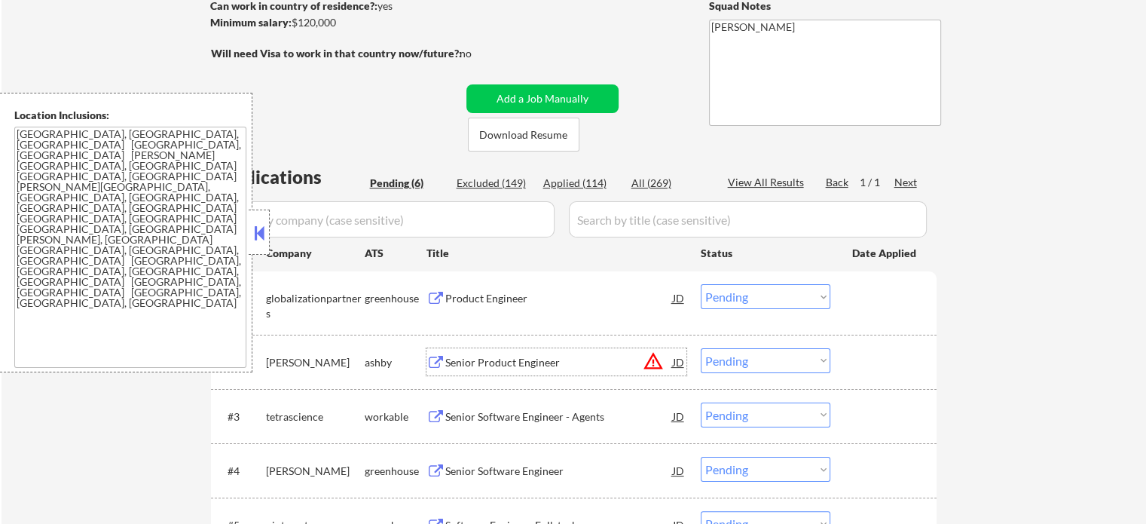
click at [435, 353] on div "Senior Product Engineer JD warning_amber" at bounding box center [556, 361] width 260 height 27
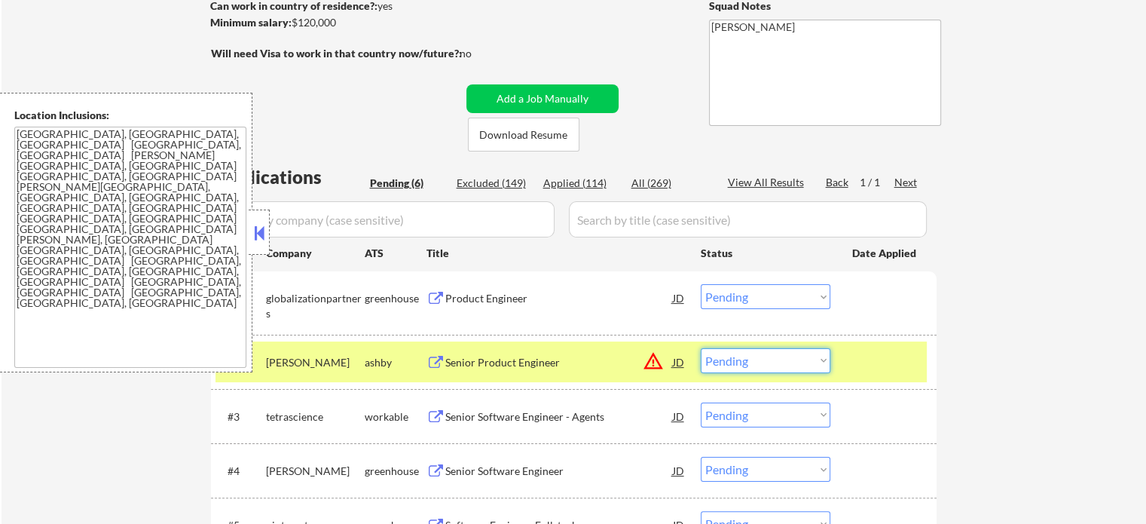
click at [738, 365] on select "Choose an option... Pending Applied Excluded (Questions) Excluded (Expired) Exc…" at bounding box center [766, 360] width 130 height 25
click at [701, 348] on select "Choose an option... Pending Applied Excluded (Questions) Excluded (Expired) Exc…" at bounding box center [766, 360] width 130 height 25
click at [869, 355] on div at bounding box center [885, 361] width 66 height 27
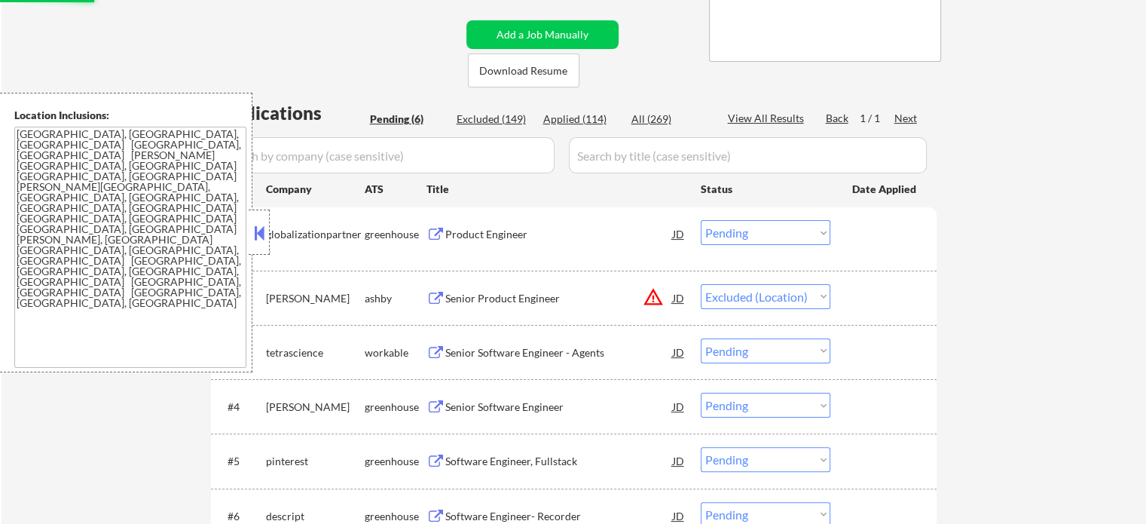
scroll to position [377, 0]
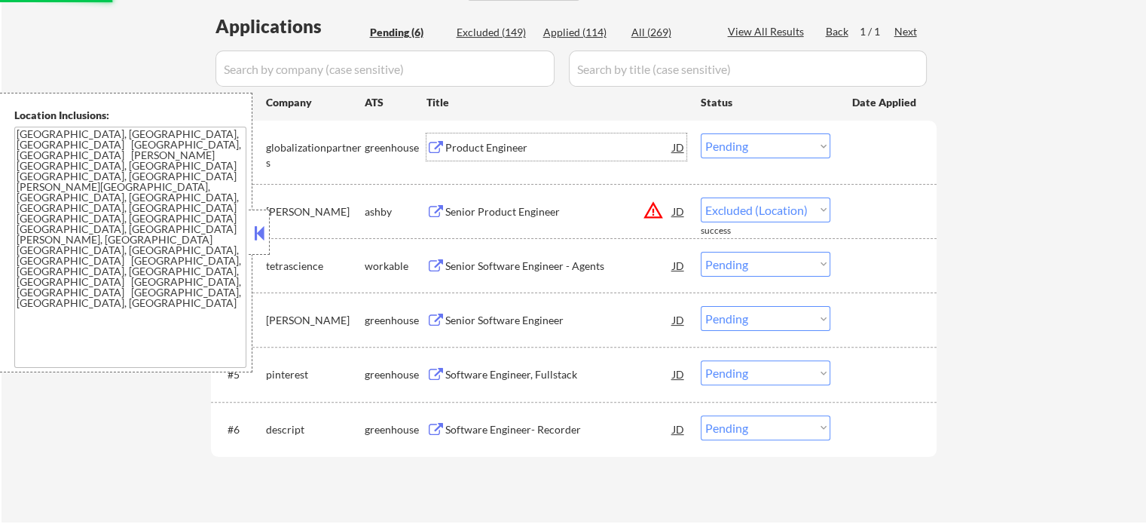
click at [472, 142] on div "Product Engineer" at bounding box center [559, 147] width 228 height 15
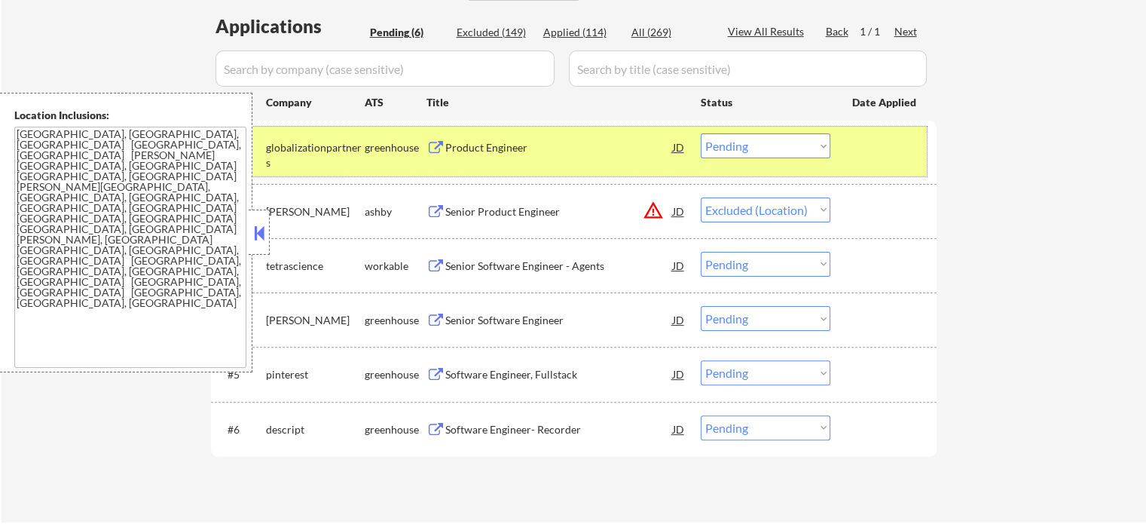
drag, startPoint x: 911, startPoint y: 147, endPoint x: 799, endPoint y: 147, distance: 112.3
click at [910, 147] on div at bounding box center [885, 146] width 66 height 27
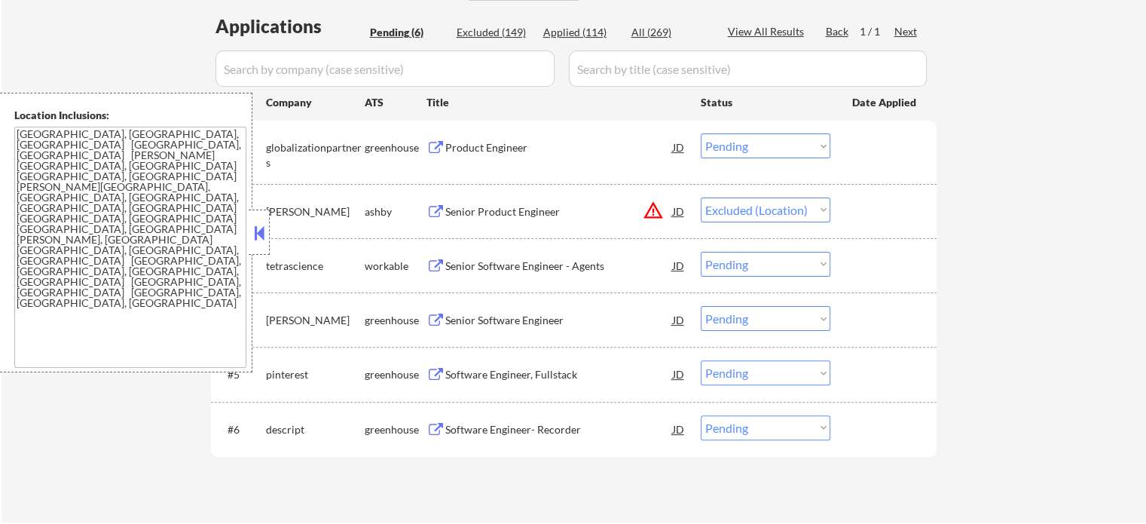
click at [450, 426] on div "Software Engineer- Recorder" at bounding box center [559, 429] width 228 height 15
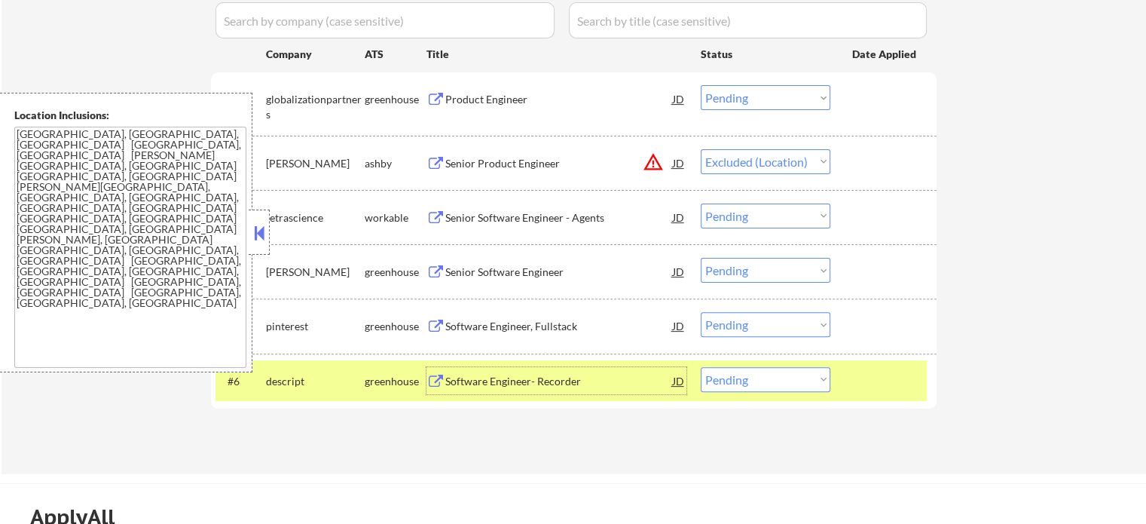
scroll to position [527, 0]
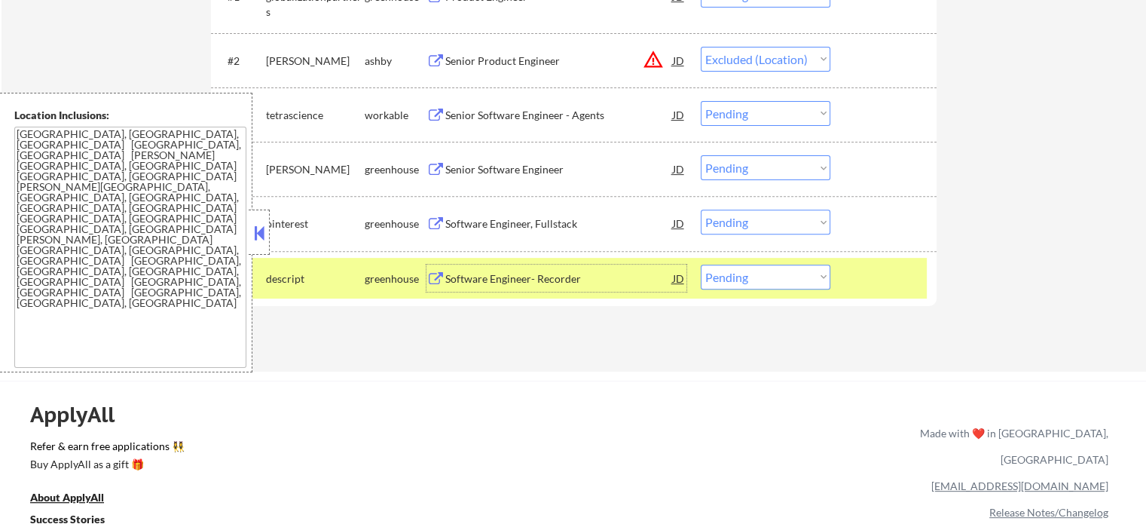
click at [493, 234] on div "Software Engineer, Fullstack" at bounding box center [559, 222] width 228 height 27
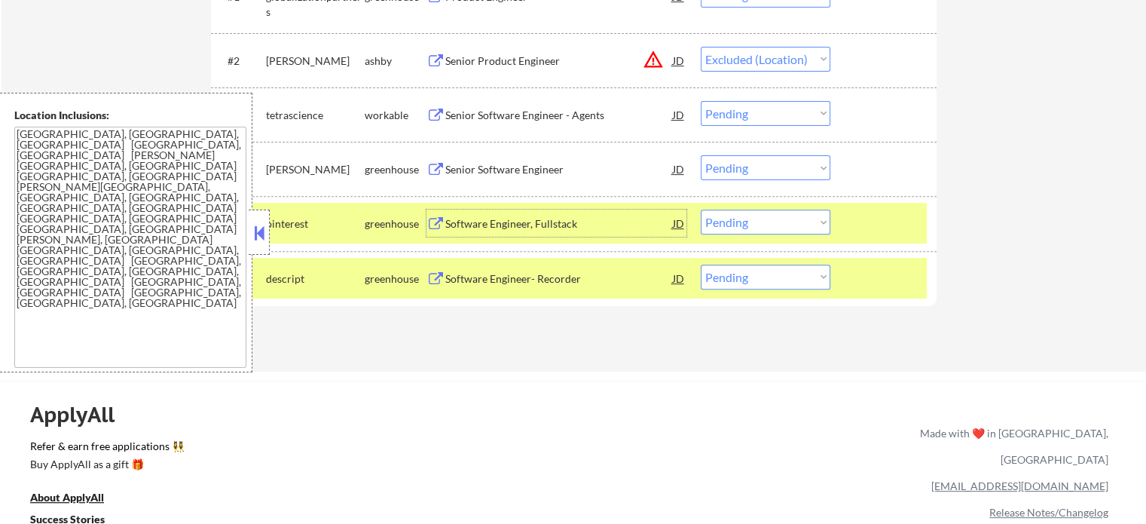
click at [876, 272] on div at bounding box center [885, 277] width 66 height 27
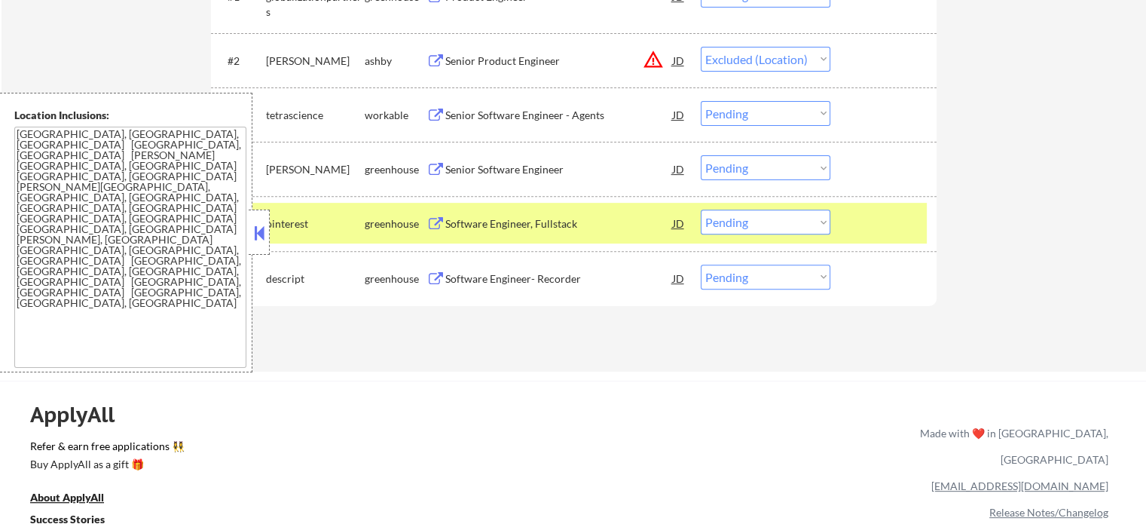
click at [880, 218] on div at bounding box center [885, 222] width 66 height 27
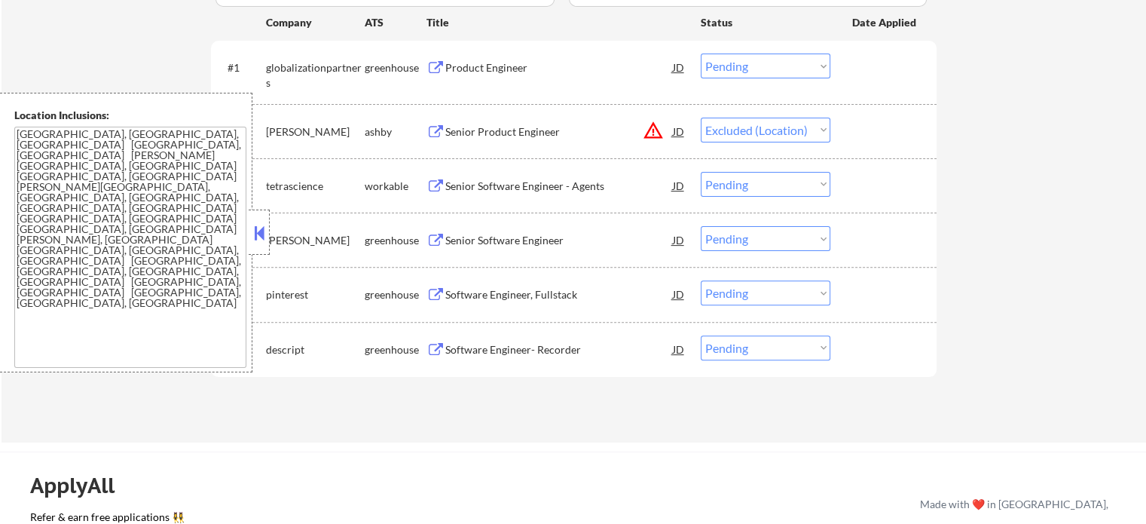
scroll to position [377, 0]
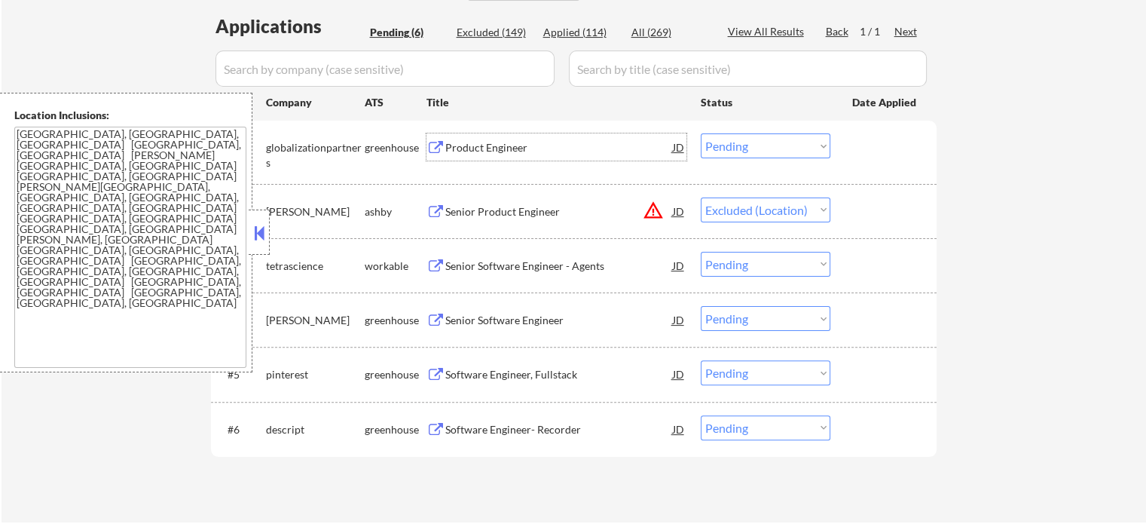
click at [502, 154] on div "Product Engineer" at bounding box center [559, 147] width 228 height 15
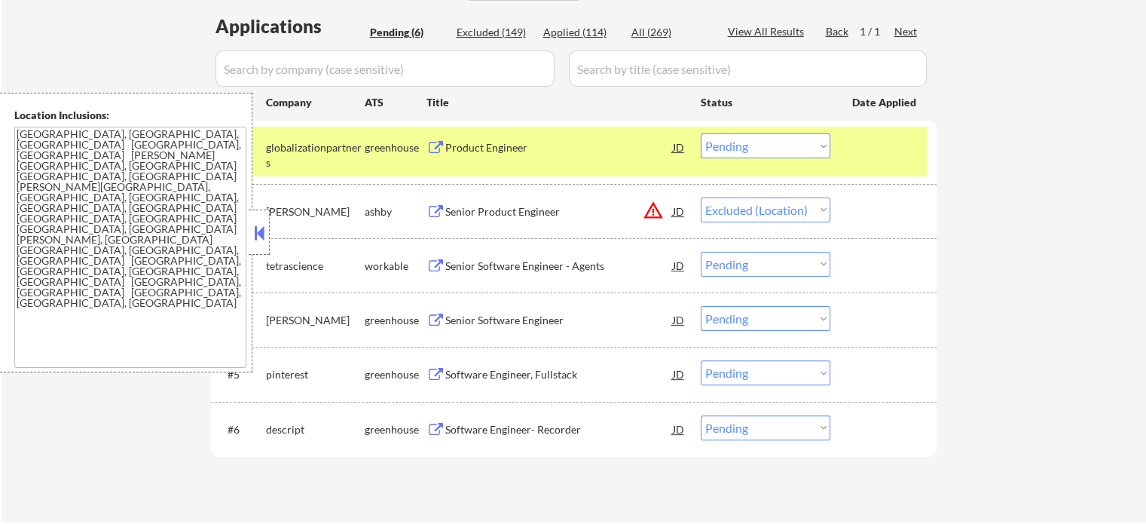
select select ""pending""
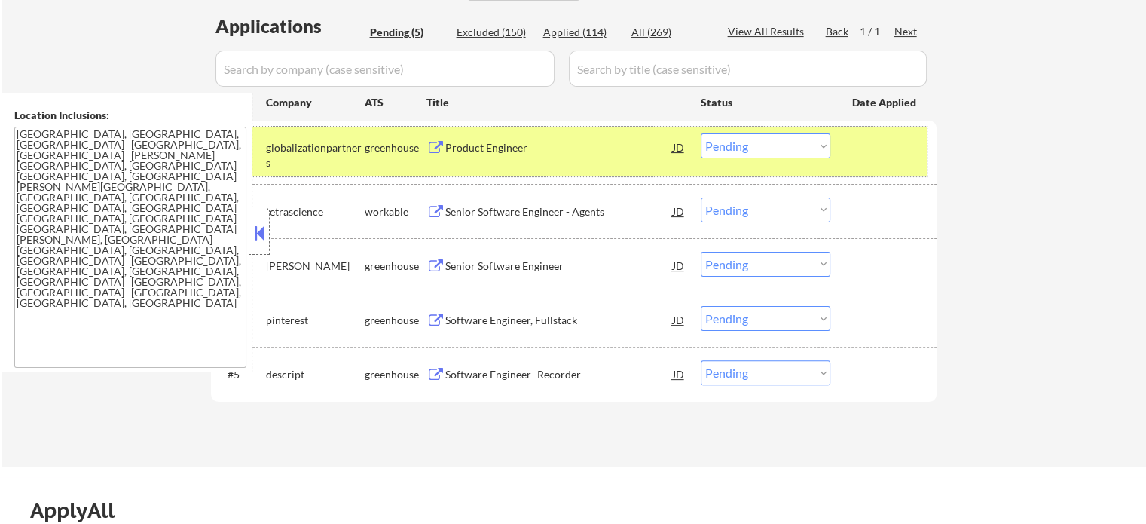
click at [865, 154] on div at bounding box center [885, 146] width 66 height 27
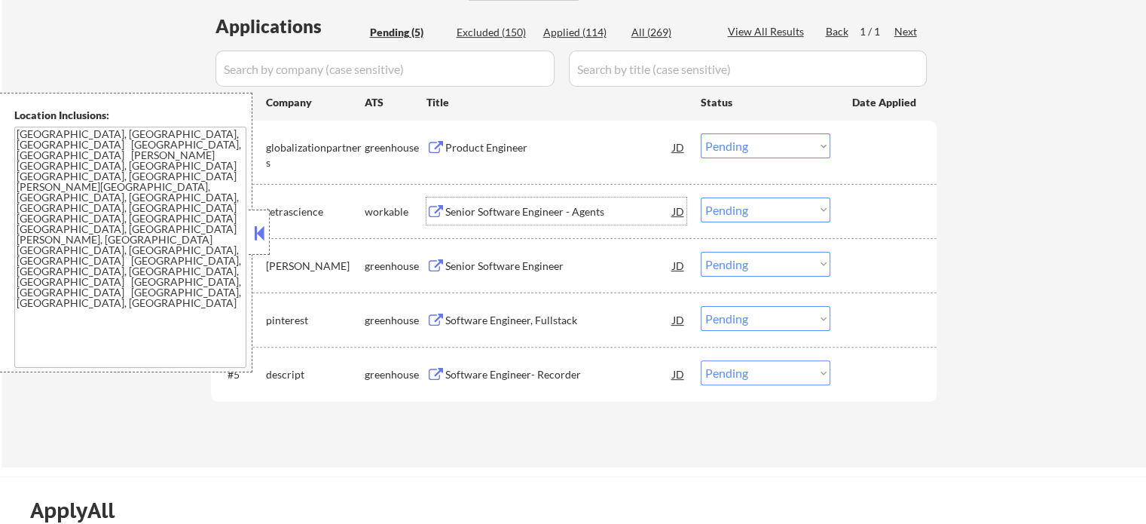
click at [514, 215] on div "Senior Software Engineer - Agents" at bounding box center [559, 211] width 228 height 15
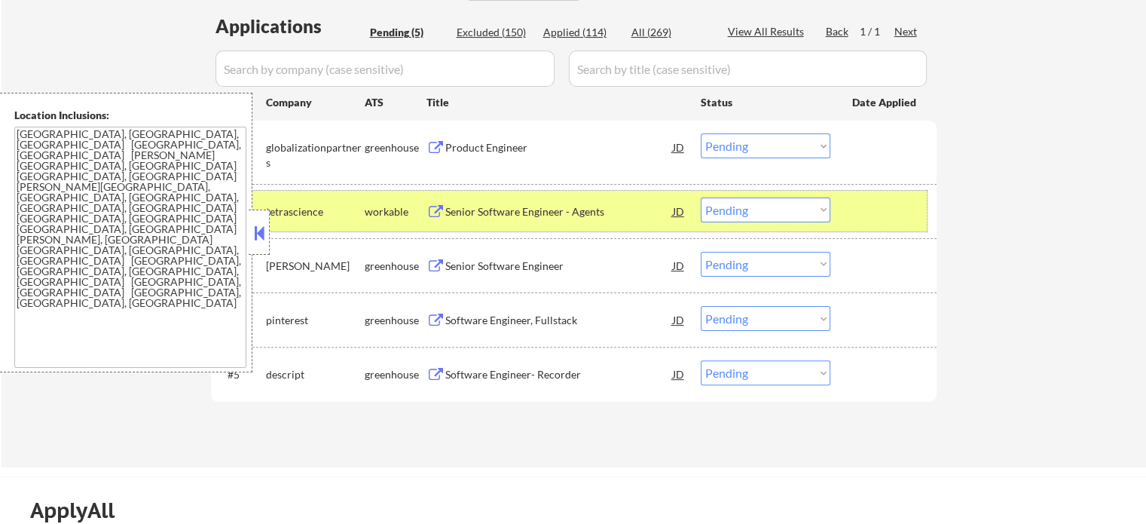
click at [866, 216] on div at bounding box center [885, 210] width 66 height 27
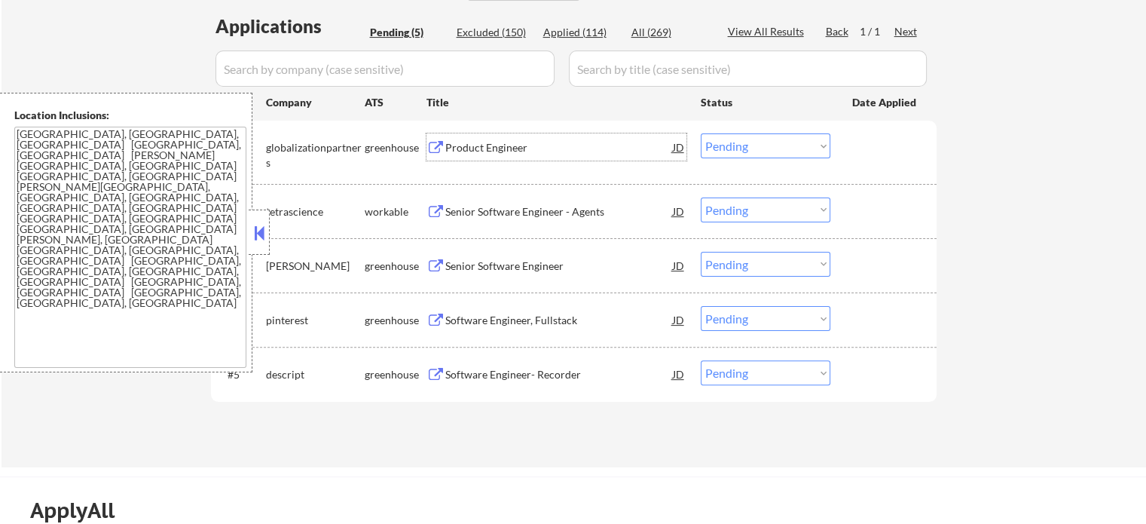
click at [493, 153] on div "Product Engineer" at bounding box center [559, 147] width 228 height 15
